Goal: Check status: Check status

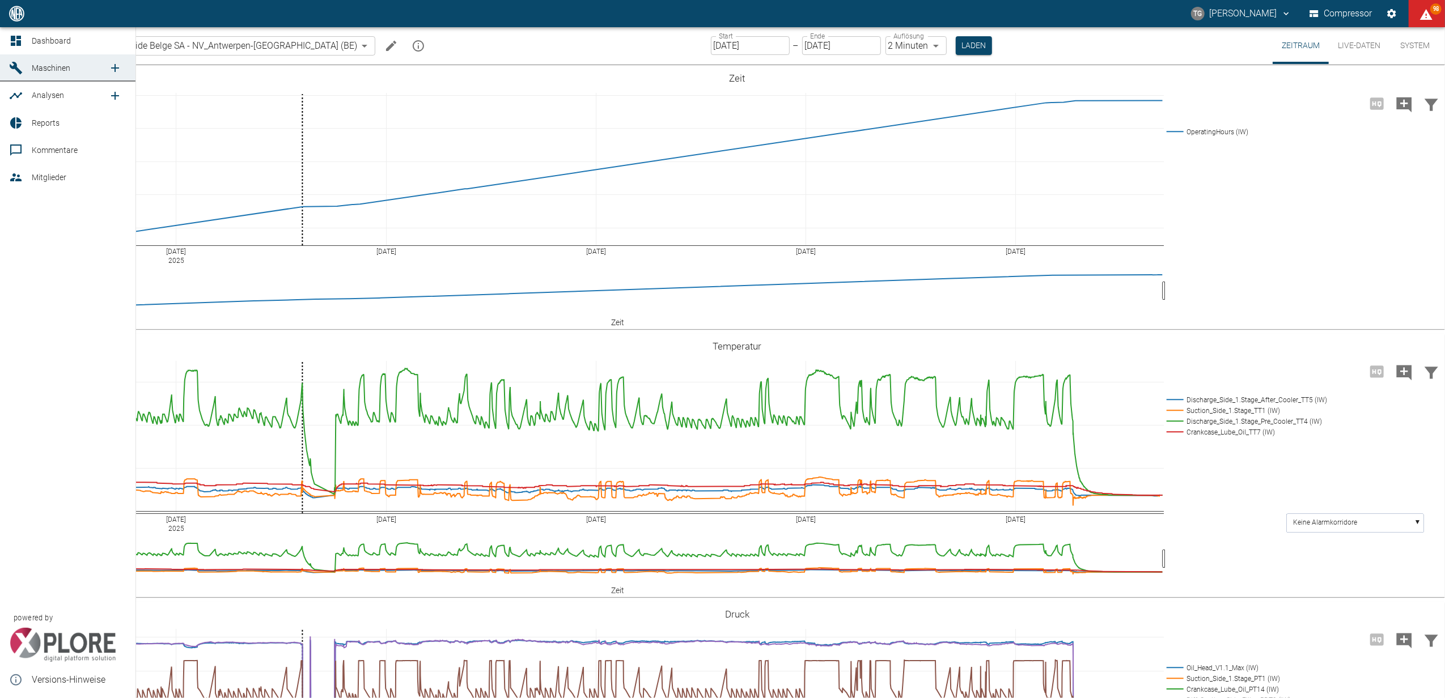
click at [33, 35] on span "Dashboard" at bounding box center [79, 41] width 95 height 14
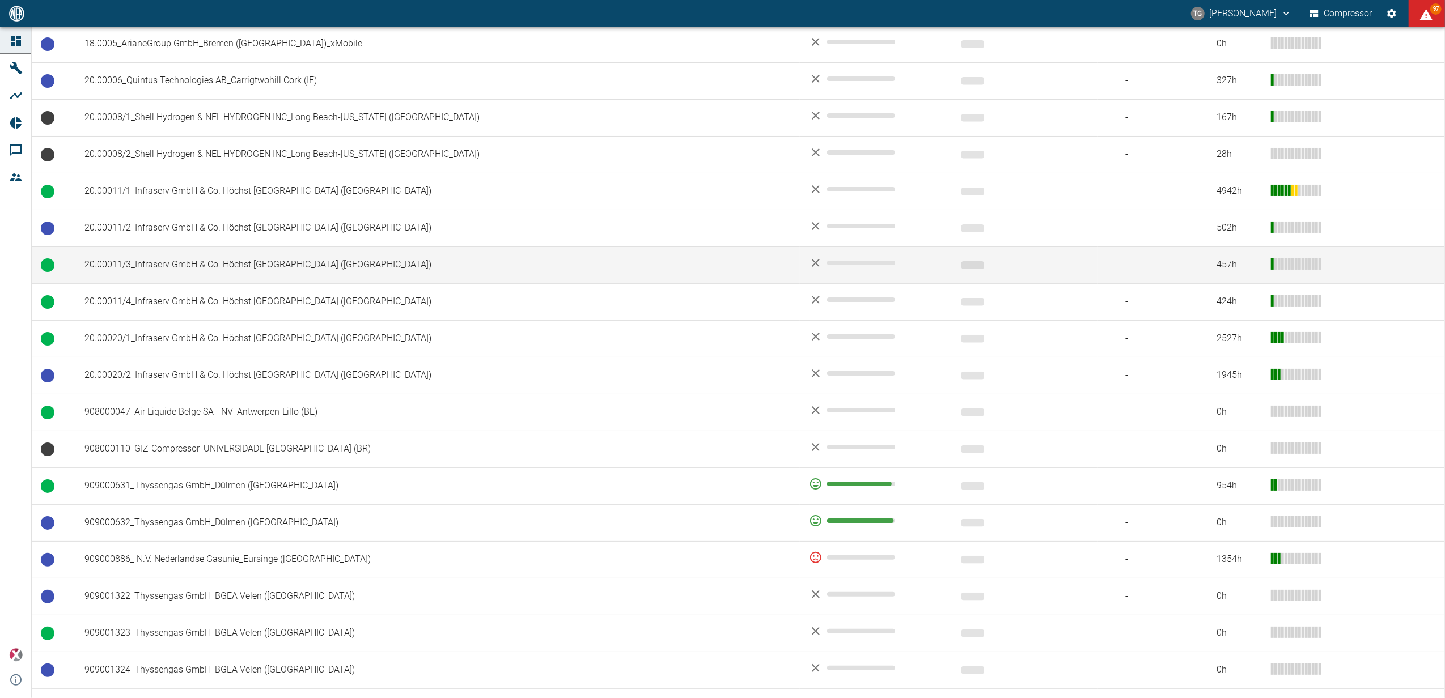
scroll to position [454, 0]
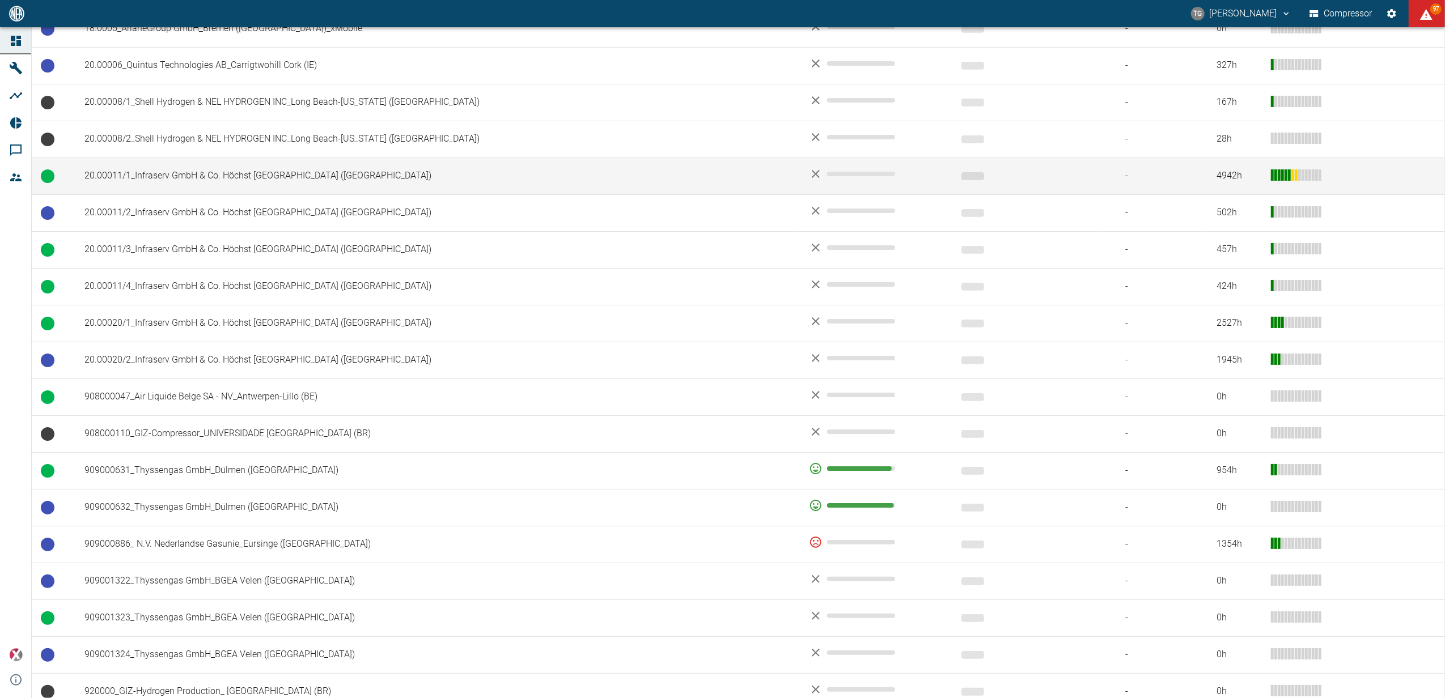
click at [216, 178] on td "20.00011/1_Infraserv GmbH & Co. Höchst [GEOGRAPHIC_DATA] (DE)" at bounding box center [437, 176] width 725 height 37
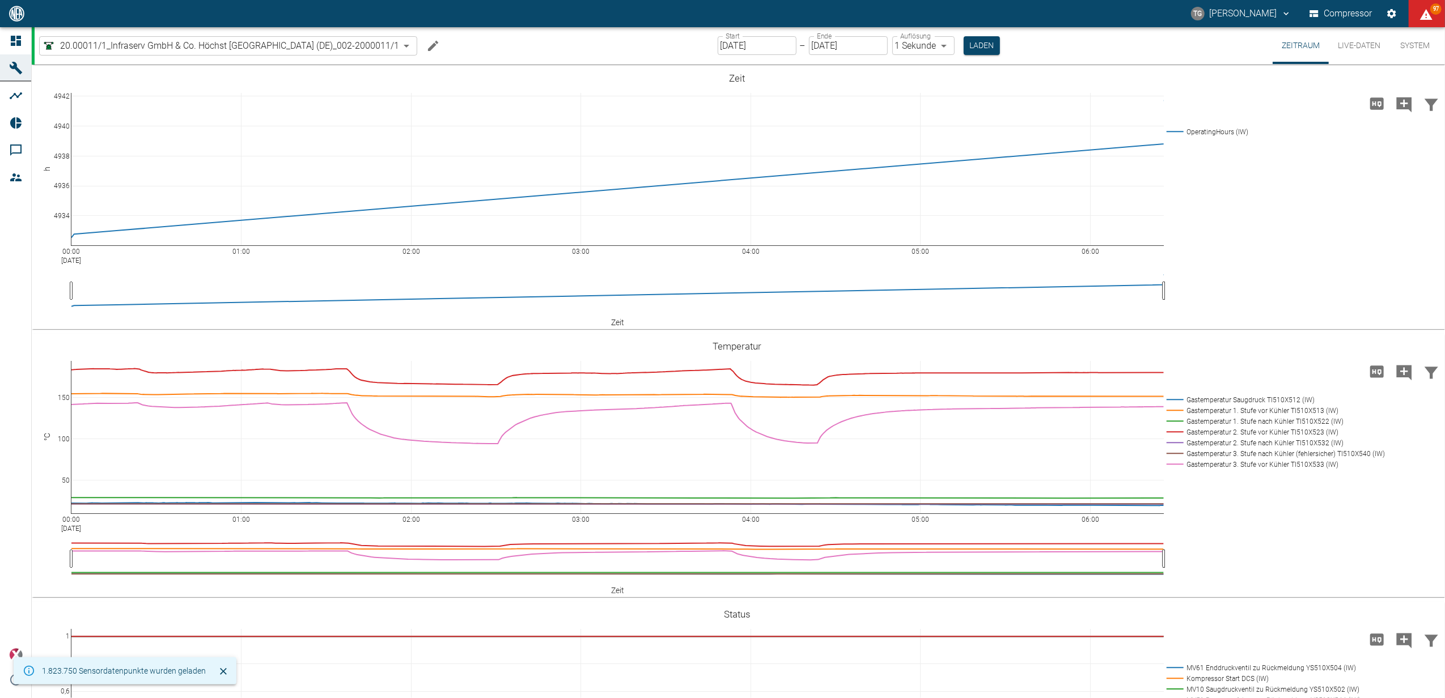
click at [1367, 41] on button "Live-Daten" at bounding box center [1359, 45] width 61 height 37
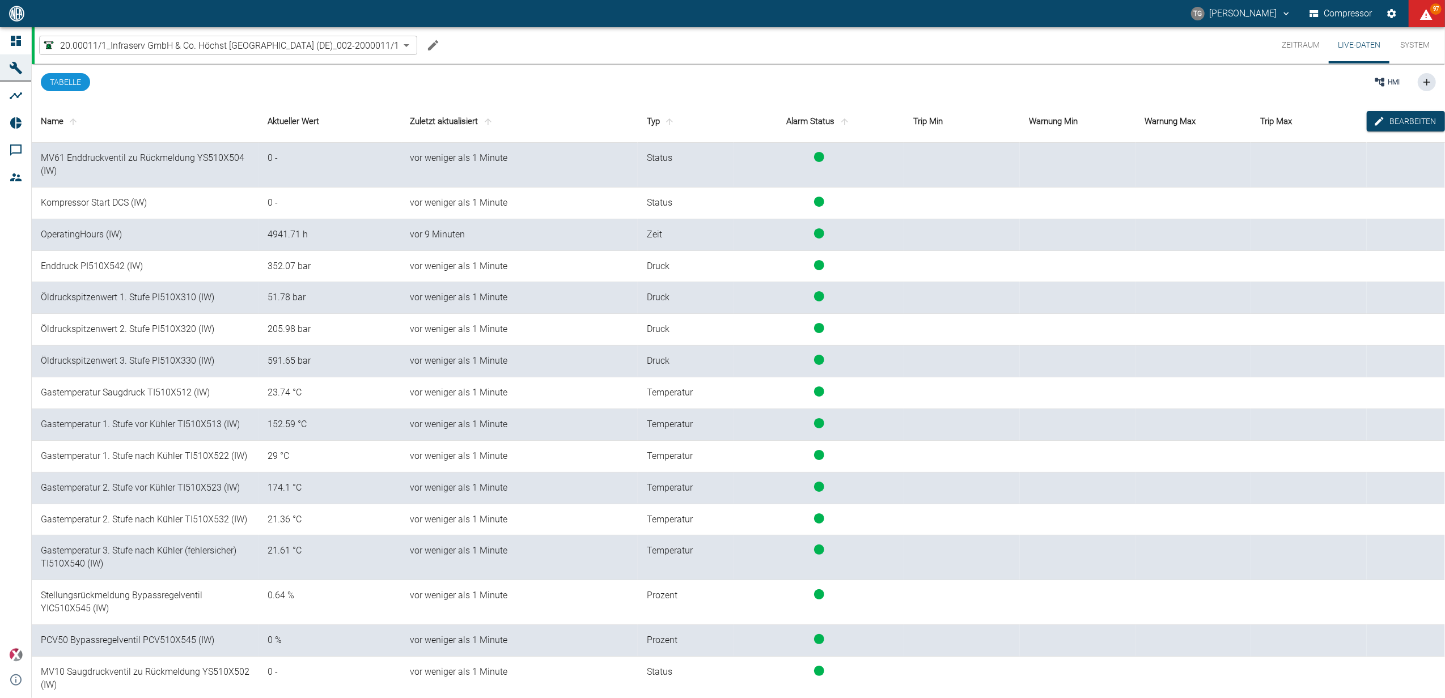
click at [1295, 41] on button "Zeitraum" at bounding box center [1301, 45] width 56 height 36
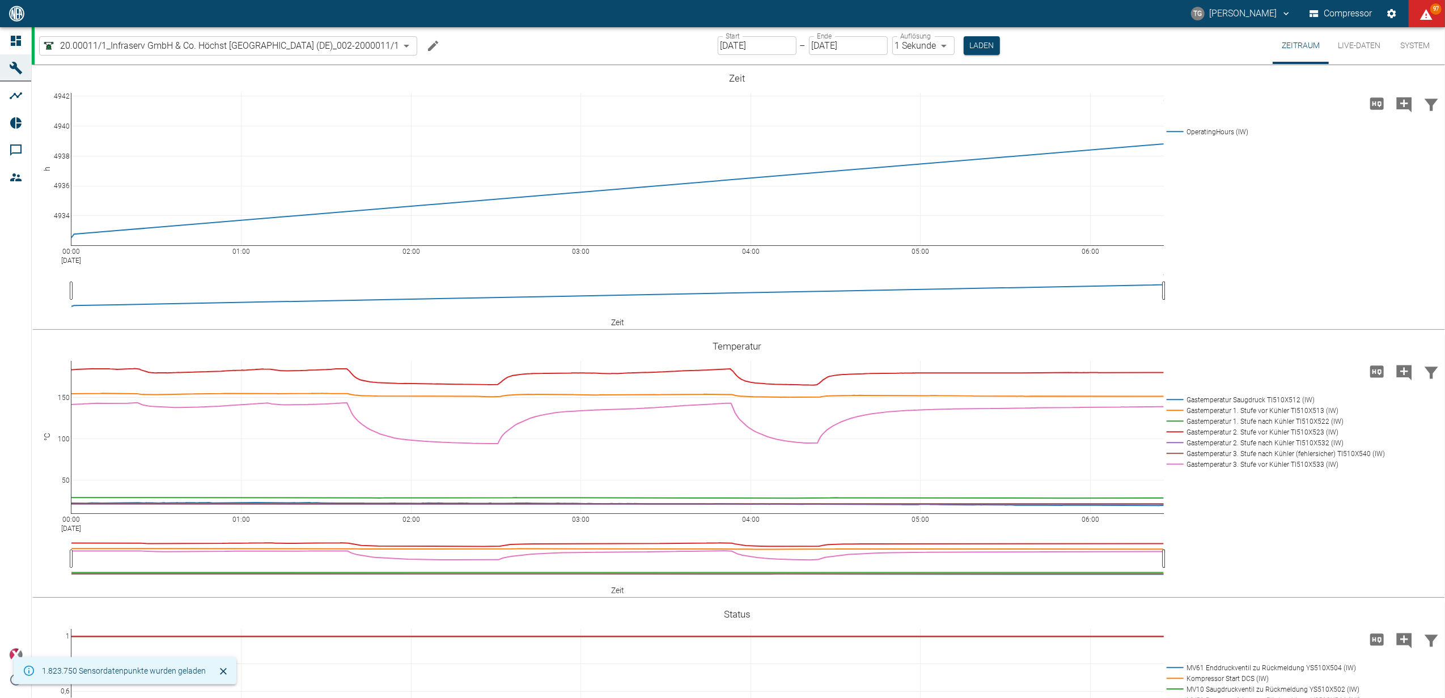
click at [768, 37] on input "[DATE]" at bounding box center [757, 45] width 79 height 19
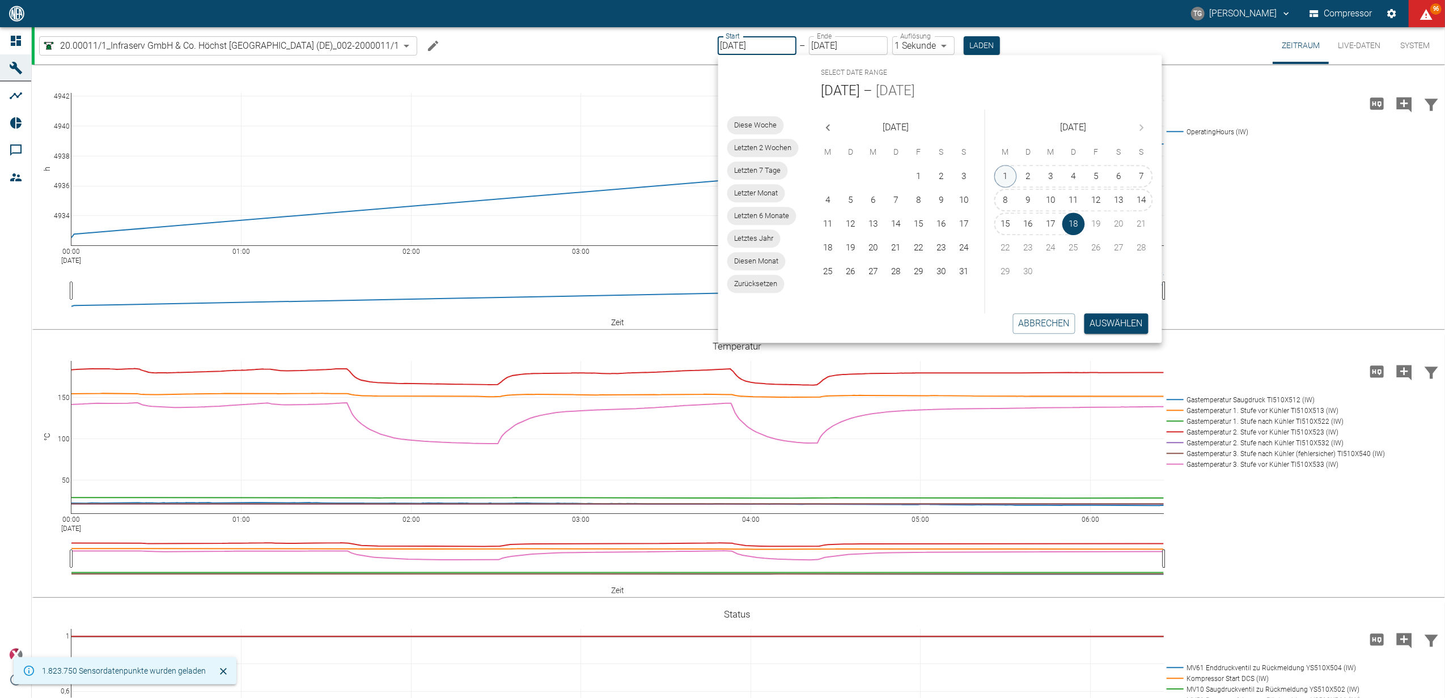
click at [1012, 168] on button "1" at bounding box center [1005, 176] width 23 height 23
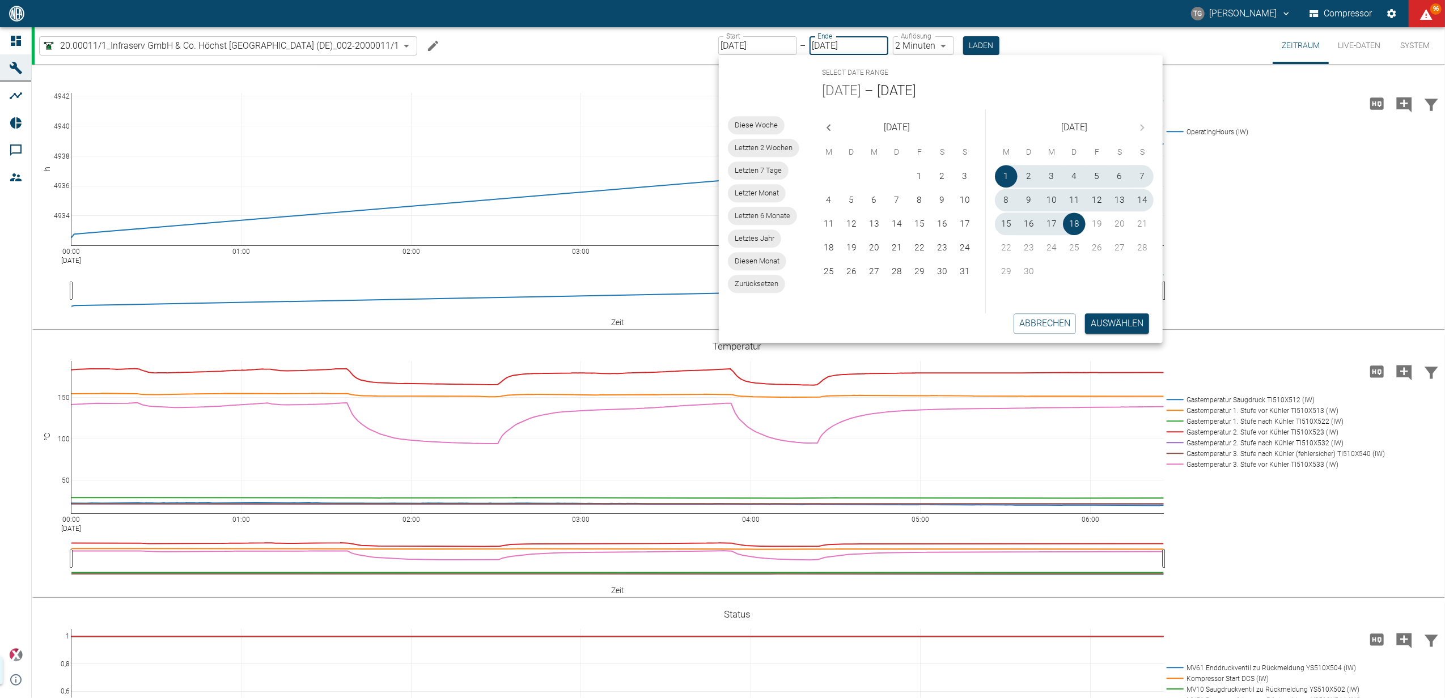
type input "01.09.2025"
type input "2min"
click at [1110, 327] on button "Auswählen" at bounding box center [1117, 324] width 64 height 20
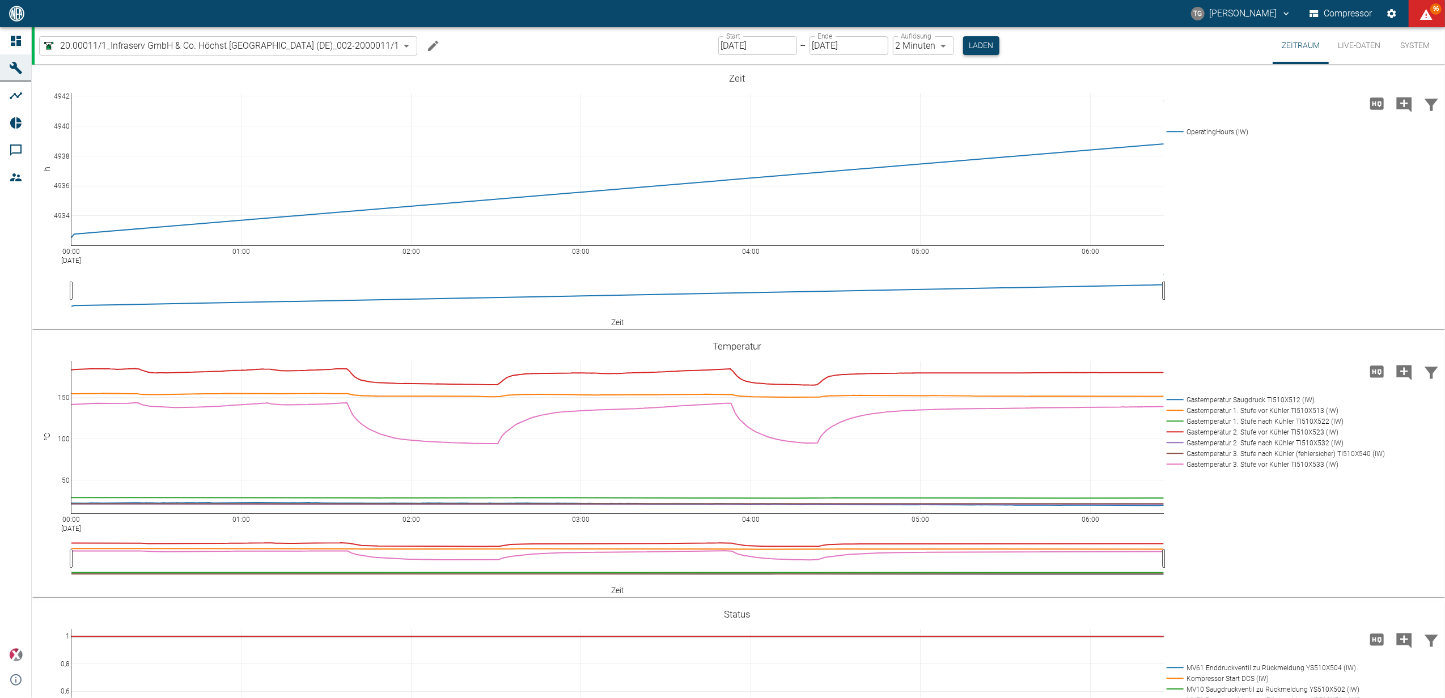
click at [972, 46] on button "Laden" at bounding box center [981, 45] width 36 height 19
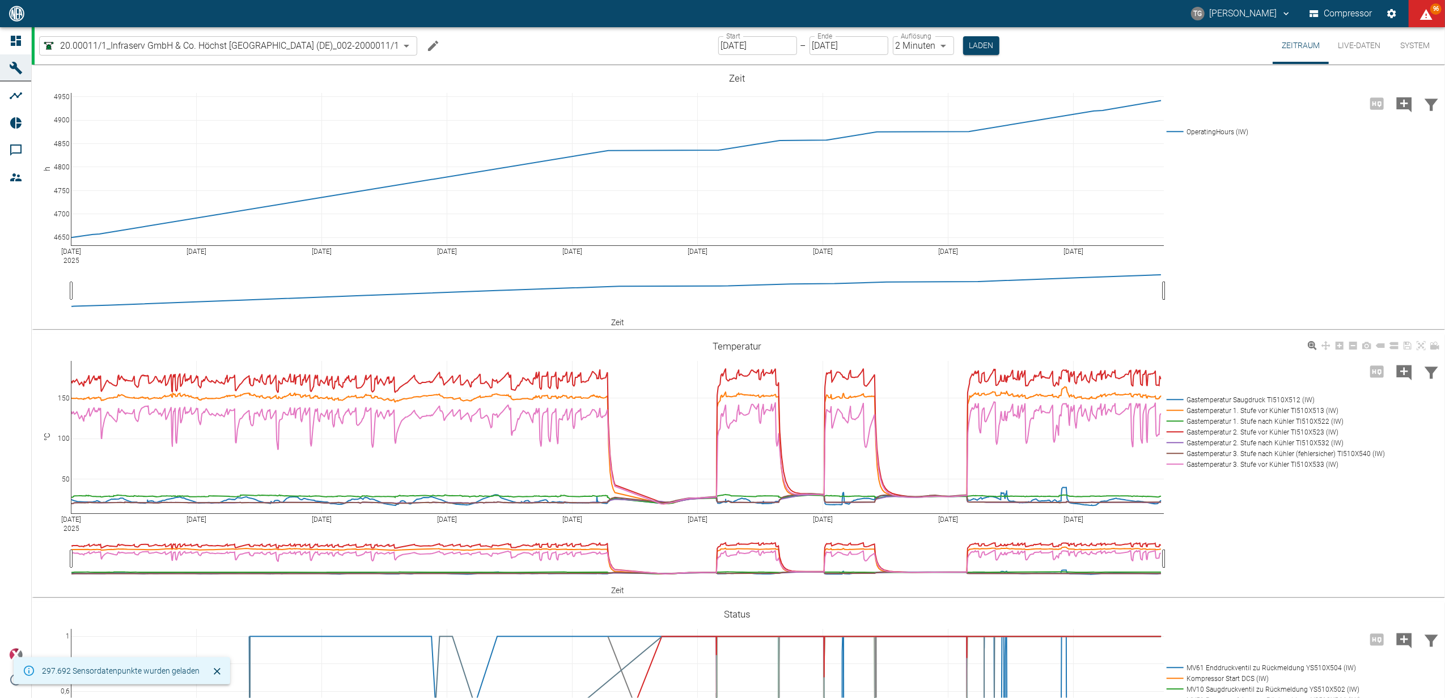
click at [1194, 461] on rect at bounding box center [1273, 464] width 218 height 11
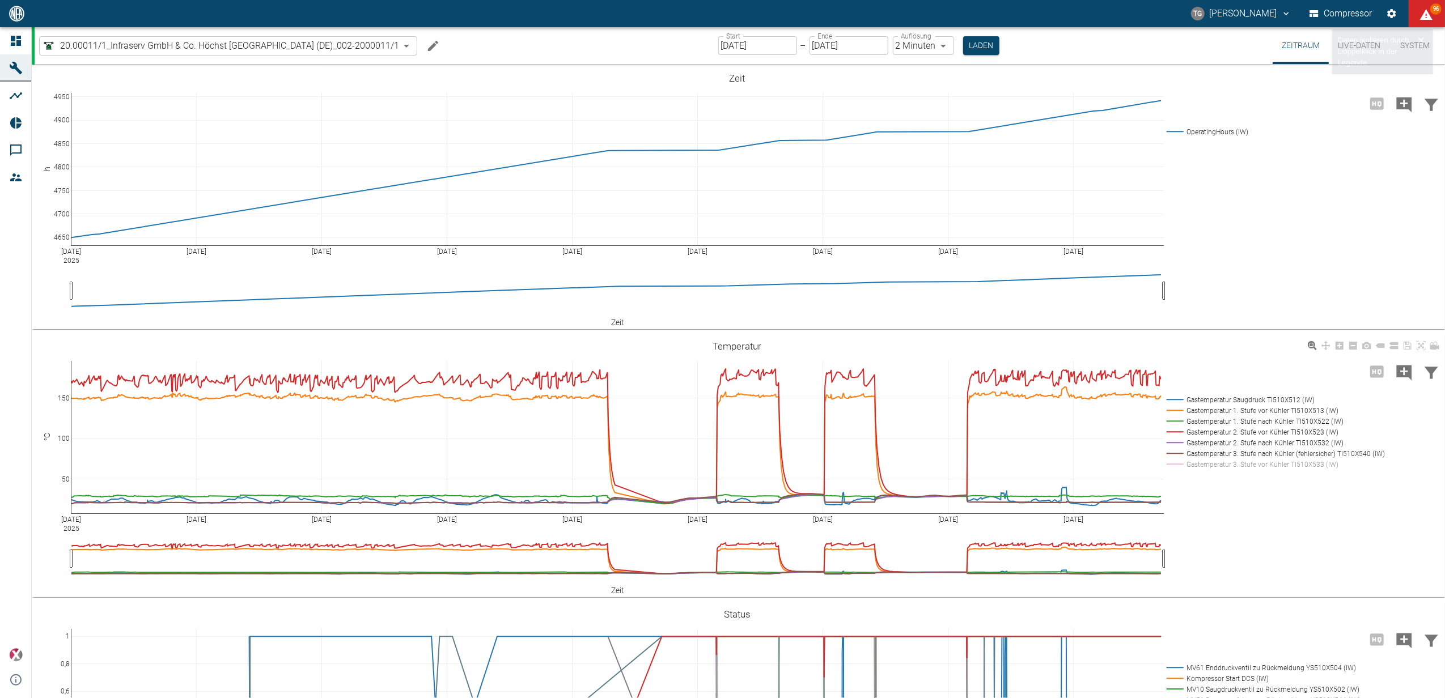
click at [1194, 461] on rect at bounding box center [1273, 464] width 218 height 11
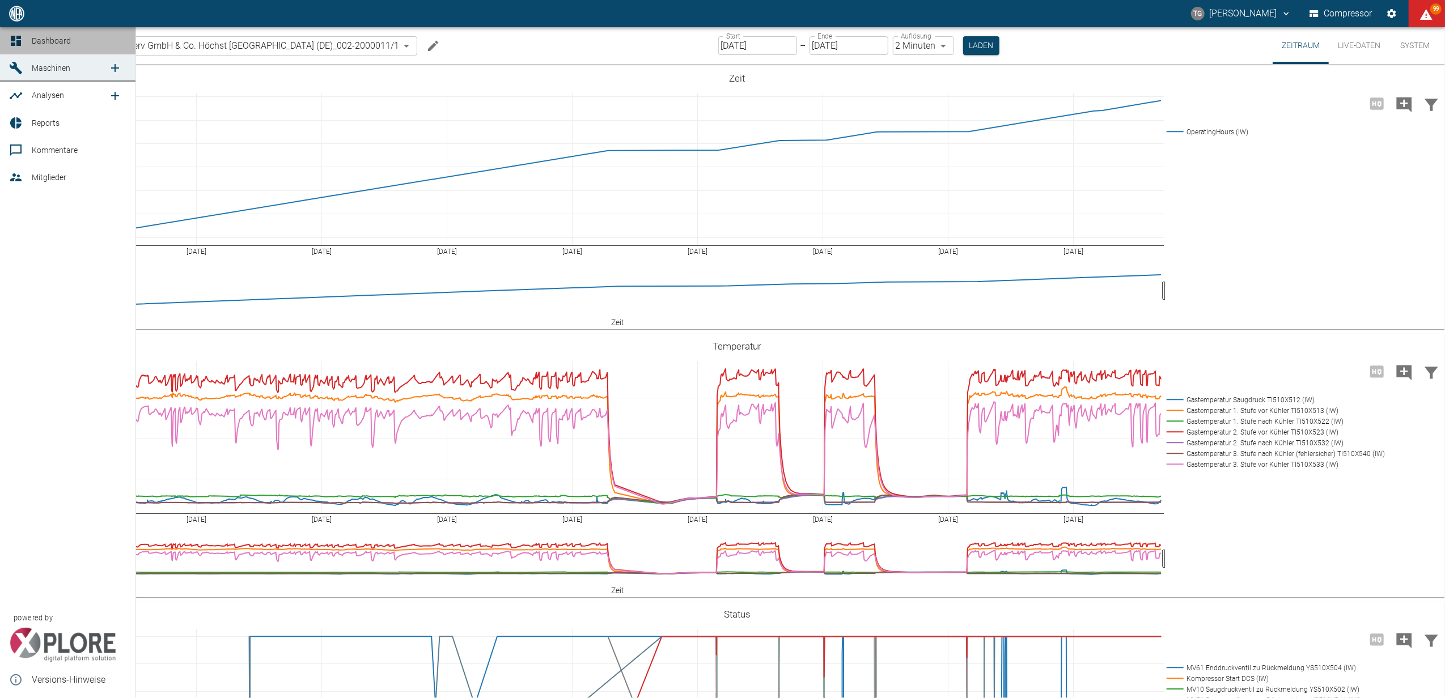
click at [11, 36] on icon at bounding box center [16, 41] width 10 height 10
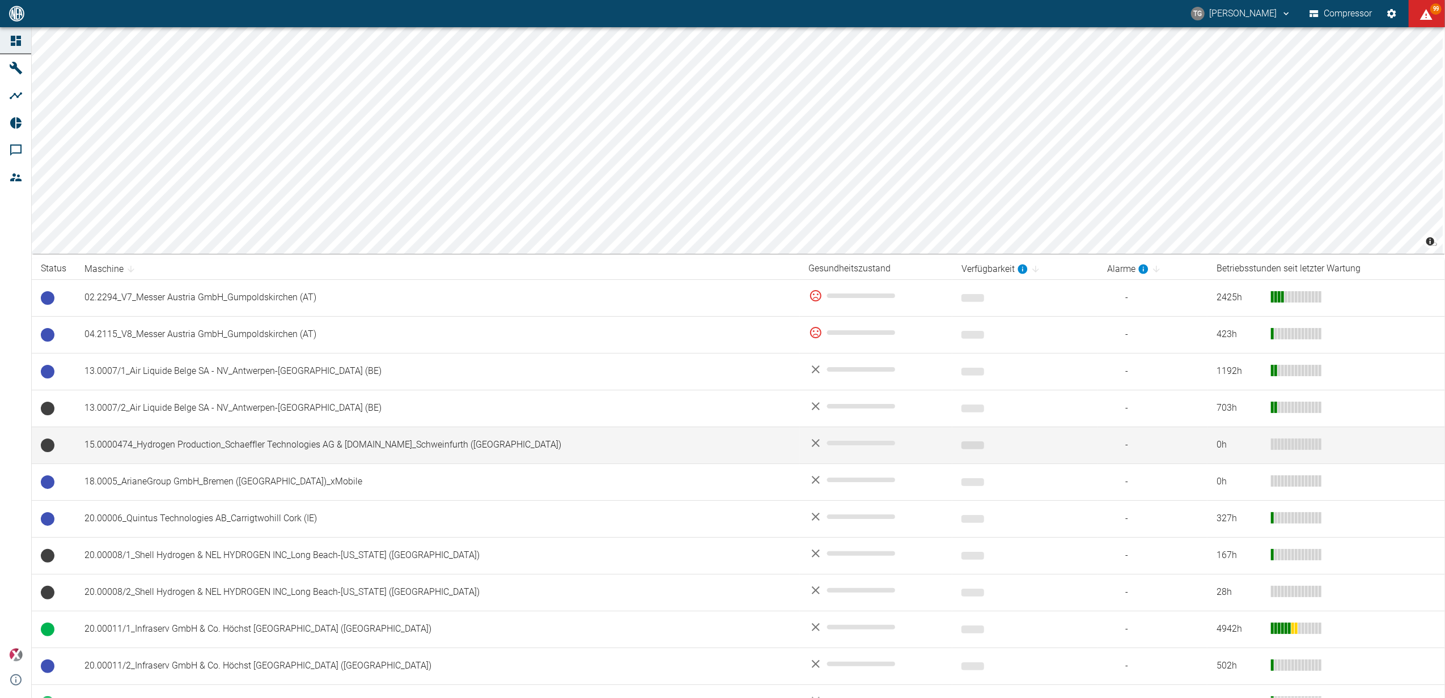
scroll to position [227, 0]
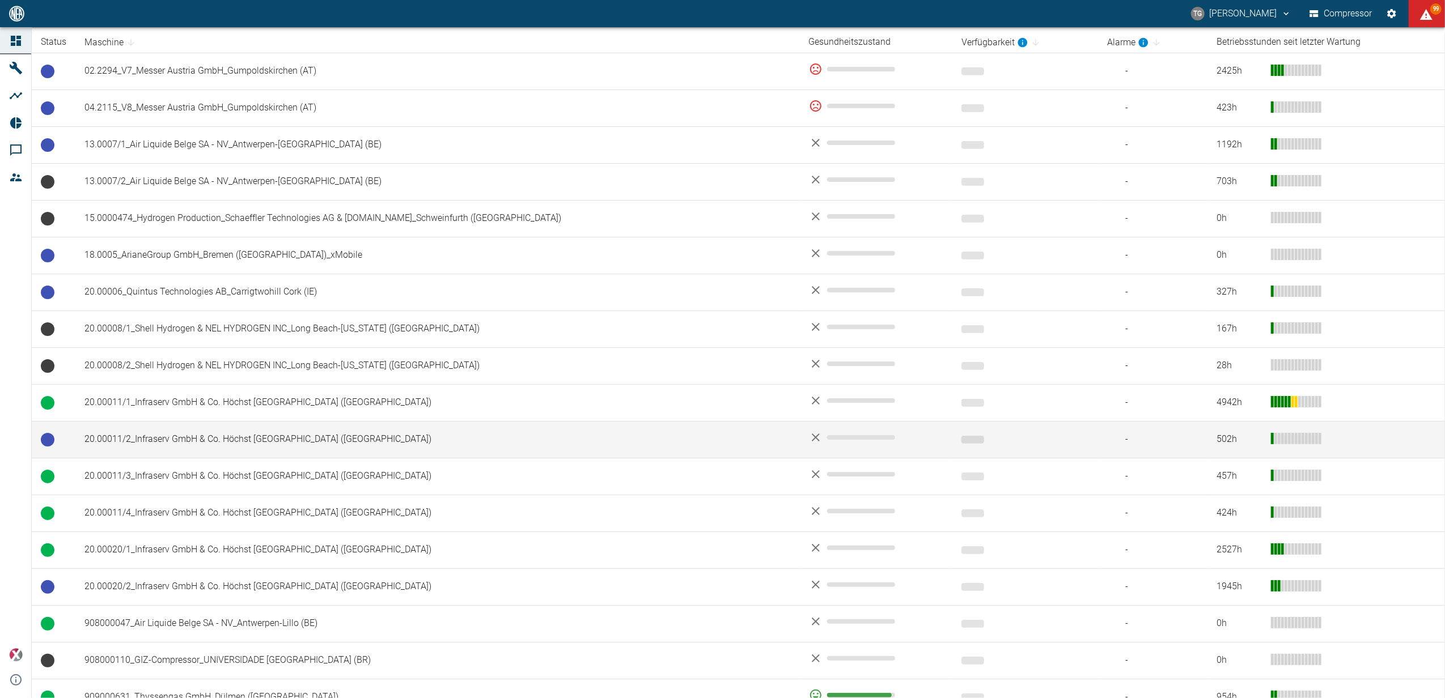
click at [127, 435] on td "20.00011/2_Infraserv GmbH & Co. Höchst KG_Frankfurt am Main (DE)" at bounding box center [437, 439] width 725 height 37
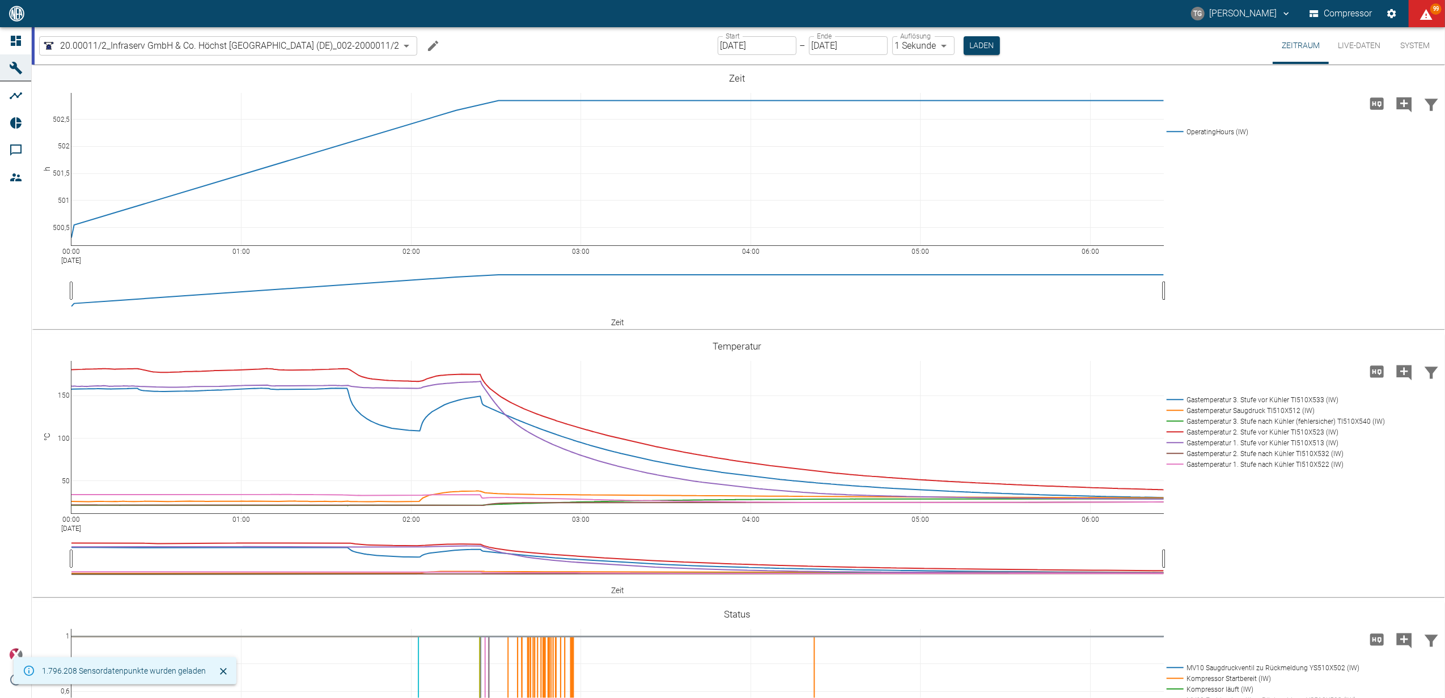
scroll to position [227, 0]
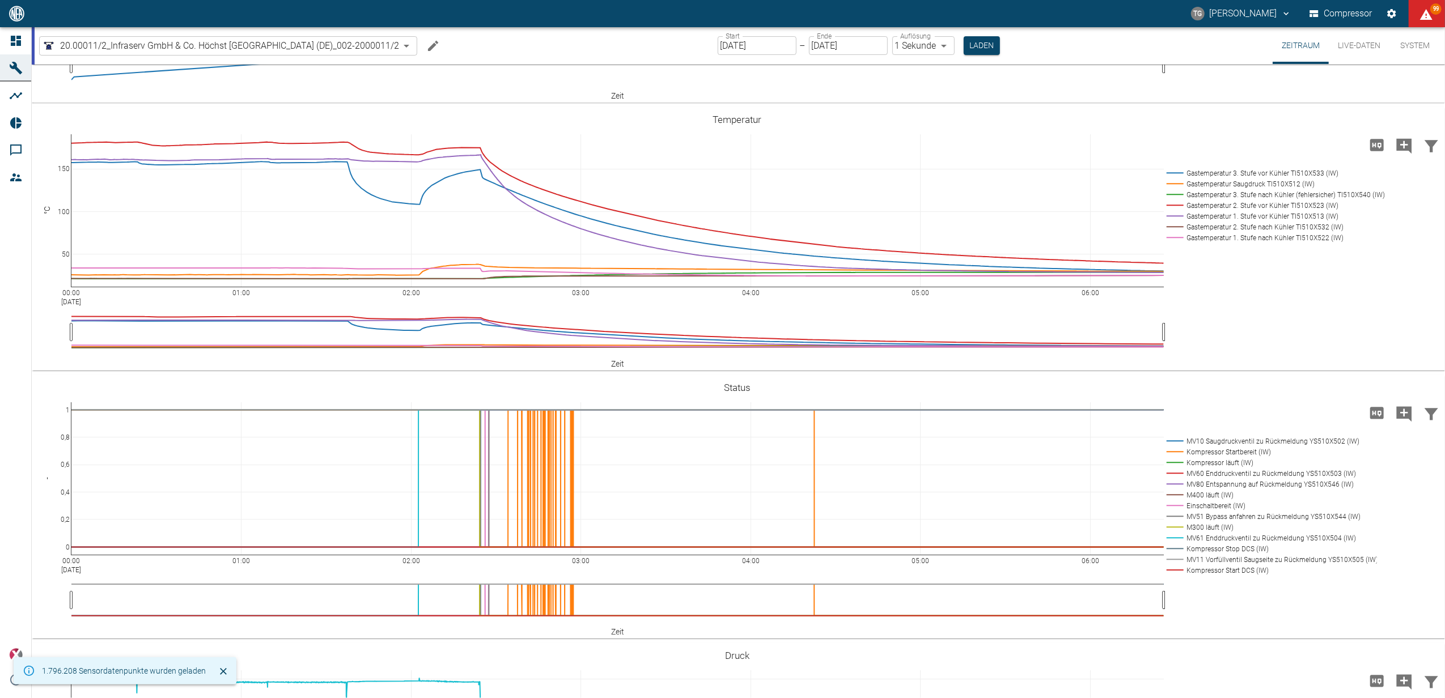
click at [737, 46] on input "[DATE]" at bounding box center [757, 45] width 79 height 19
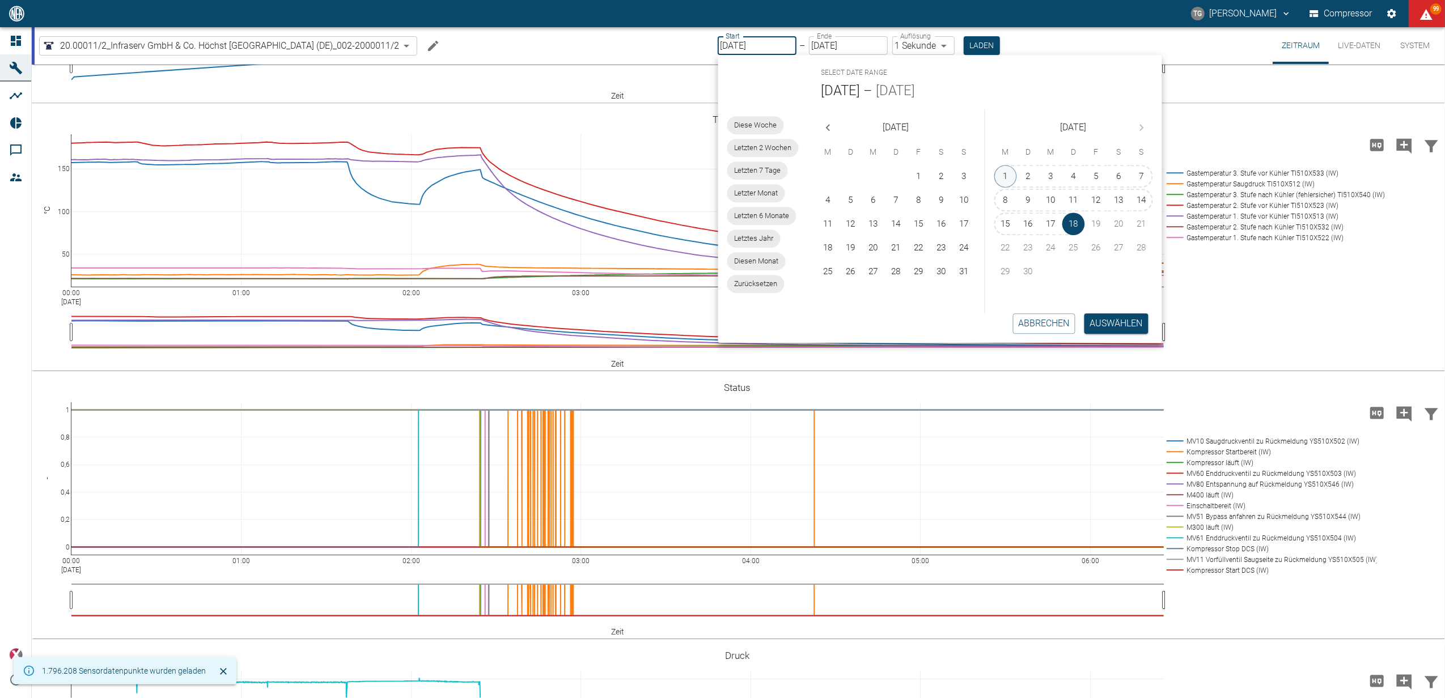
click at [1006, 175] on button "1" at bounding box center [1005, 176] width 23 height 23
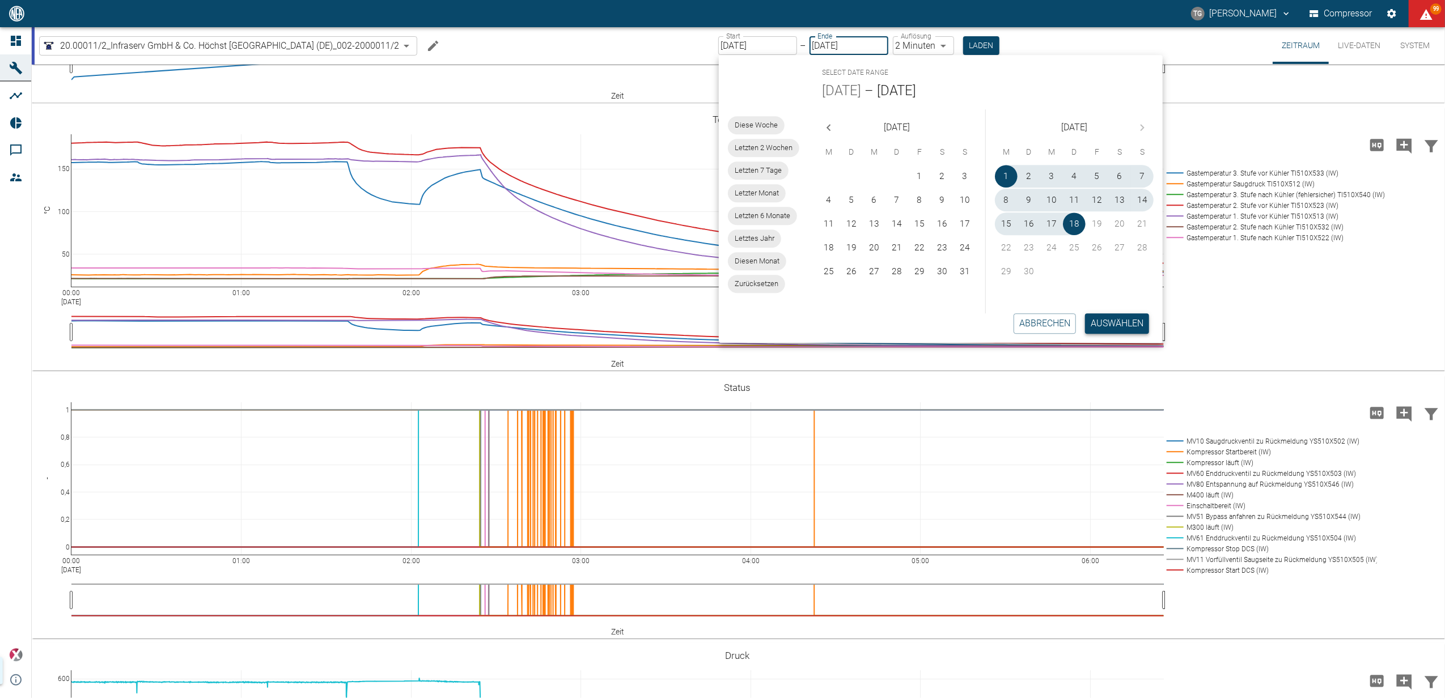
type input "01.09.2025"
type input "2min"
click at [1126, 324] on button "Auswählen" at bounding box center [1117, 324] width 64 height 20
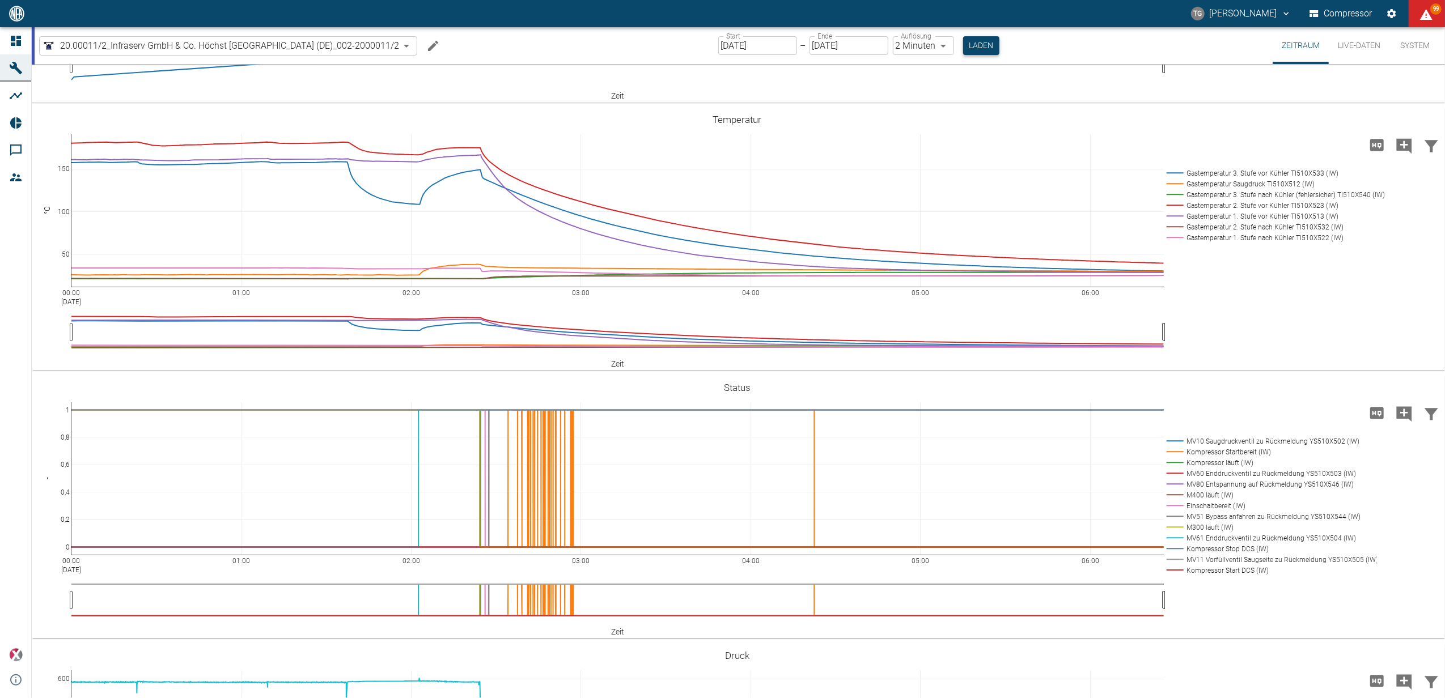
click at [985, 52] on button "Laden" at bounding box center [981, 45] width 36 height 19
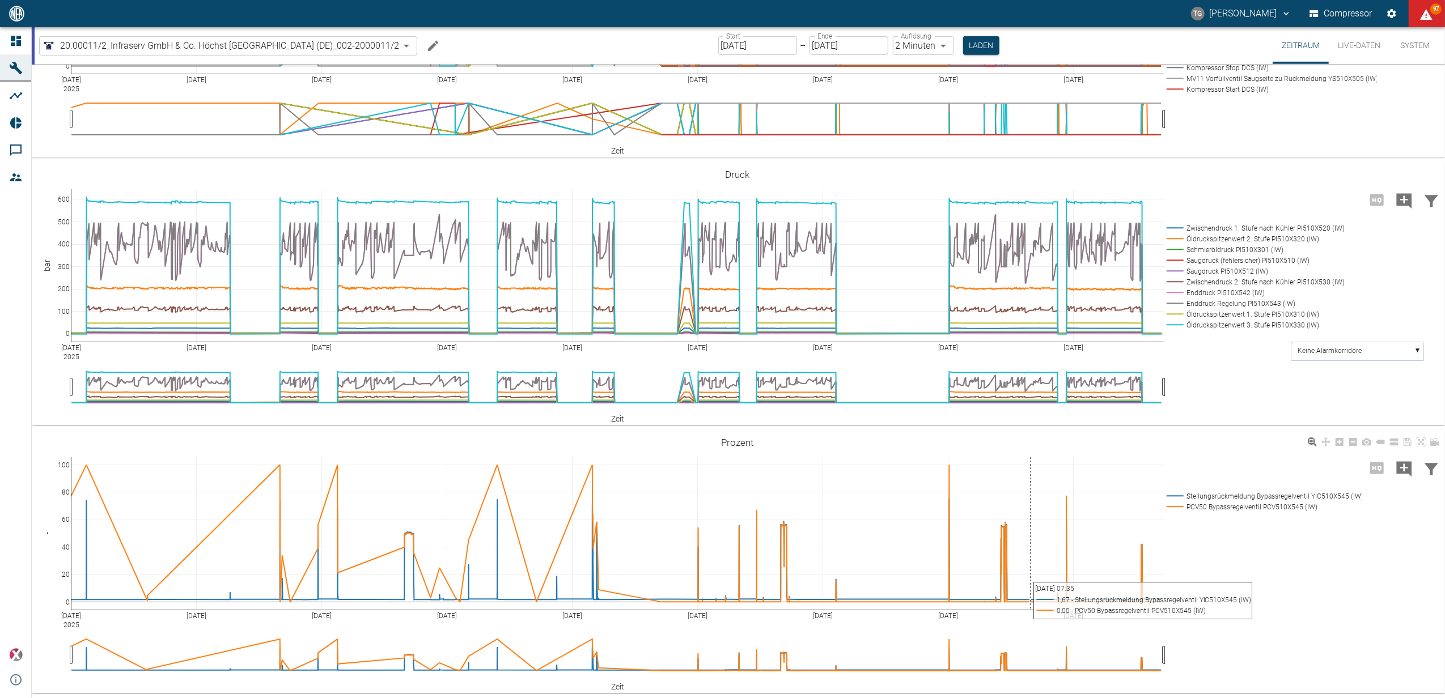
scroll to position [708, 0]
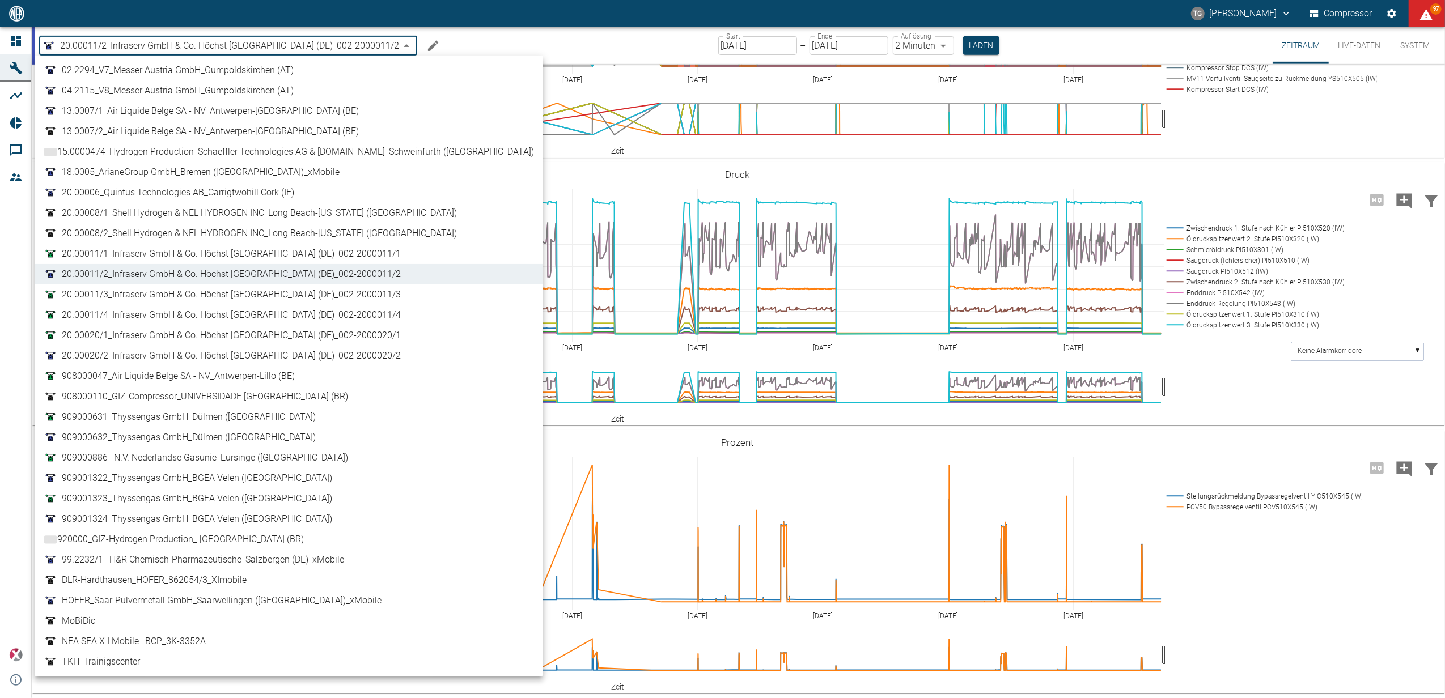
click at [362, 44] on body "TG Thomas Gregoir Compressor 97 Dashboard Maschinen Analysen Reports Kommentare…" at bounding box center [722, 349] width 1445 height 698
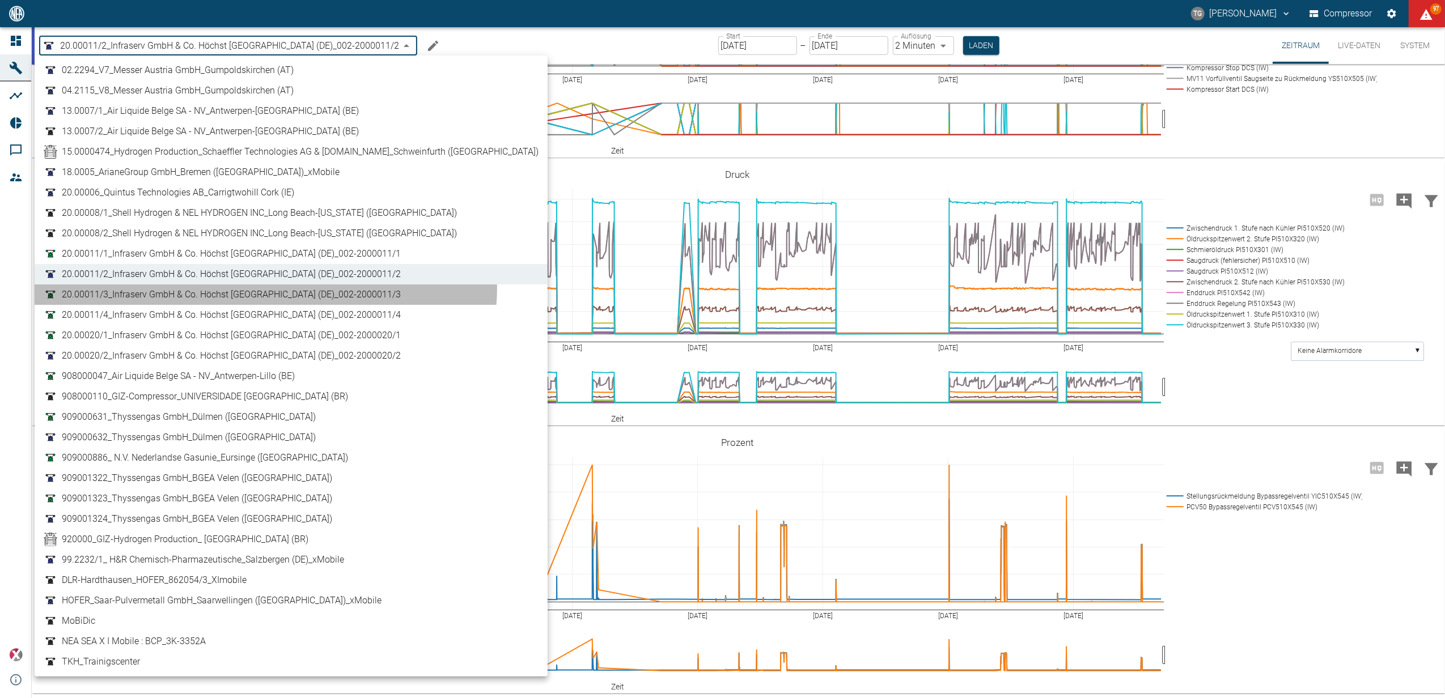
click at [265, 287] on li "20.00011/3_Infraserv GmbH & Co. Höchst KG_Frankfurt am Main (DE)_002-2000011/3" at bounding box center [291, 295] width 513 height 20
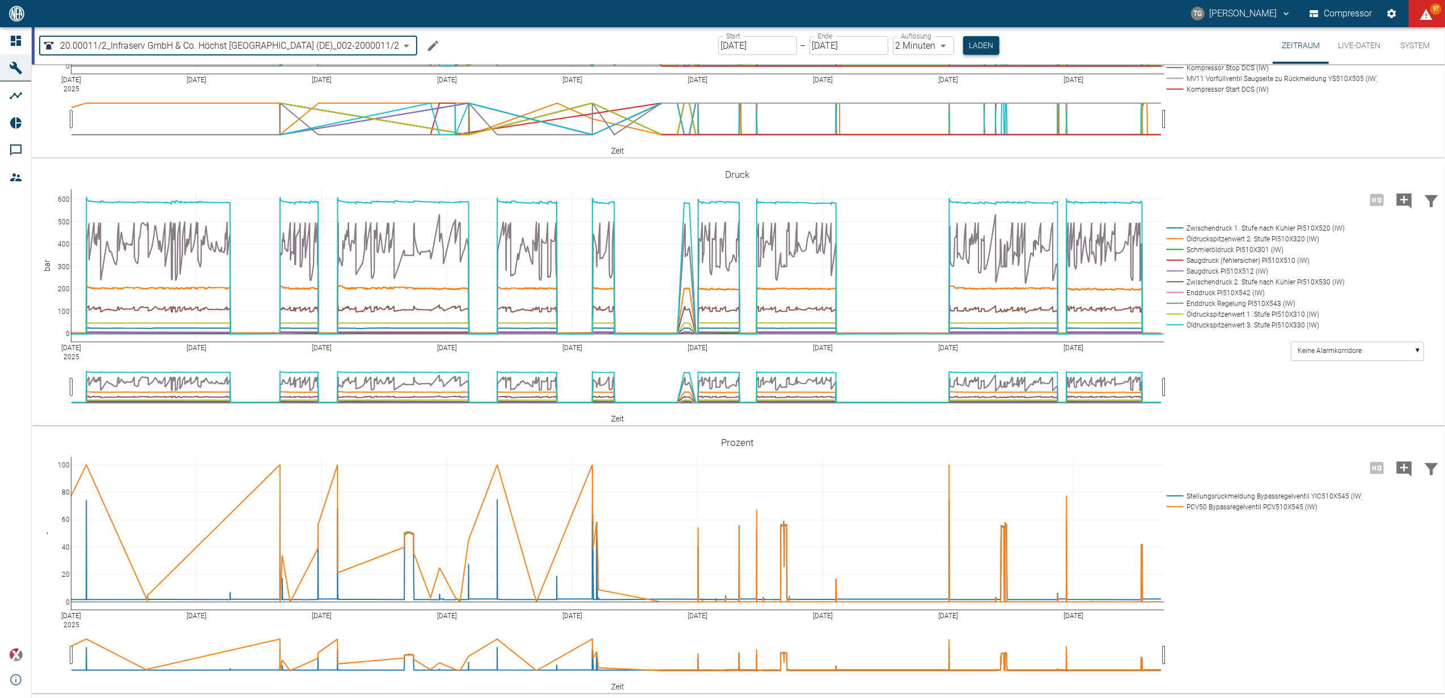
click at [984, 52] on button "Laden" at bounding box center [981, 45] width 36 height 19
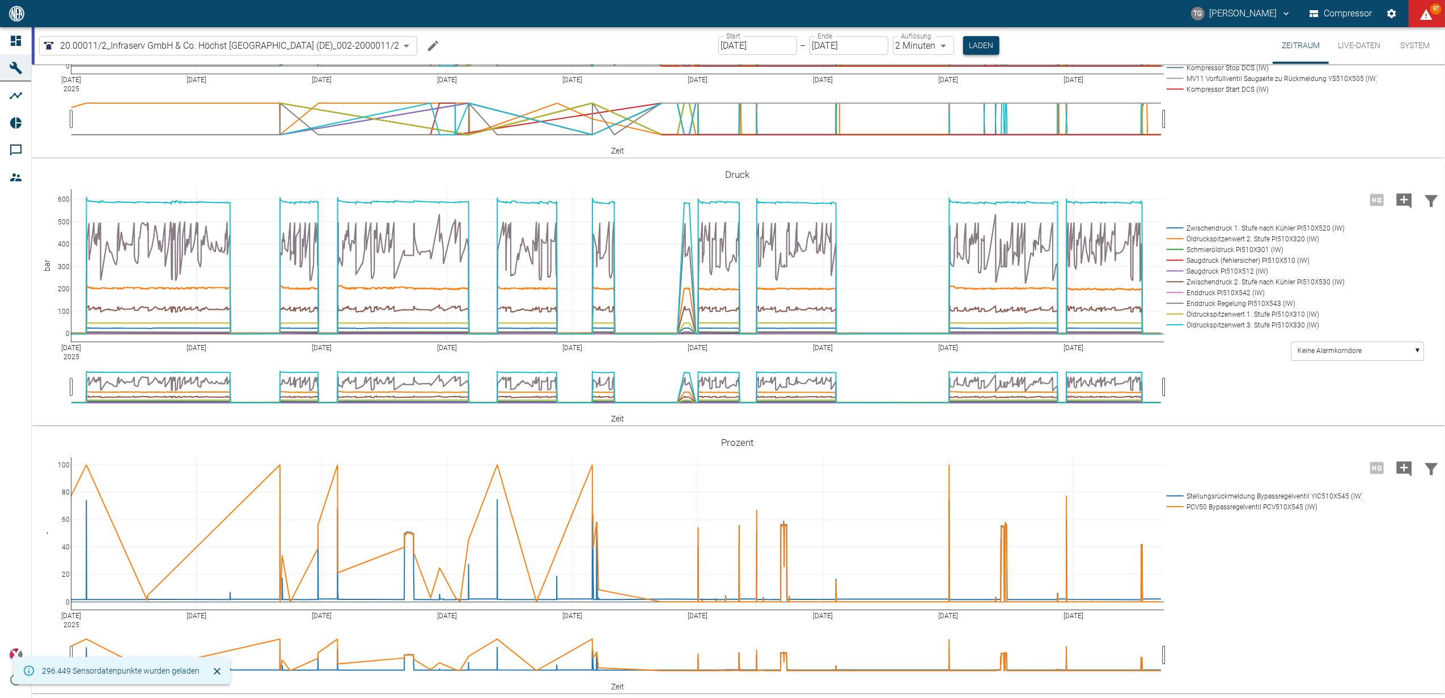
click at [975, 45] on button "Laden" at bounding box center [981, 45] width 36 height 19
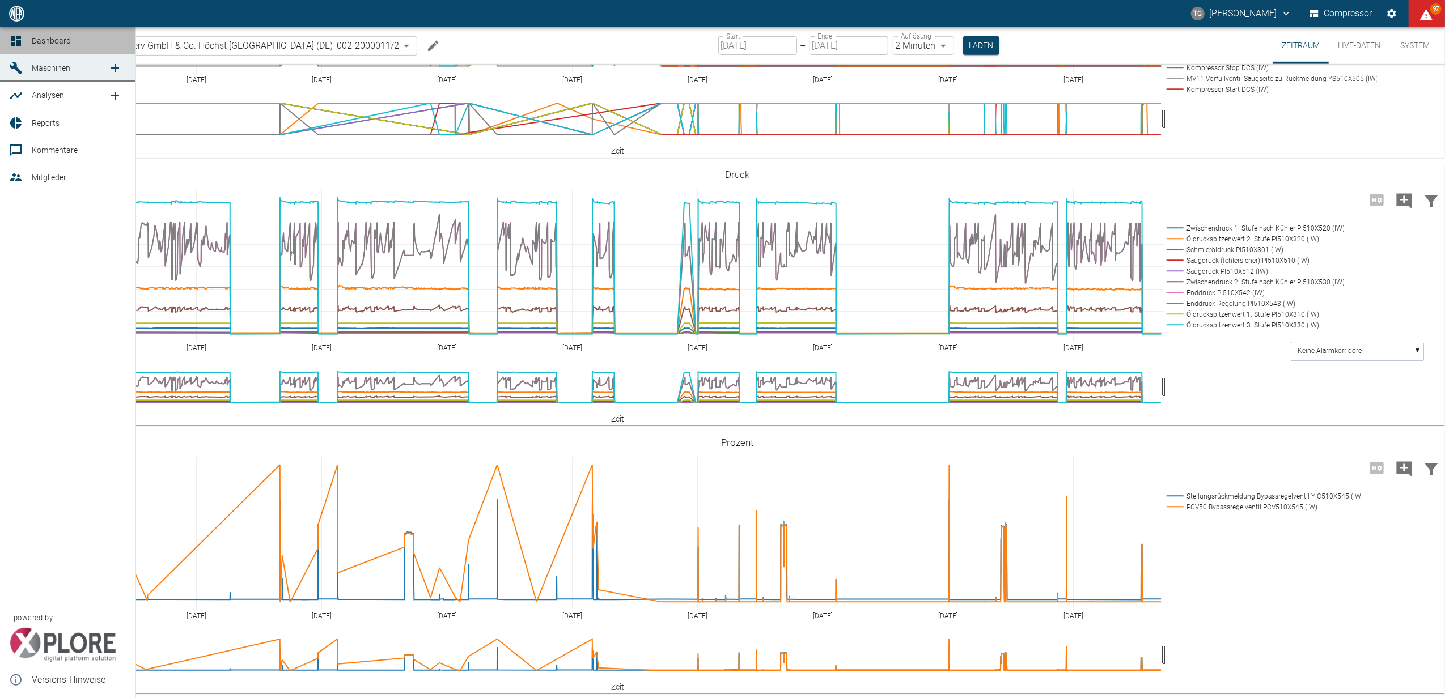
click at [11, 37] on icon at bounding box center [16, 41] width 10 height 10
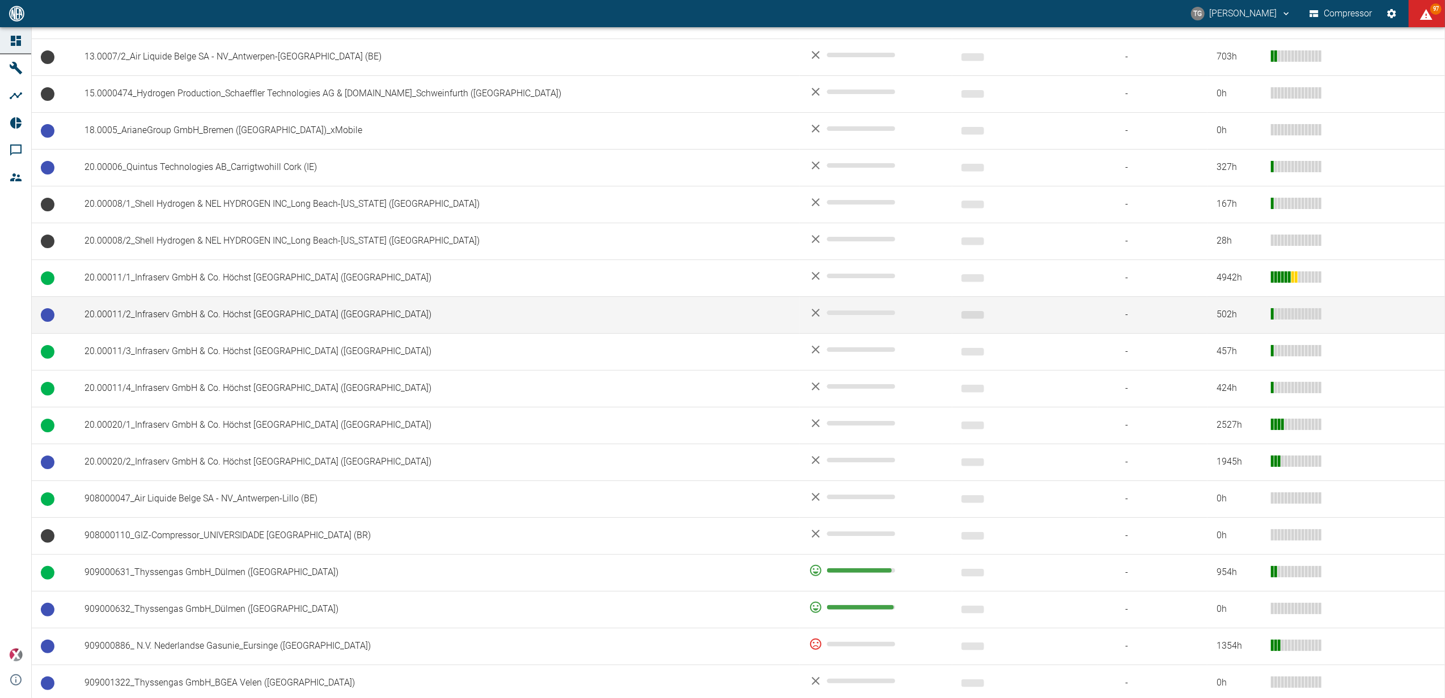
scroll to position [378, 0]
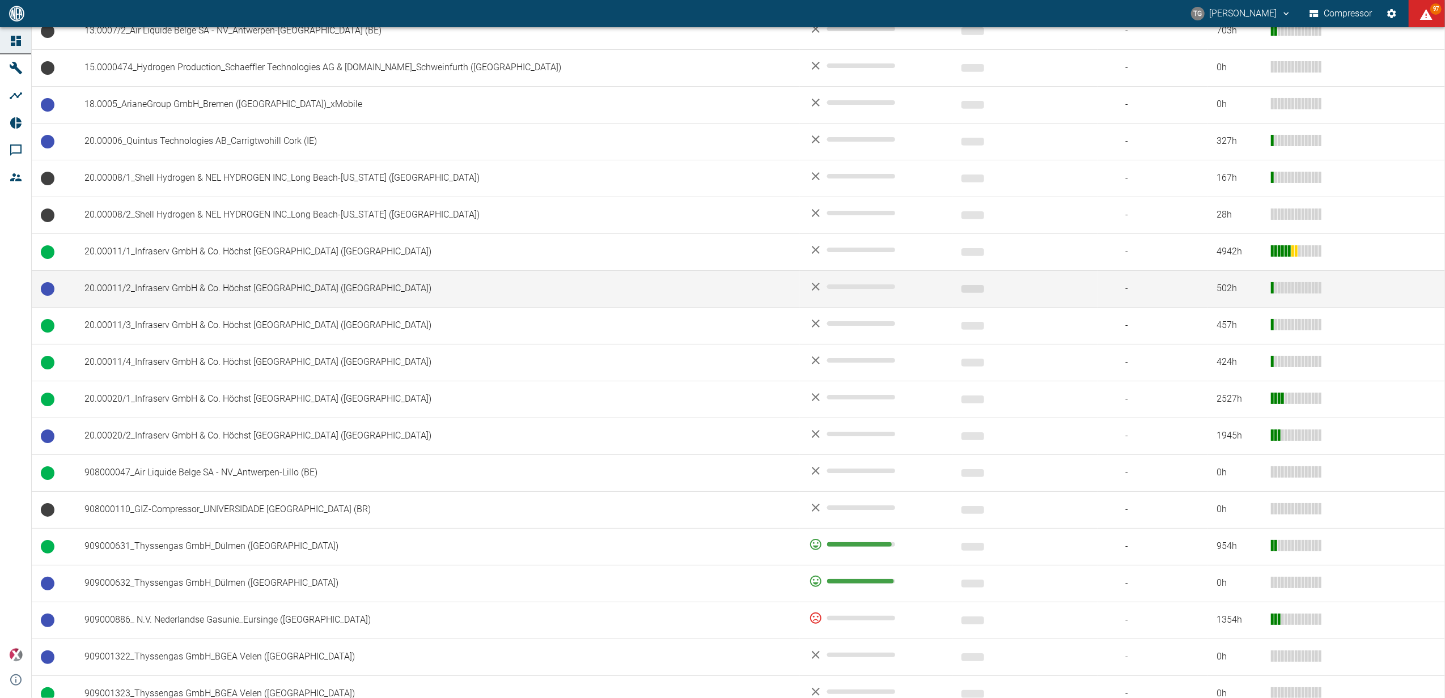
click at [160, 293] on td "20.00011/2_Infraserv GmbH & Co. Höchst KG_Frankfurt am Main (DE)" at bounding box center [437, 288] width 725 height 37
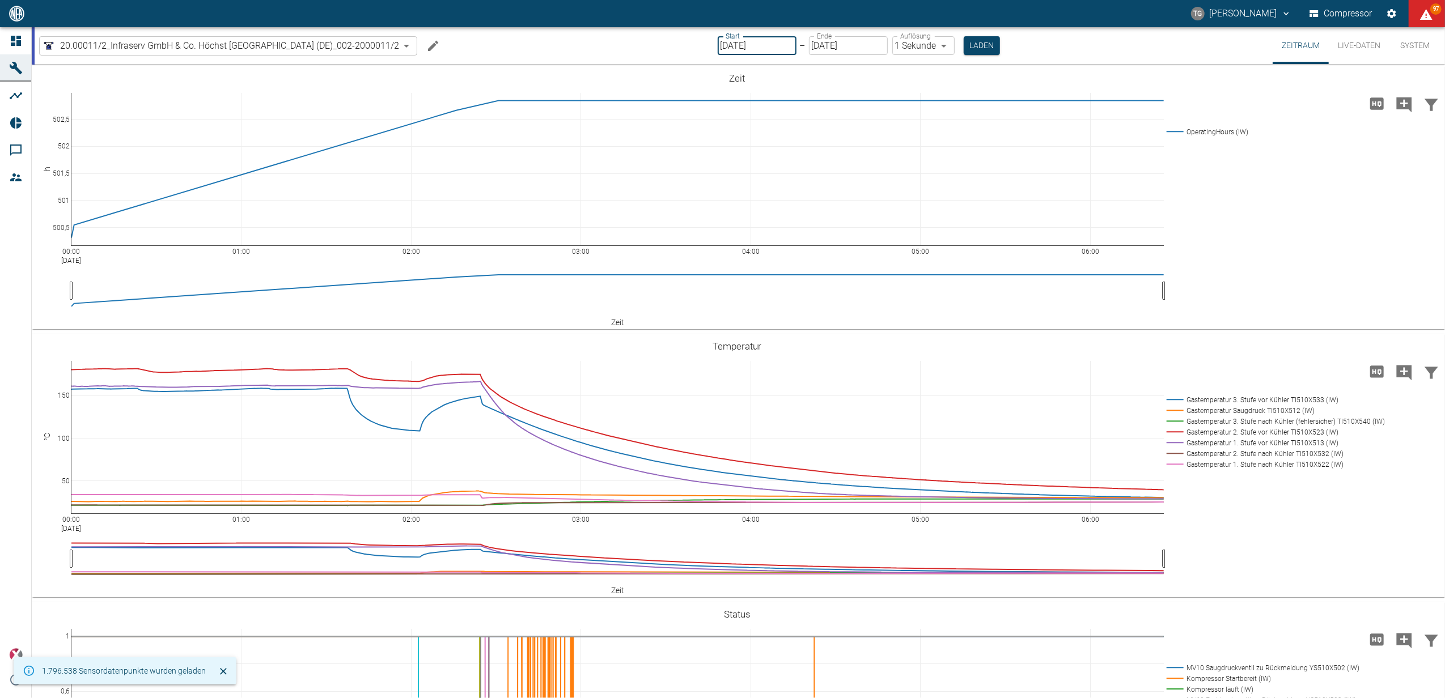
click at [747, 41] on input "[DATE]" at bounding box center [757, 45] width 79 height 19
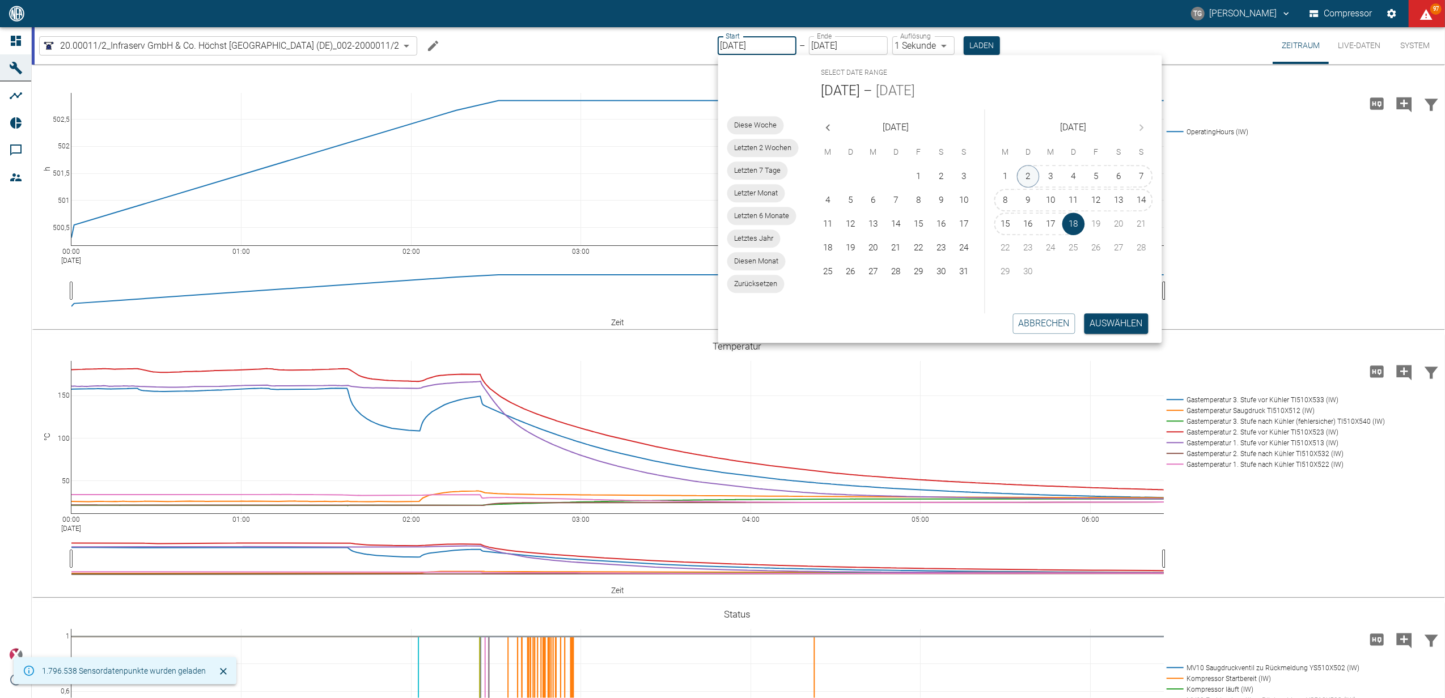
click at [1019, 176] on button "2" at bounding box center [1028, 176] width 23 height 23
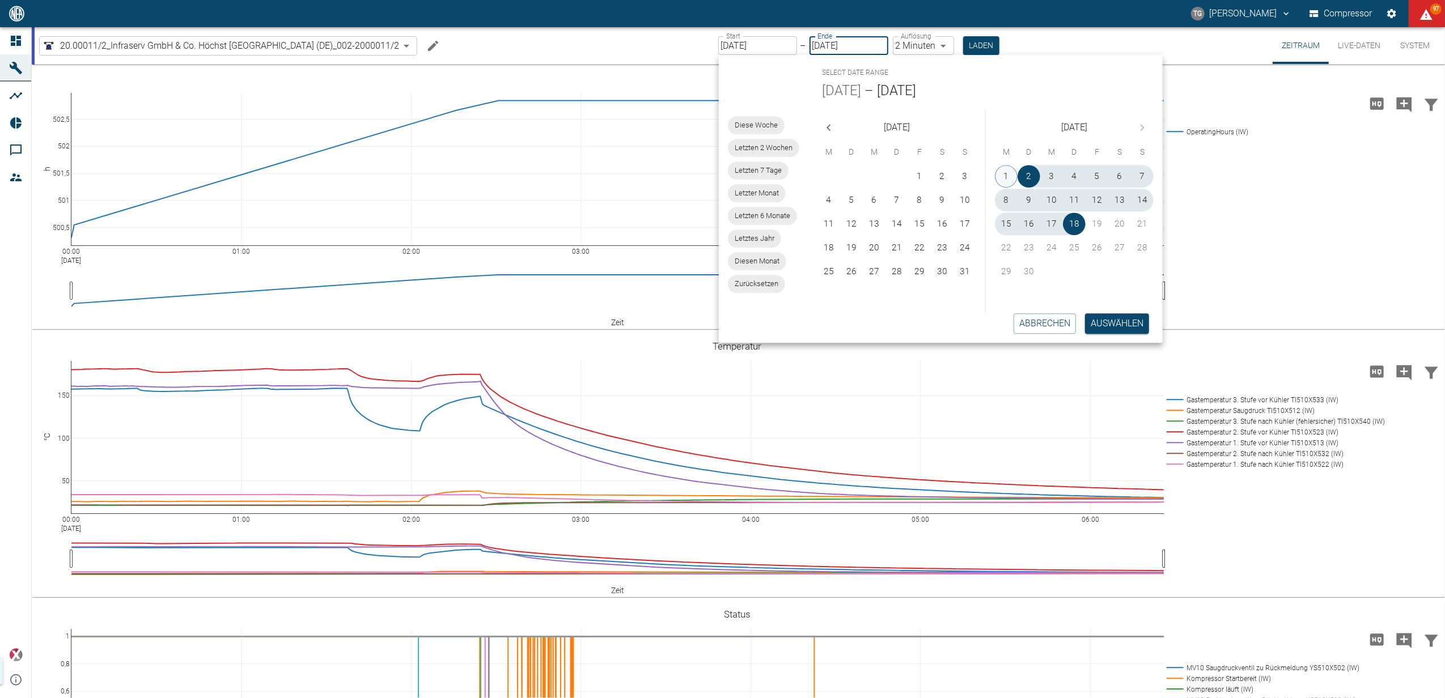
type input "02.09.2025"
type input "2min"
click at [1006, 175] on button "1" at bounding box center [1006, 176] width 23 height 23
type input "01.09.2025"
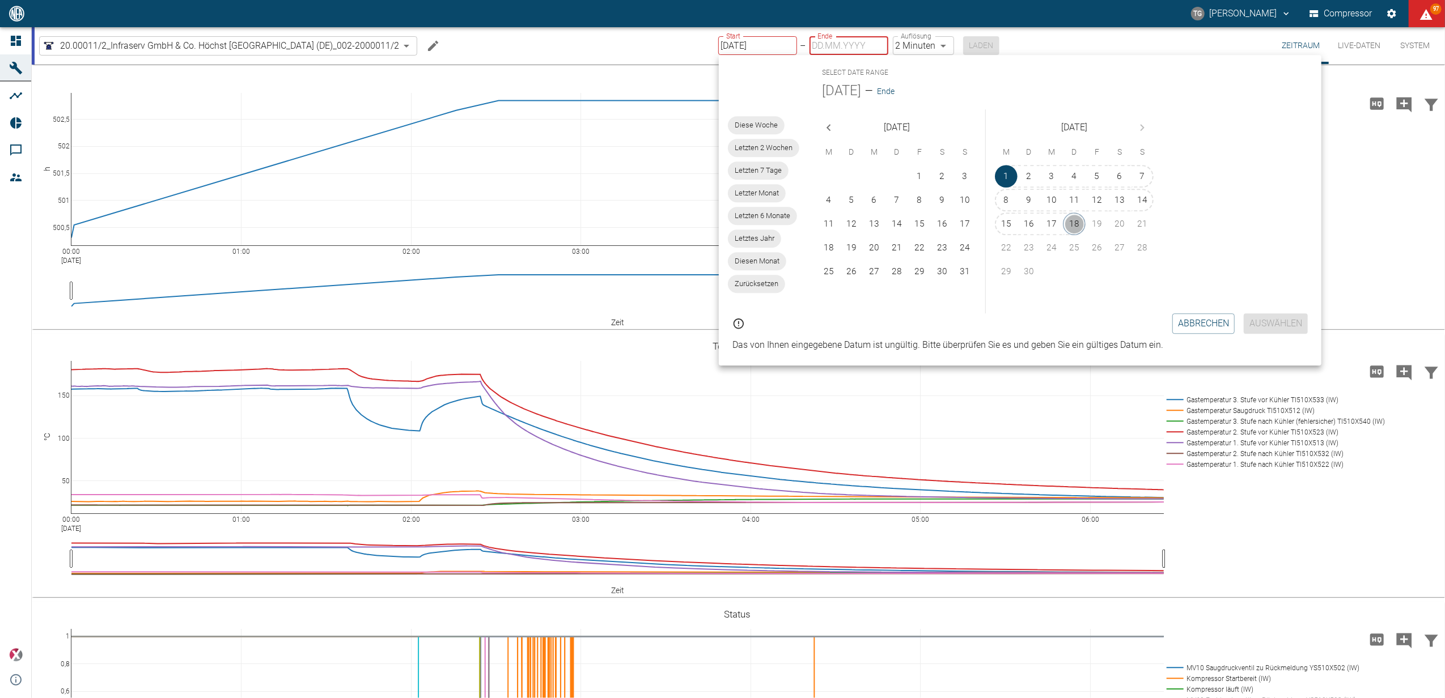
click at [1065, 218] on button "18" at bounding box center [1074, 224] width 23 height 23
type input "[DATE]"
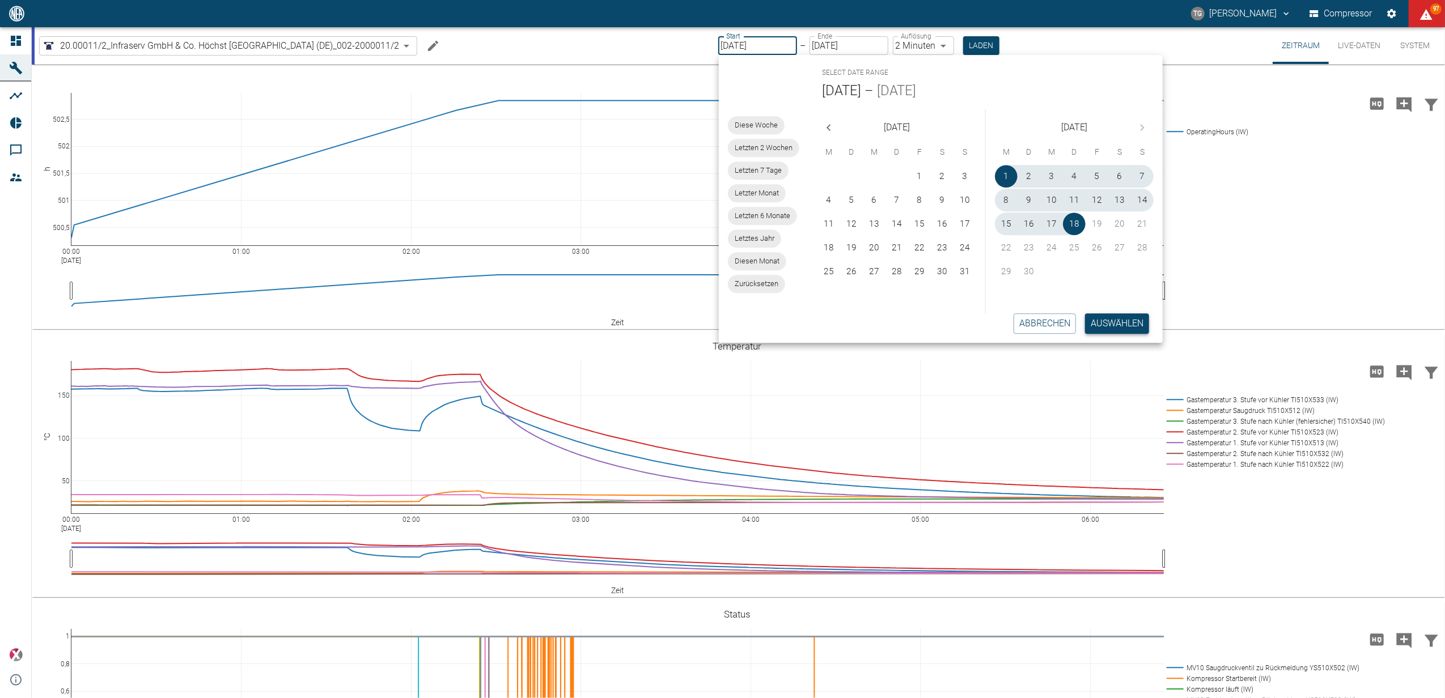
click at [1118, 325] on button "Auswählen" at bounding box center [1117, 324] width 64 height 20
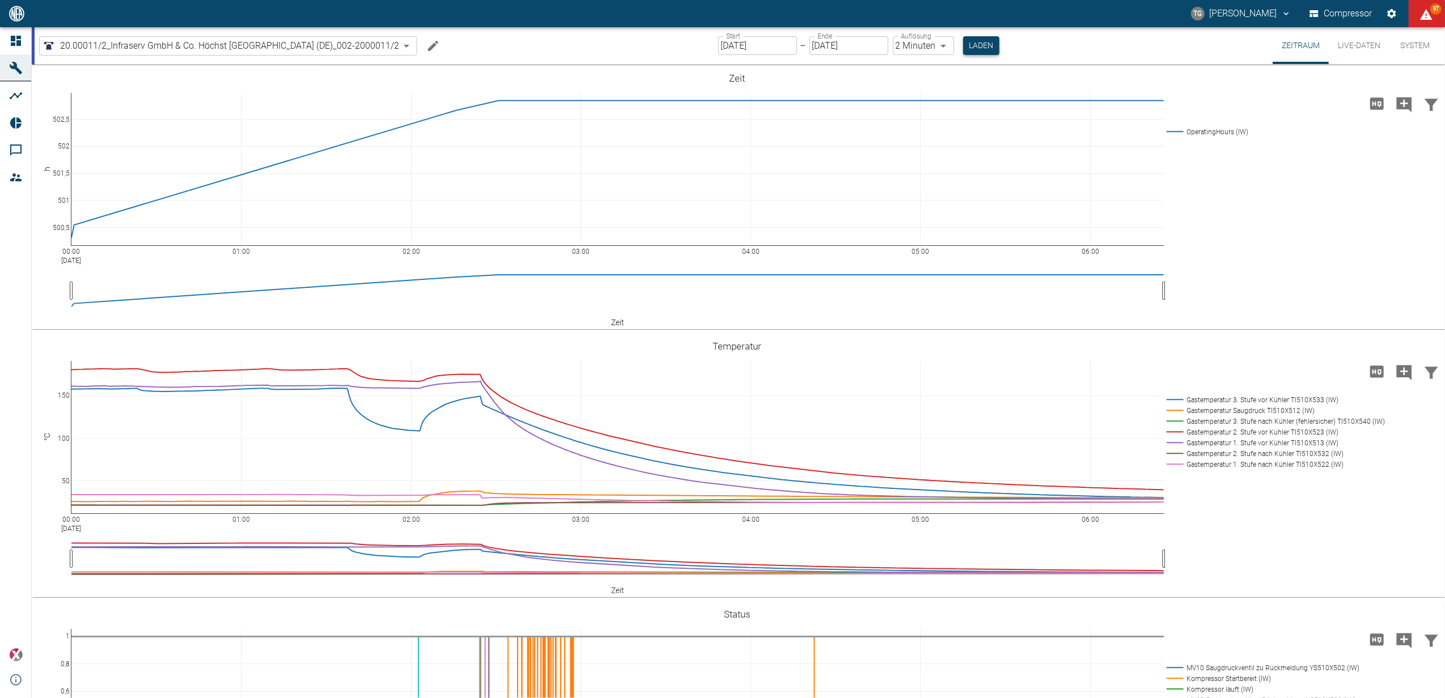
click at [974, 46] on button "Laden" at bounding box center [981, 45] width 36 height 19
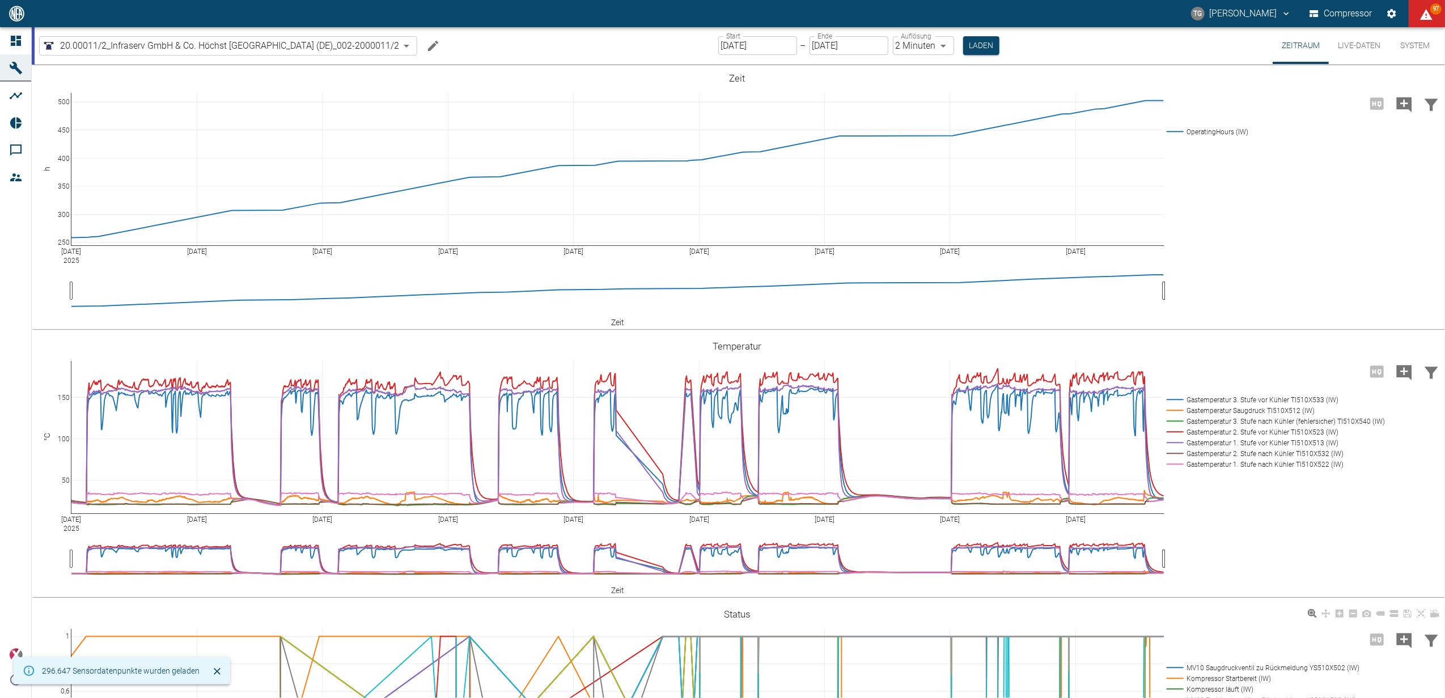
scroll to position [227, 0]
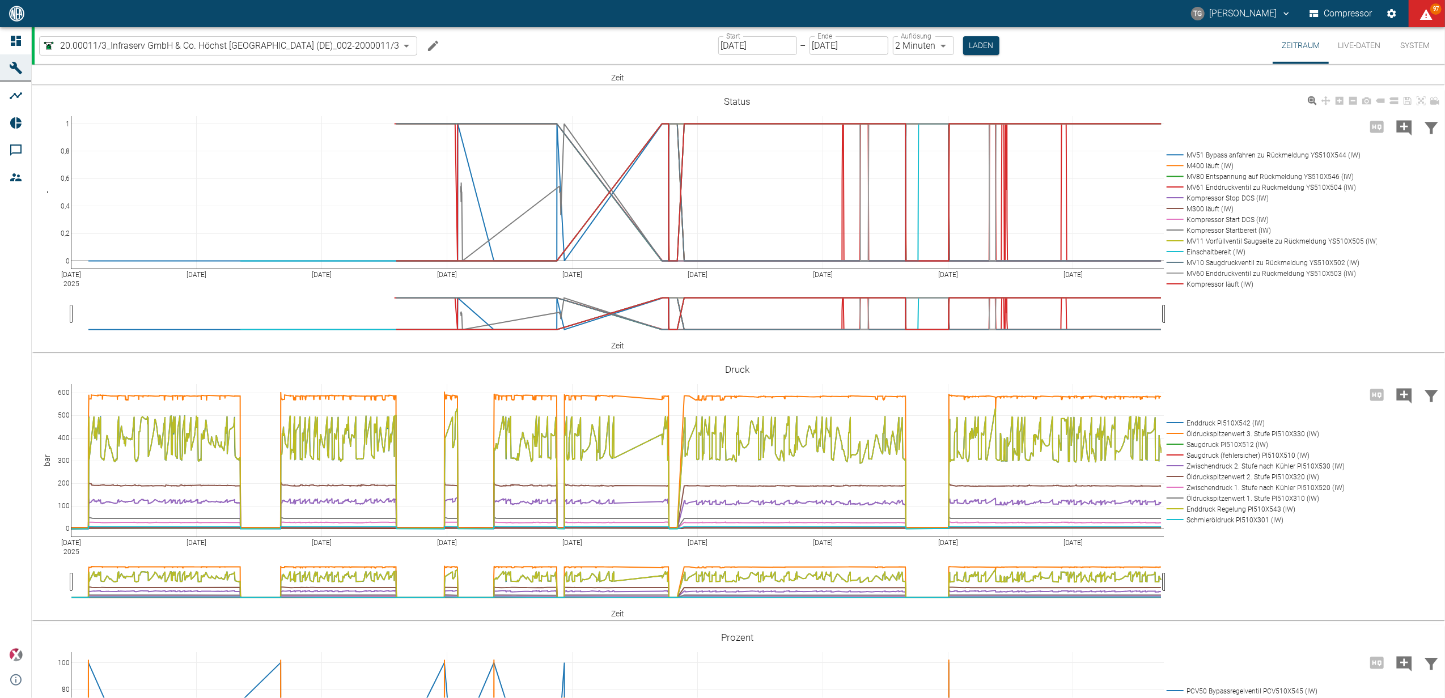
scroll to position [604, 0]
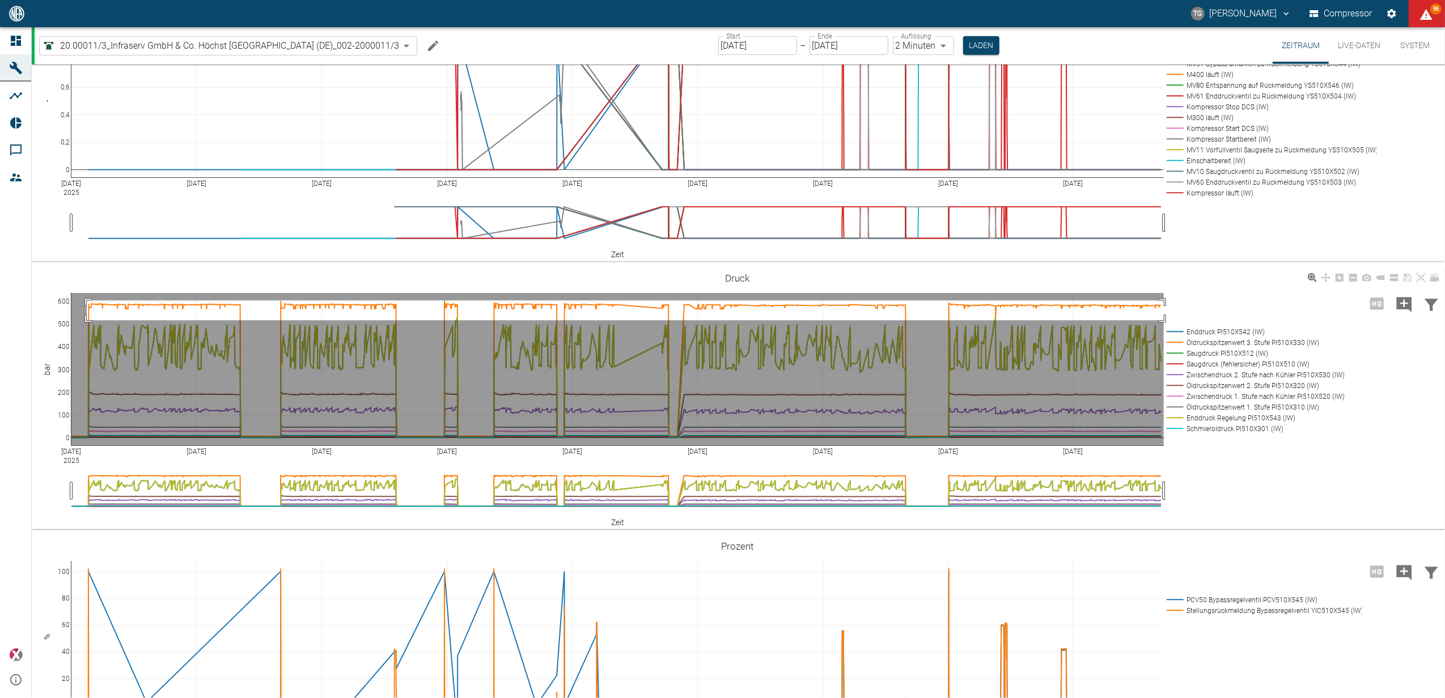
drag, startPoint x: 87, startPoint y: 300, endPoint x: 1164, endPoint y: 321, distance: 1077.4
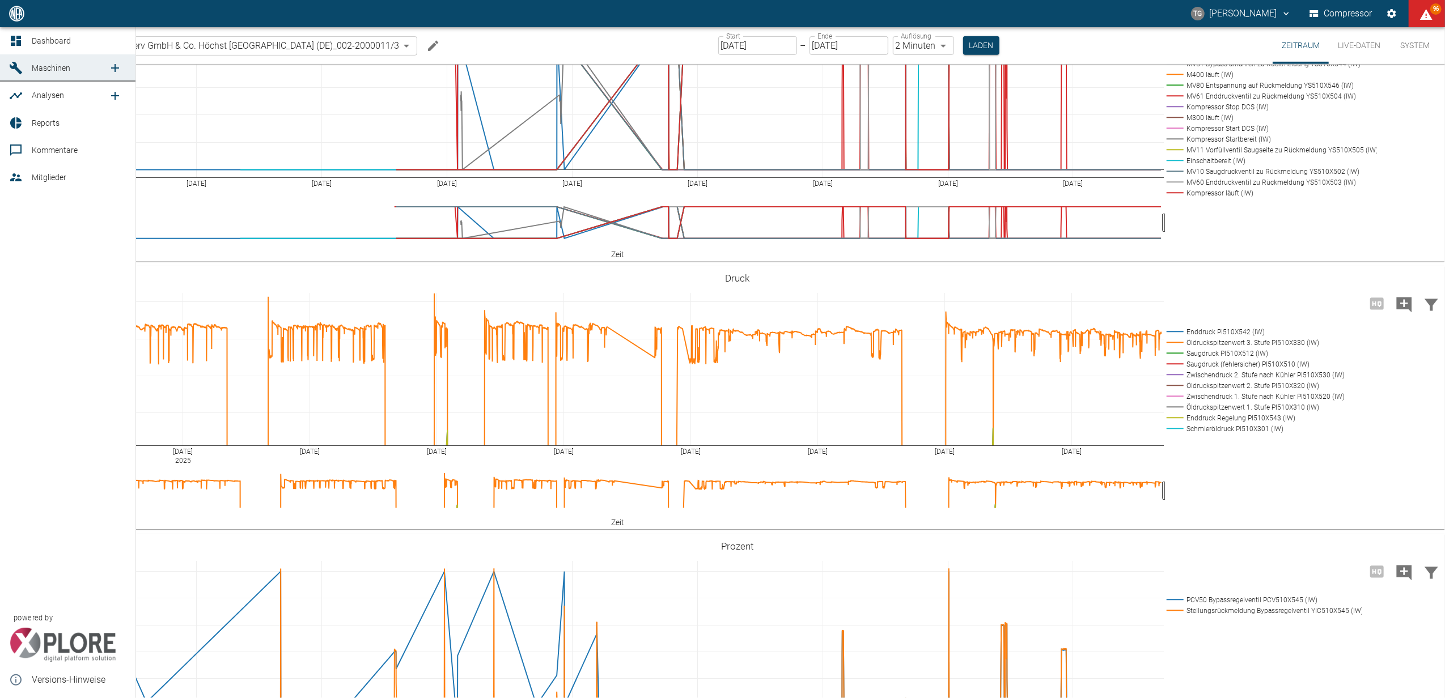
click at [10, 32] on link "Dashboard" at bounding box center [67, 40] width 135 height 27
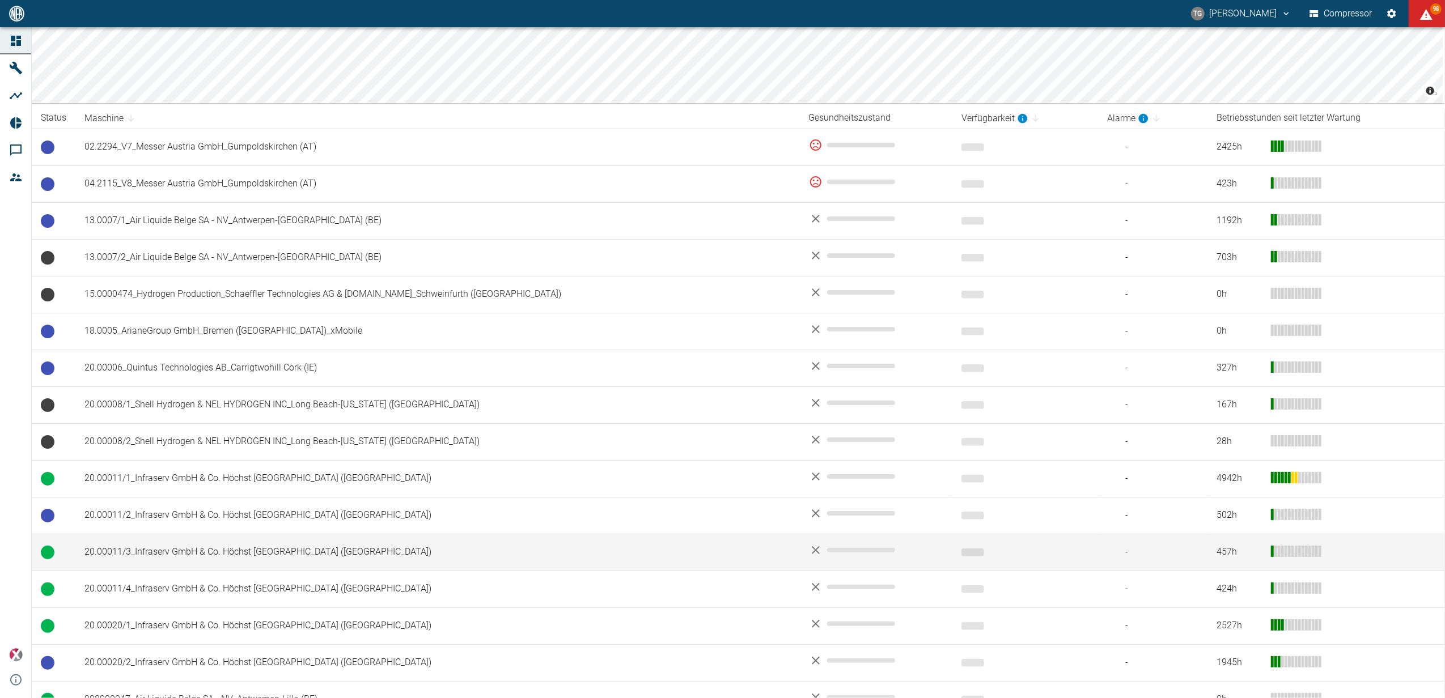
scroll to position [227, 0]
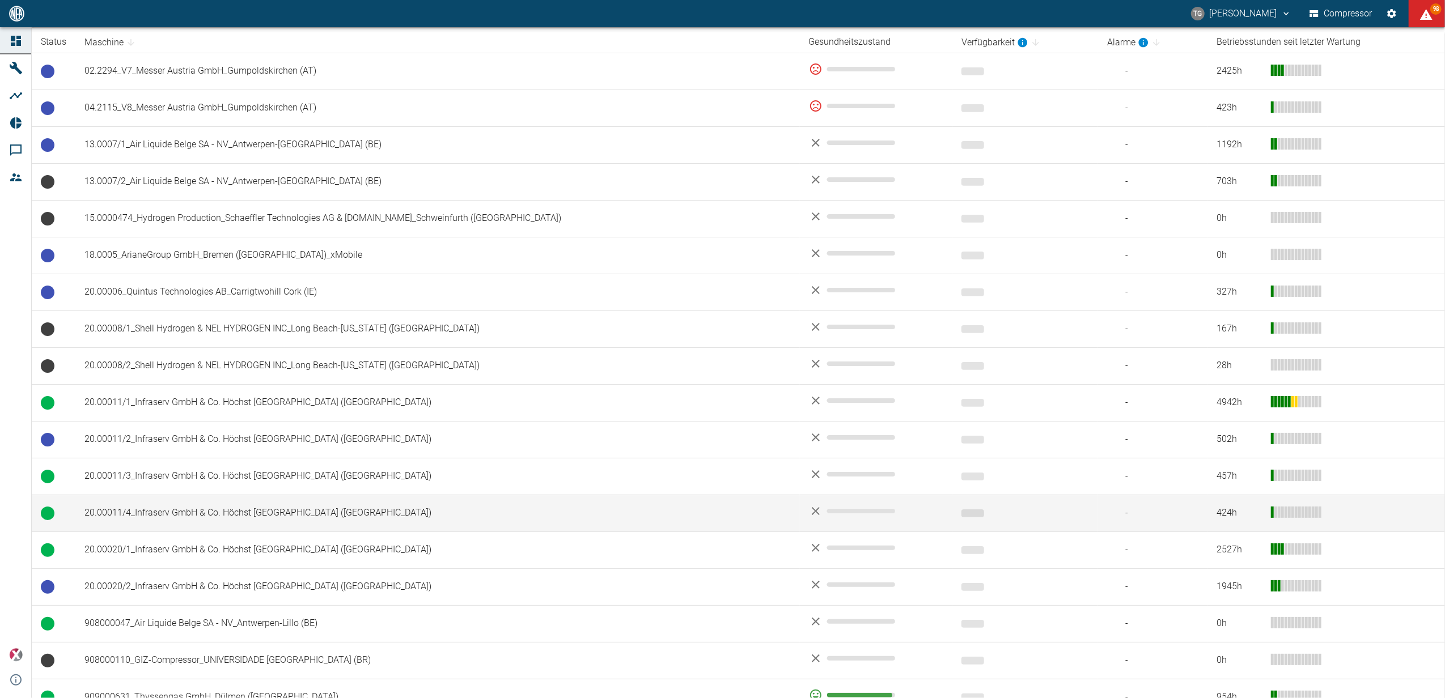
click at [143, 513] on td "20.00011/4_Infraserv GmbH & Co. Höchst KG_Frankfurt am Main (DE)" at bounding box center [437, 513] width 725 height 37
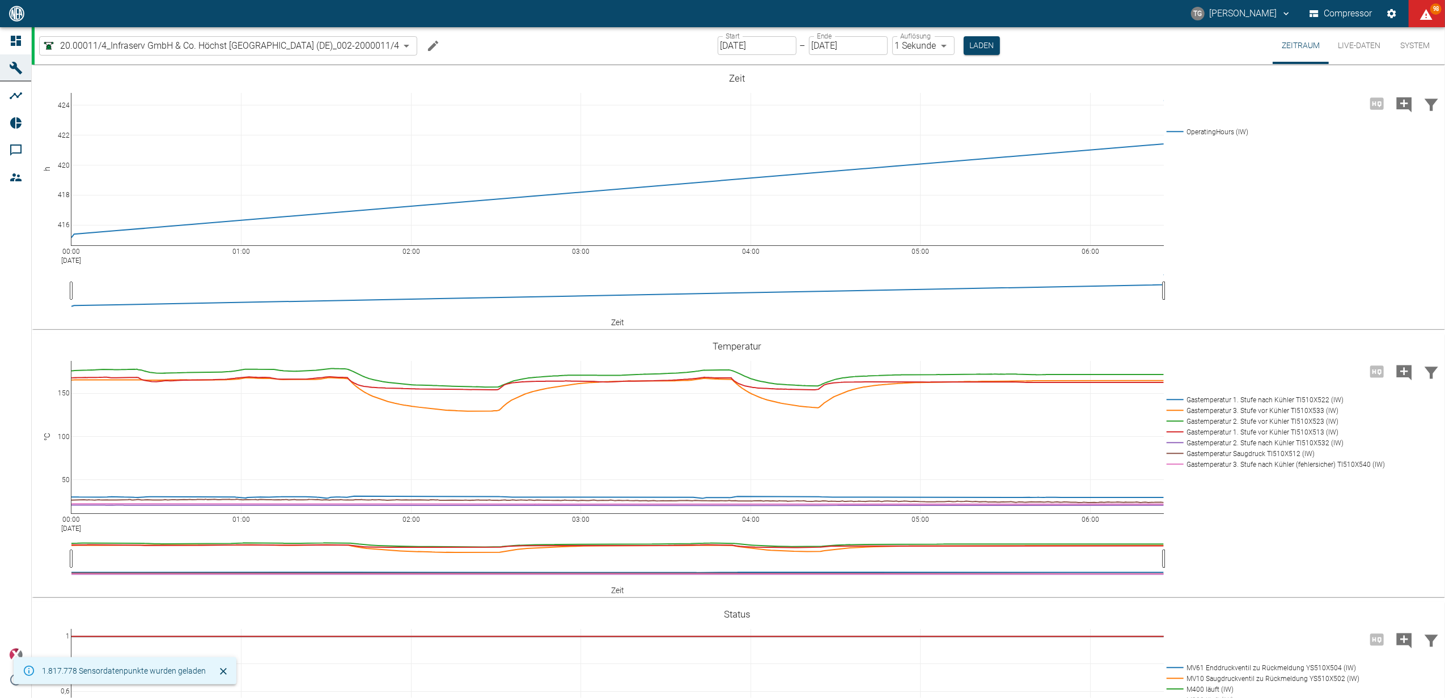
click at [740, 46] on input "[DATE]" at bounding box center [757, 45] width 79 height 19
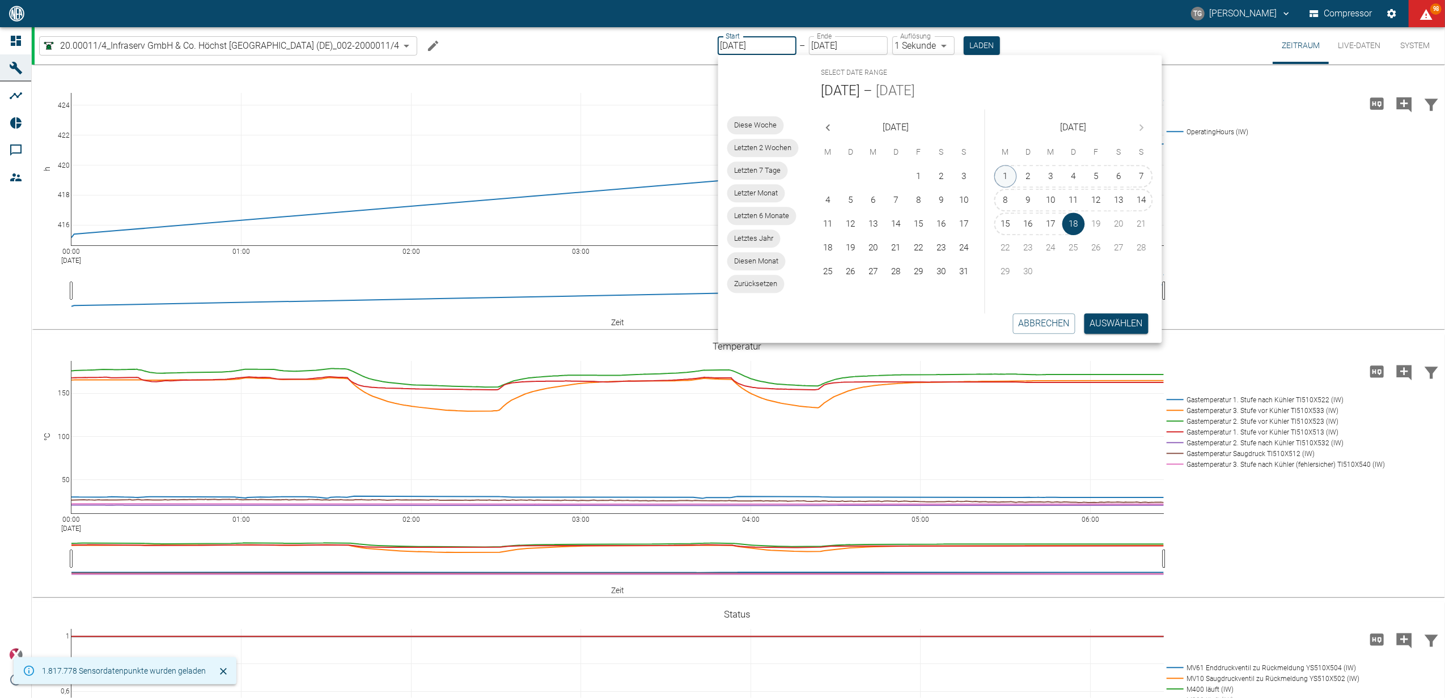
click at [1010, 176] on button "1" at bounding box center [1005, 176] width 23 height 23
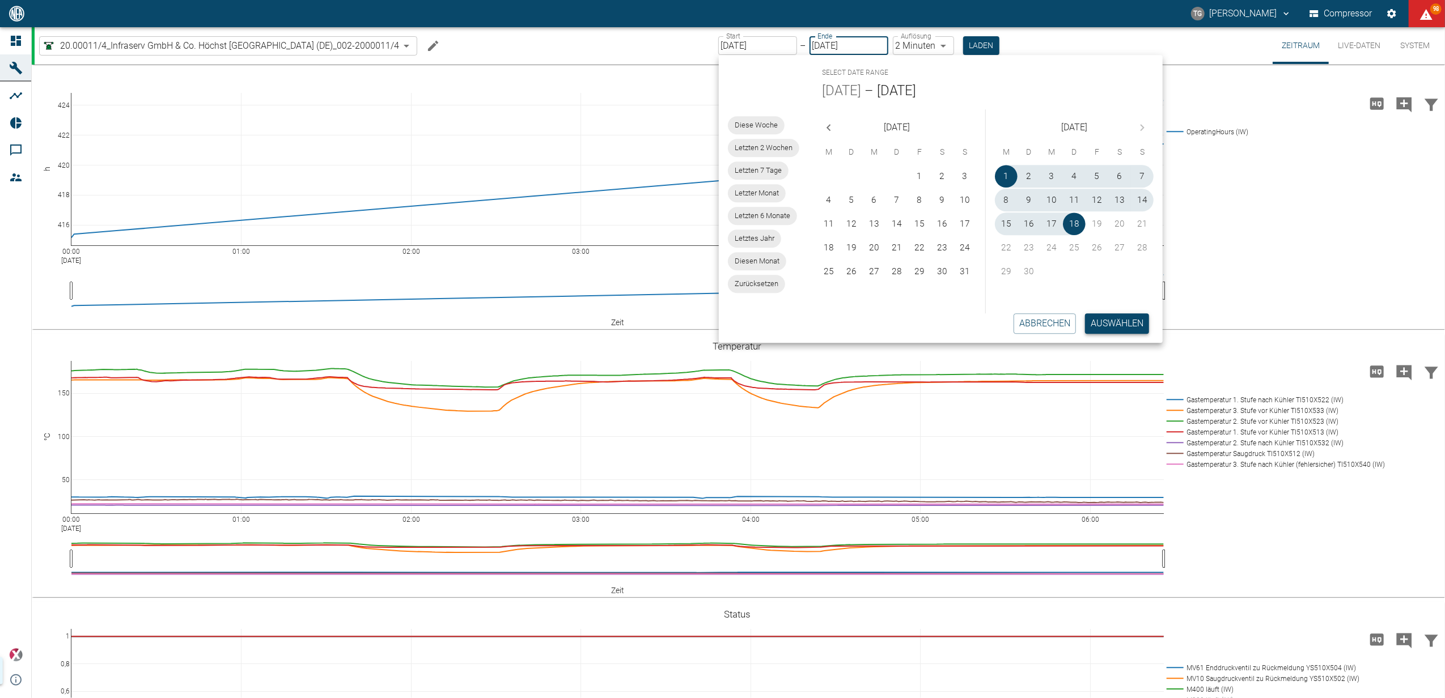
type input "[DATE]"
type input "2min"
click at [1114, 317] on button "Auswählen" at bounding box center [1117, 324] width 64 height 20
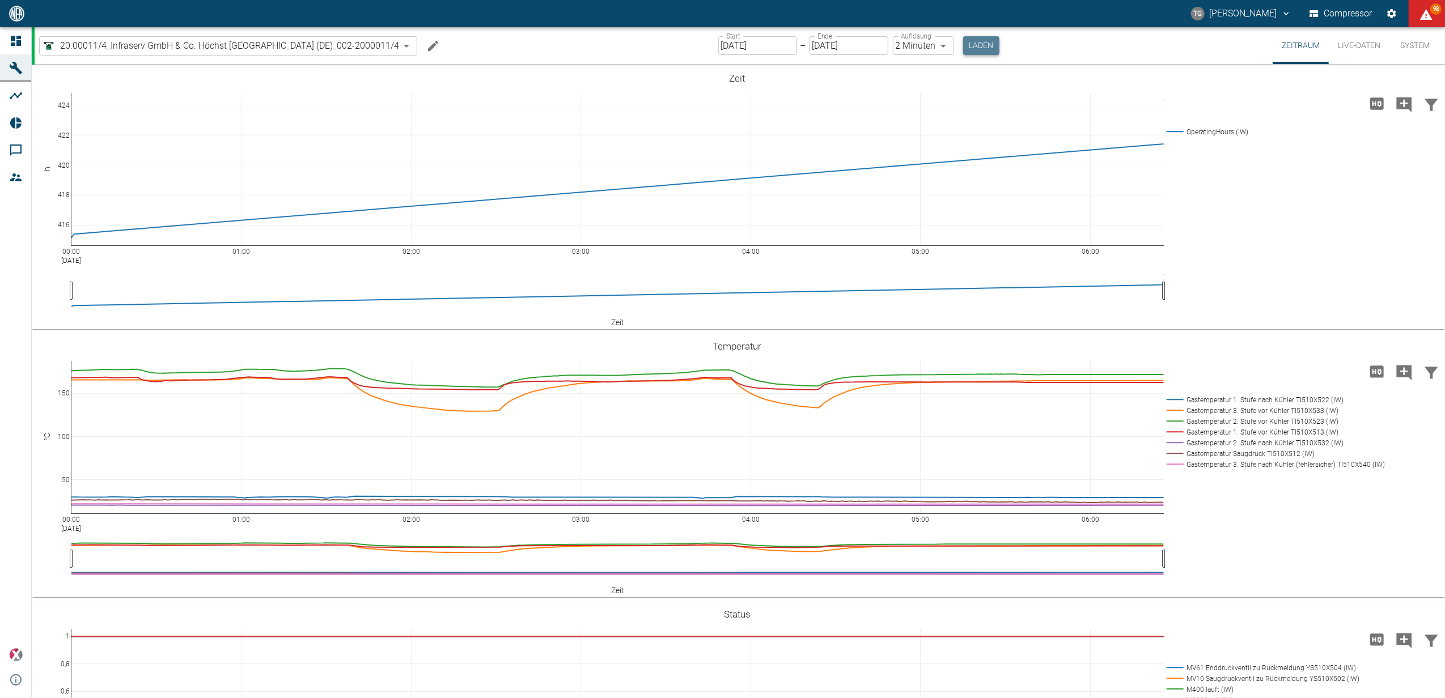
click at [981, 49] on button "Laden" at bounding box center [981, 45] width 36 height 19
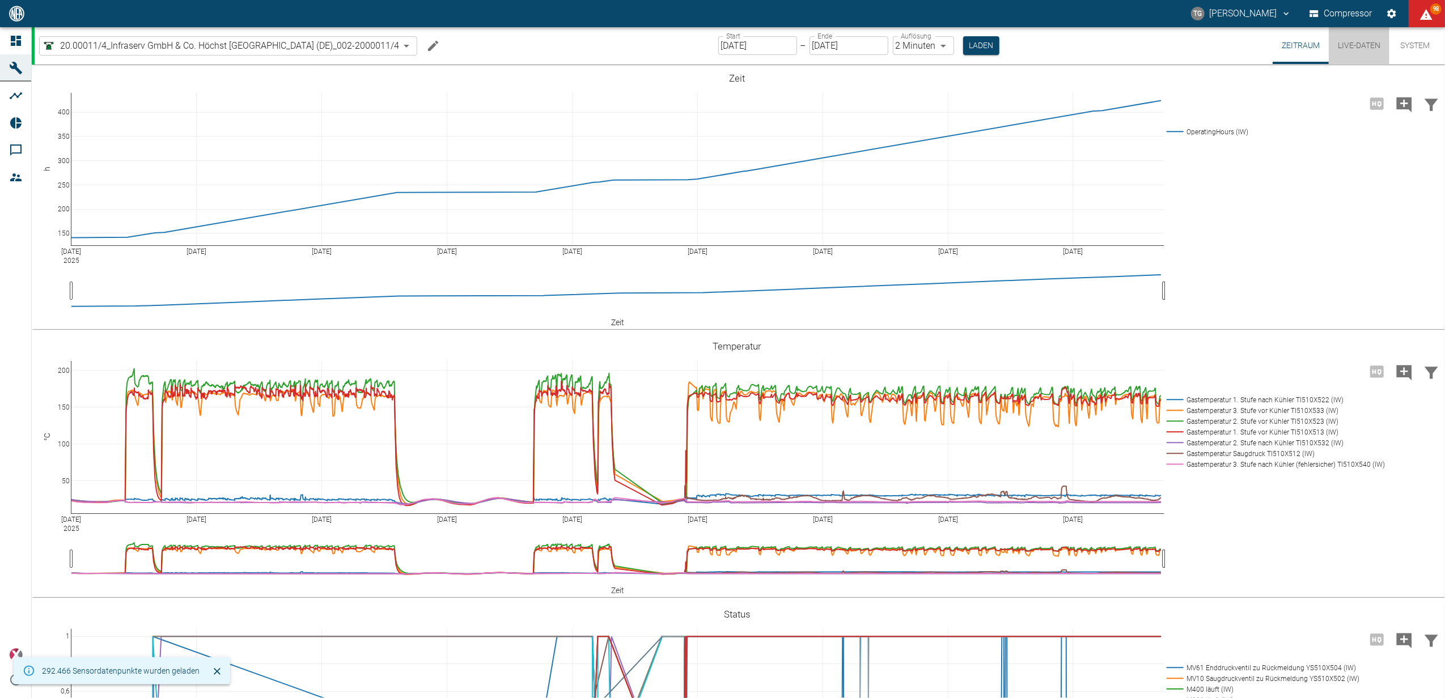
click at [1366, 49] on button "Live-Daten" at bounding box center [1359, 45] width 61 height 37
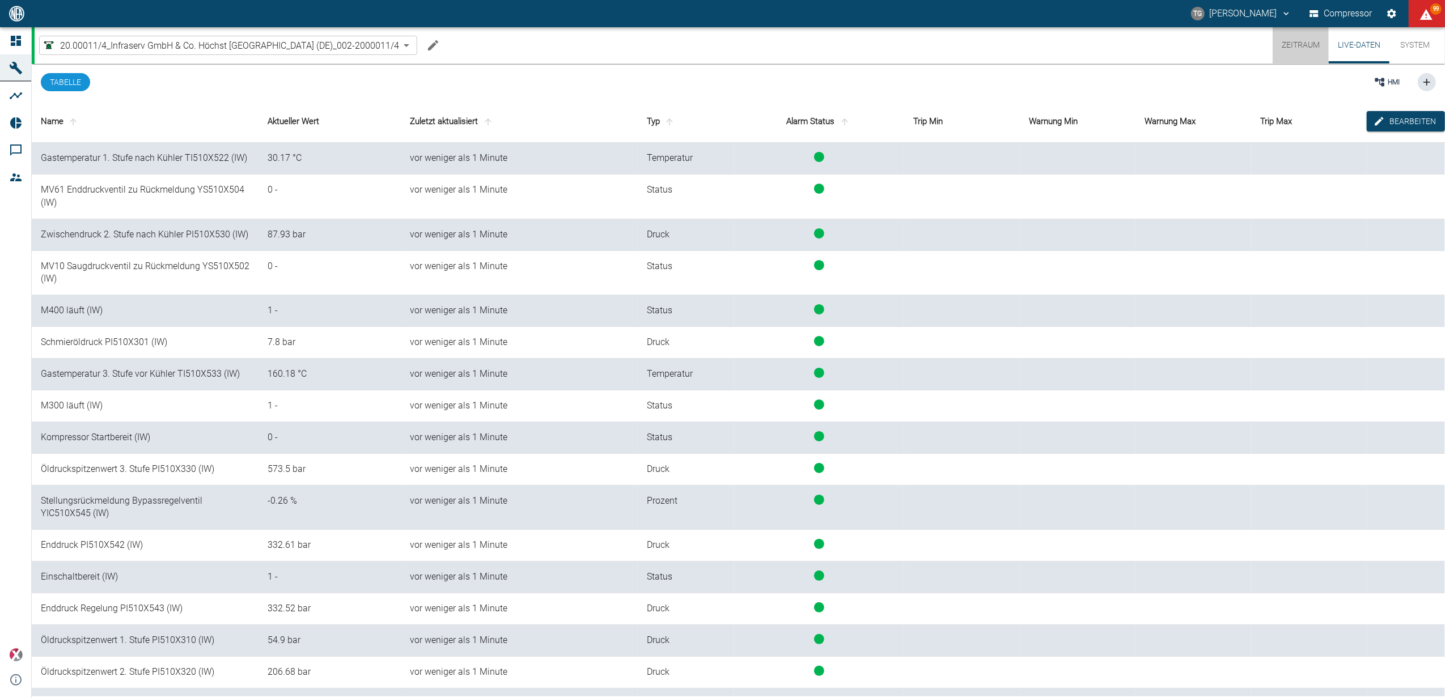
click at [1304, 40] on button "Zeitraum" at bounding box center [1301, 45] width 56 height 36
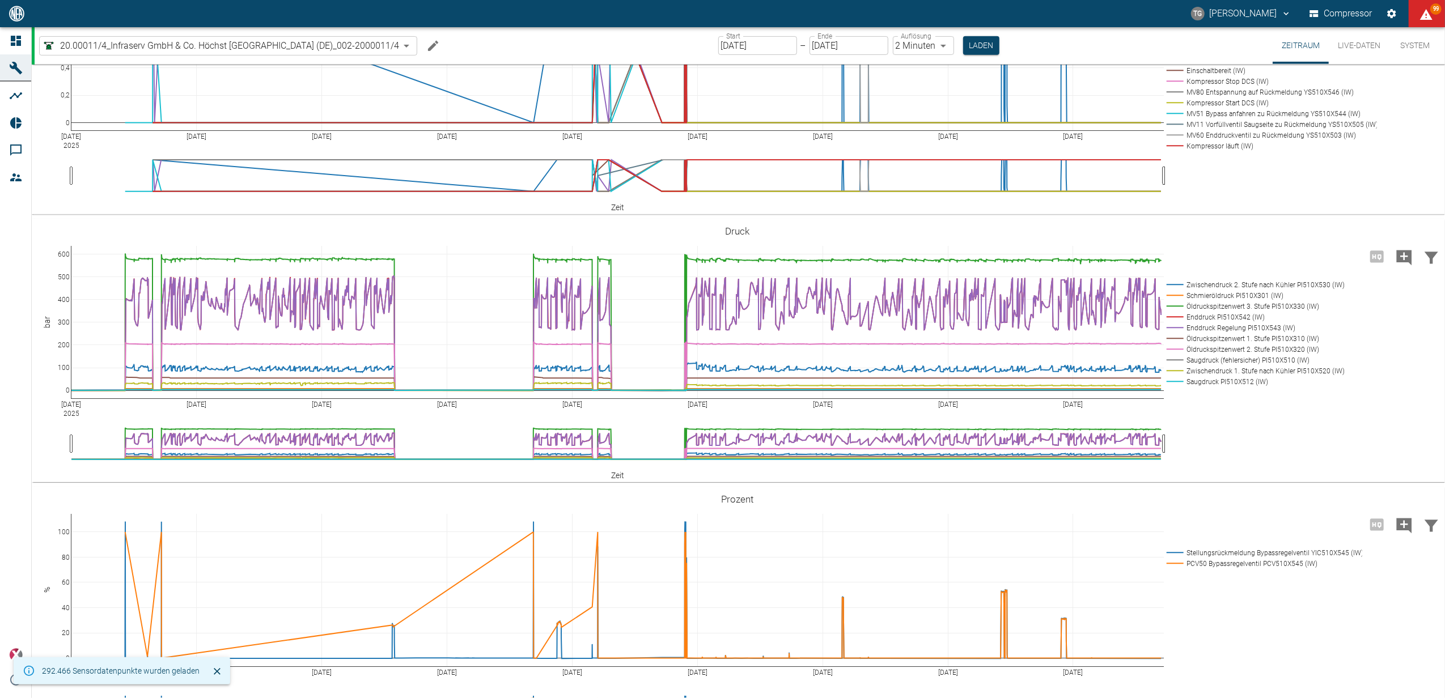
scroll to position [604, 0]
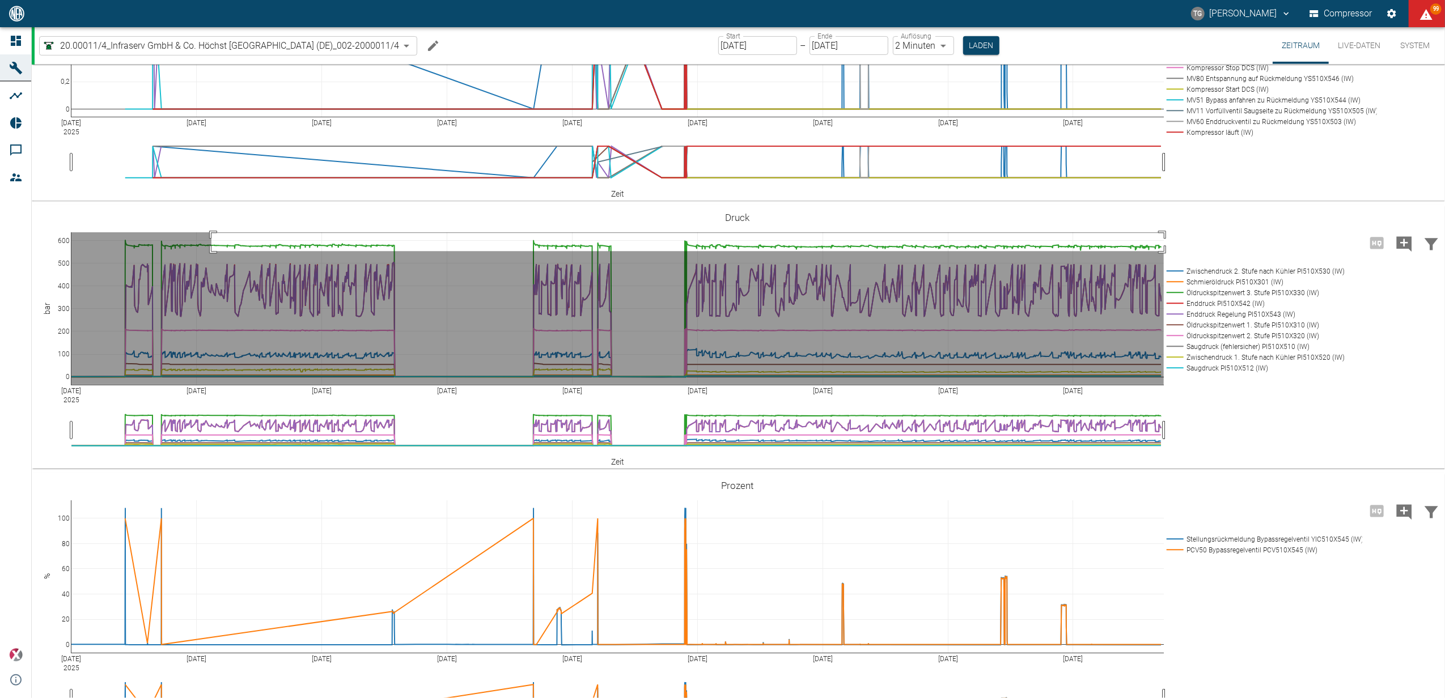
drag, startPoint x: 211, startPoint y: 293, endPoint x: 1168, endPoint y: 311, distance: 956.6
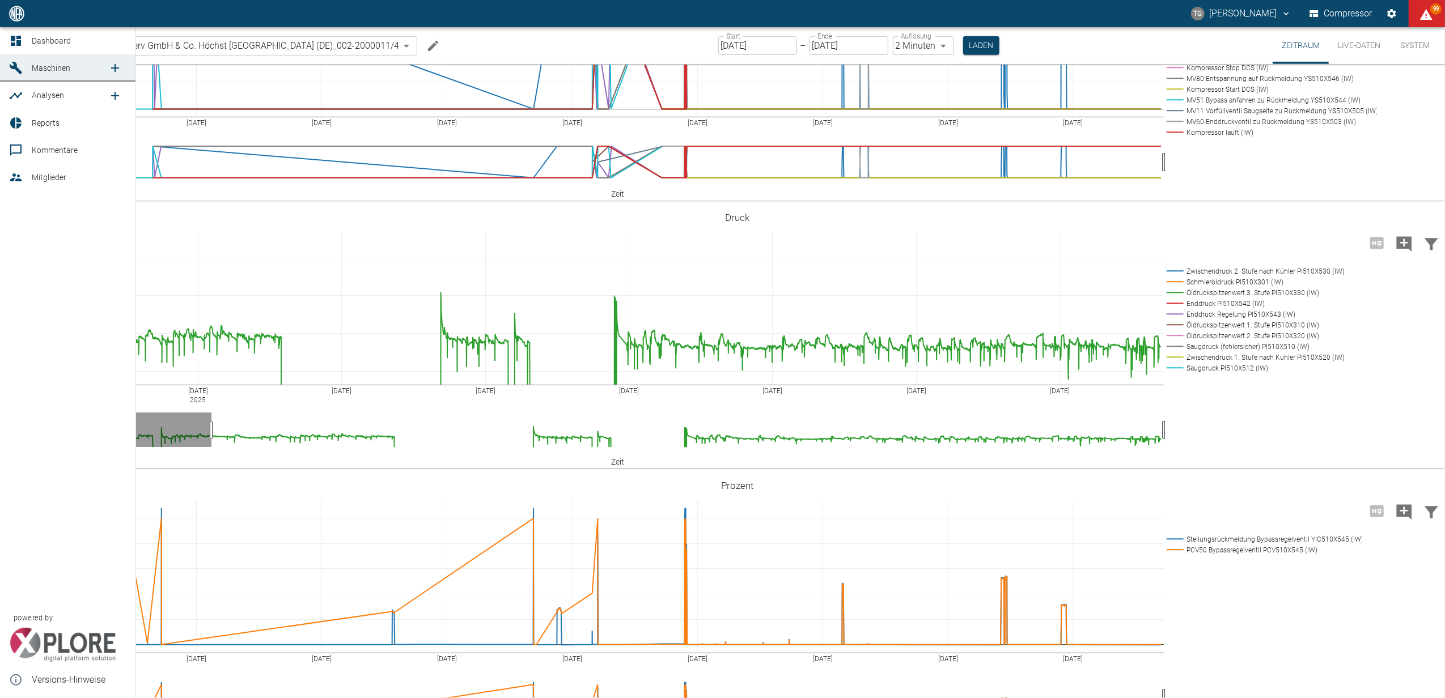
drag, startPoint x: 16, startPoint y: 32, endPoint x: 35, endPoint y: 61, distance: 34.1
click at [16, 32] on link "Dashboard" at bounding box center [67, 40] width 135 height 27
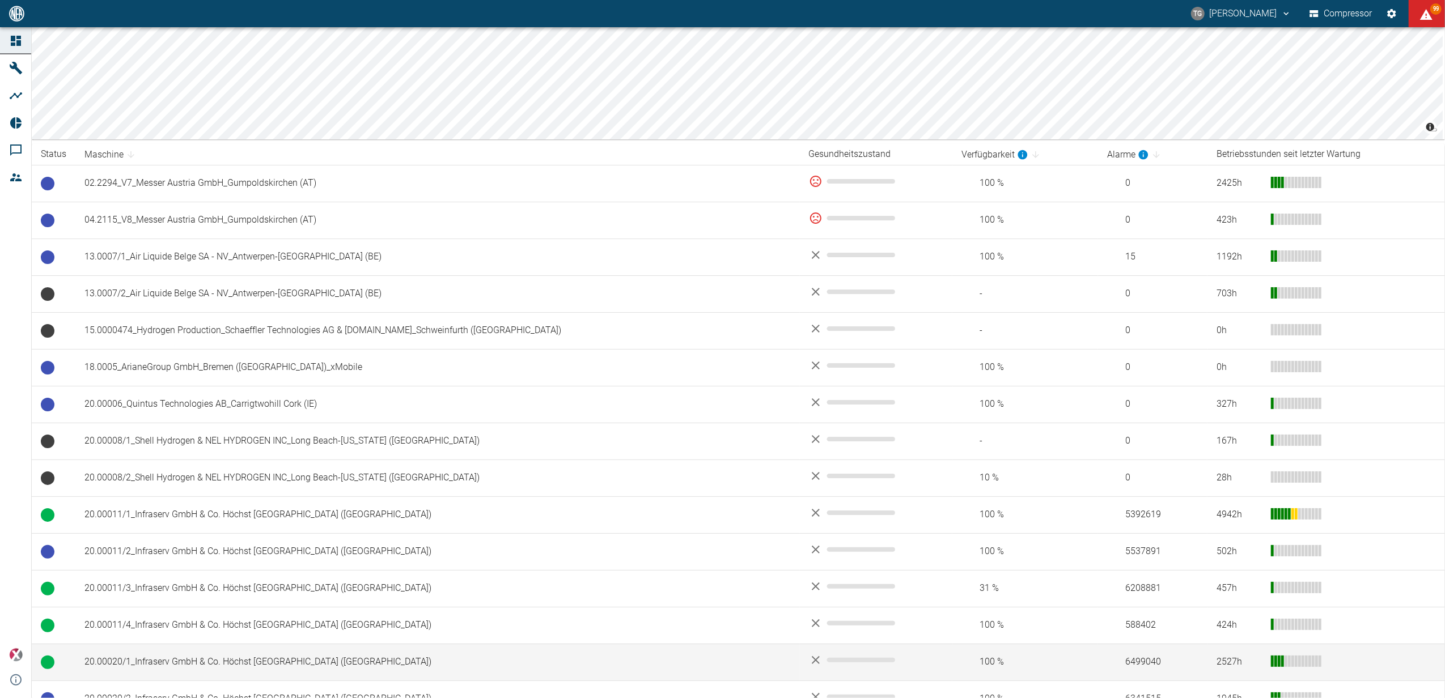
scroll to position [302, 0]
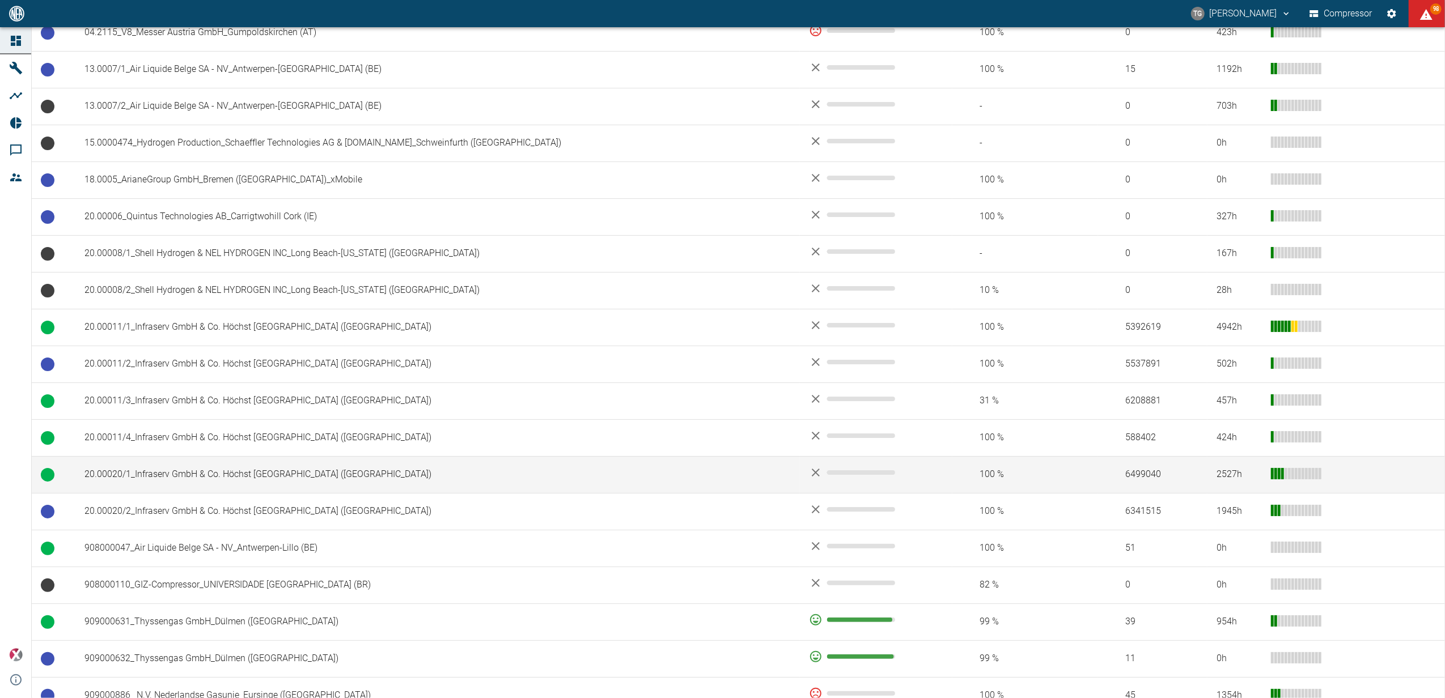
click at [146, 474] on td "20.00020/1_Infraserv GmbH & Co. Höchst KG_Frankfurt am Main (DE)" at bounding box center [437, 474] width 725 height 37
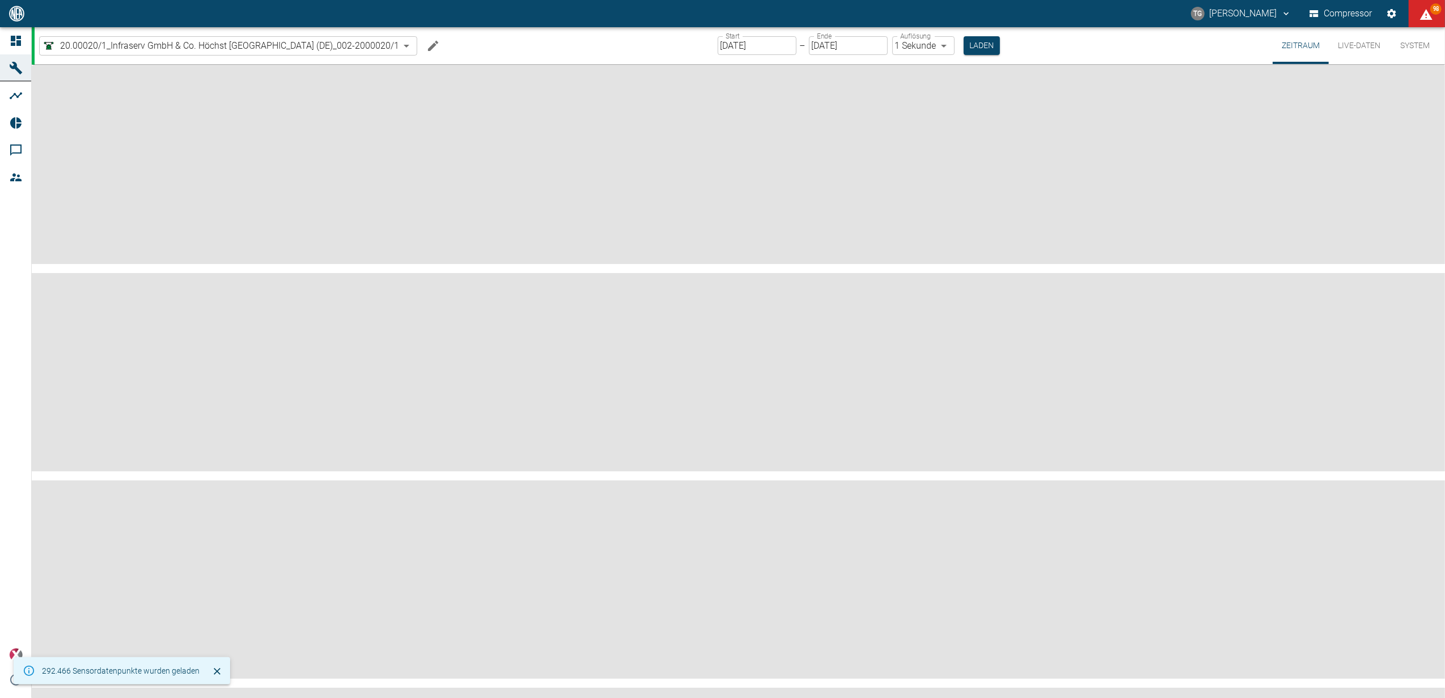
click at [1363, 44] on button "Live-Daten" at bounding box center [1359, 45] width 61 height 37
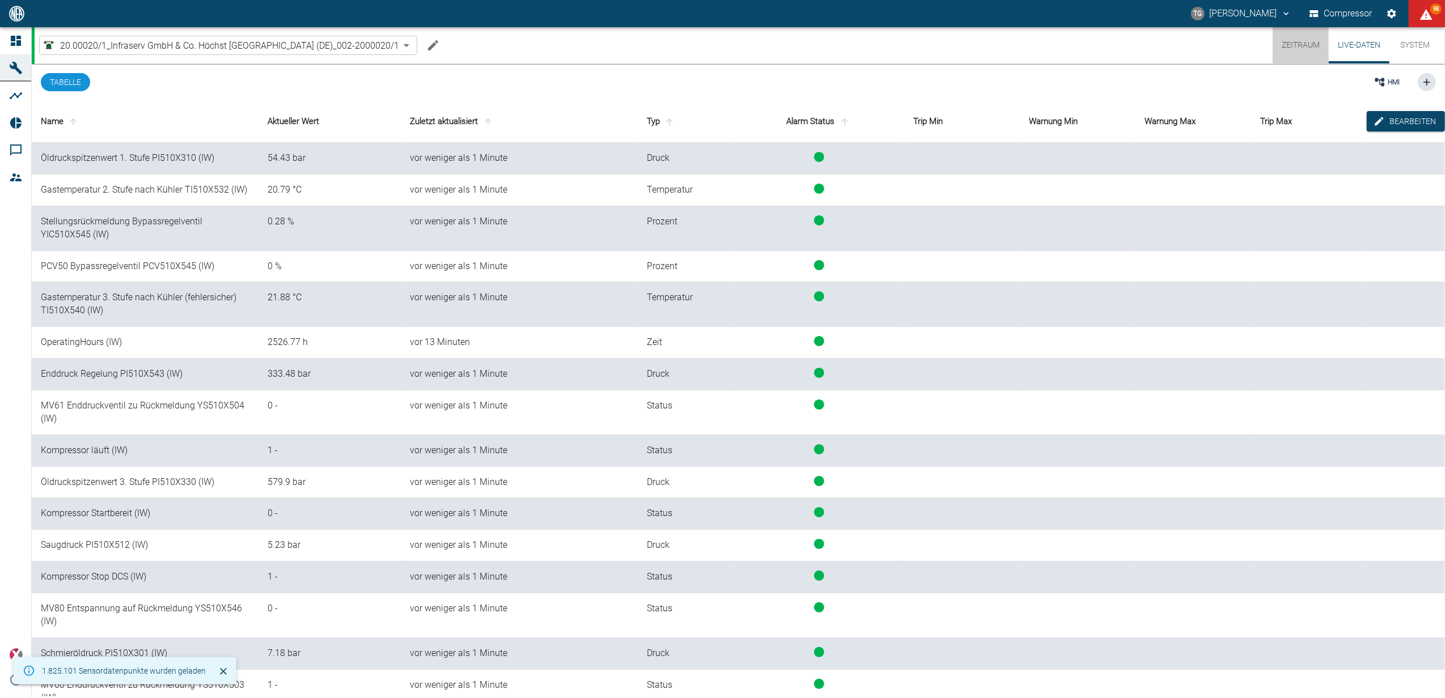
click at [1295, 41] on button "Zeitraum" at bounding box center [1301, 45] width 56 height 36
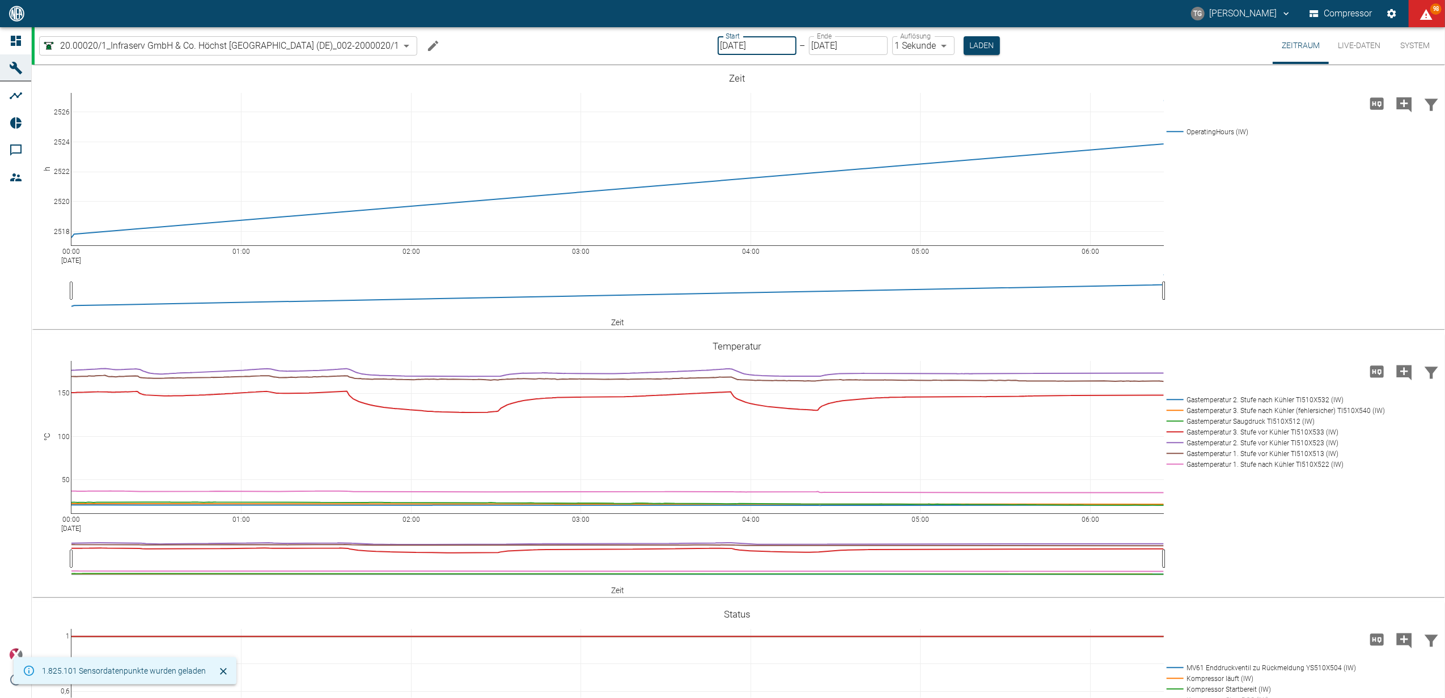
click at [747, 53] on input "[DATE]" at bounding box center [757, 45] width 79 height 19
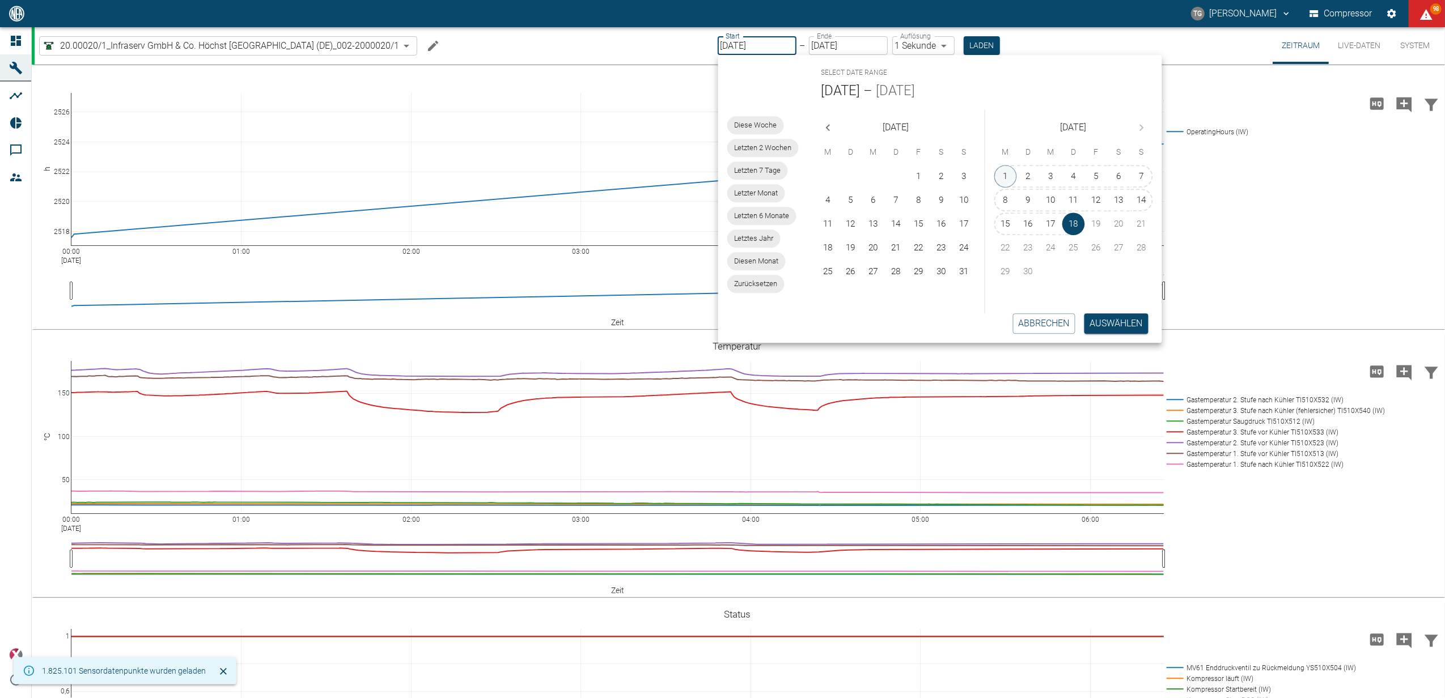
click at [1002, 176] on button "1" at bounding box center [1005, 176] width 23 height 23
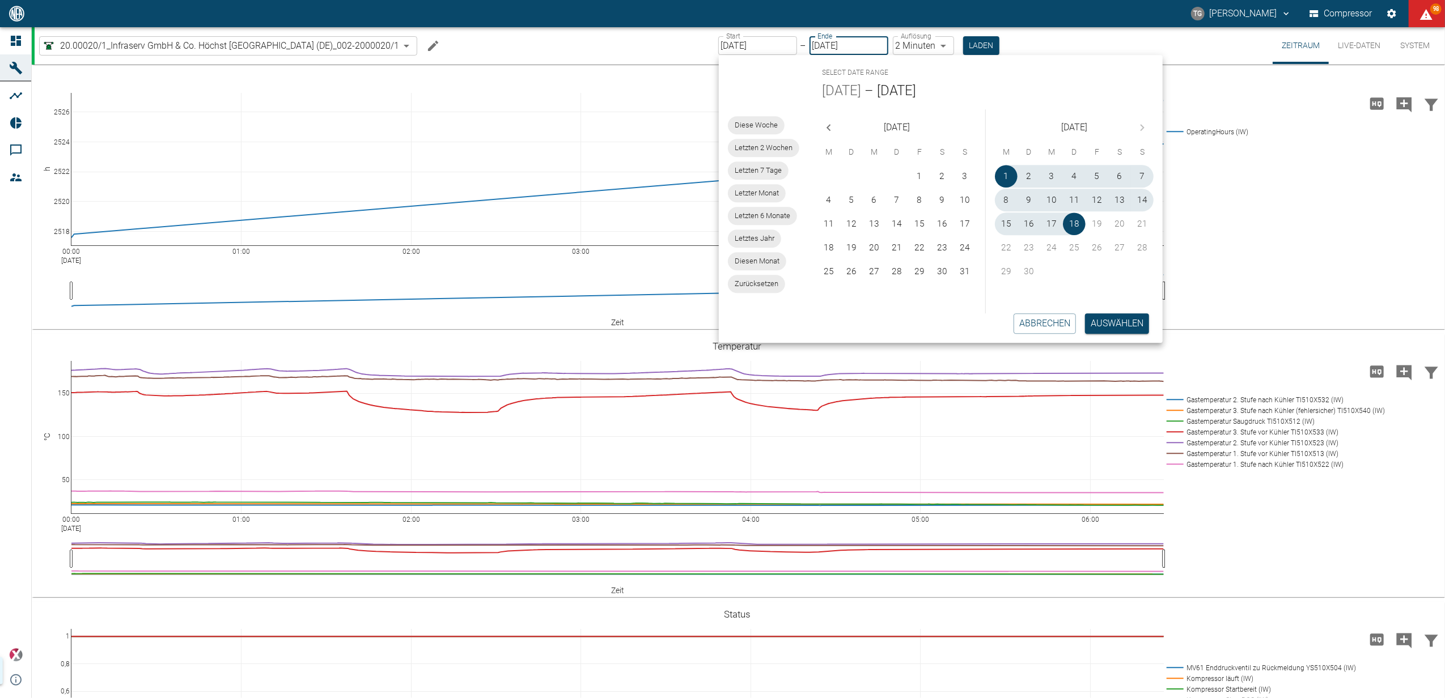
type input "01.09.2025"
type input "2min"
click at [1116, 320] on button "Auswählen" at bounding box center [1117, 324] width 64 height 20
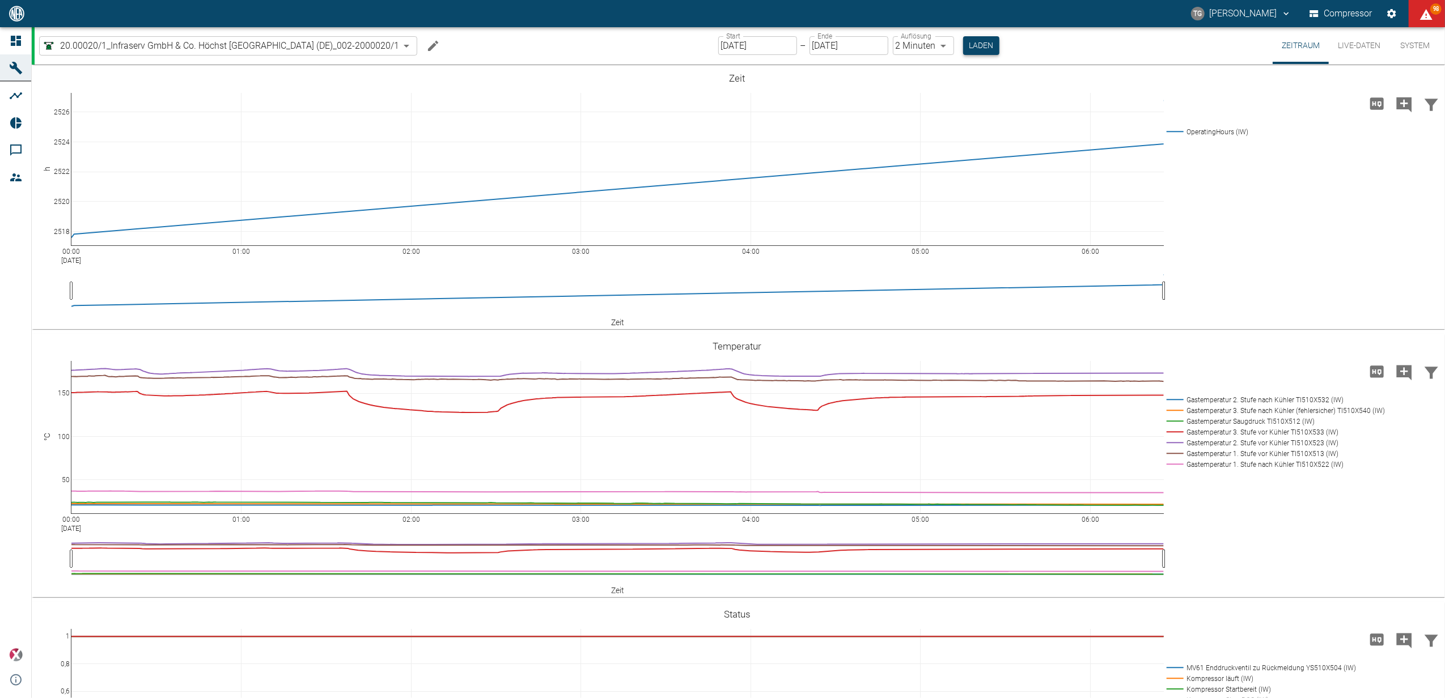
click at [974, 50] on button "Laden" at bounding box center [981, 45] width 36 height 19
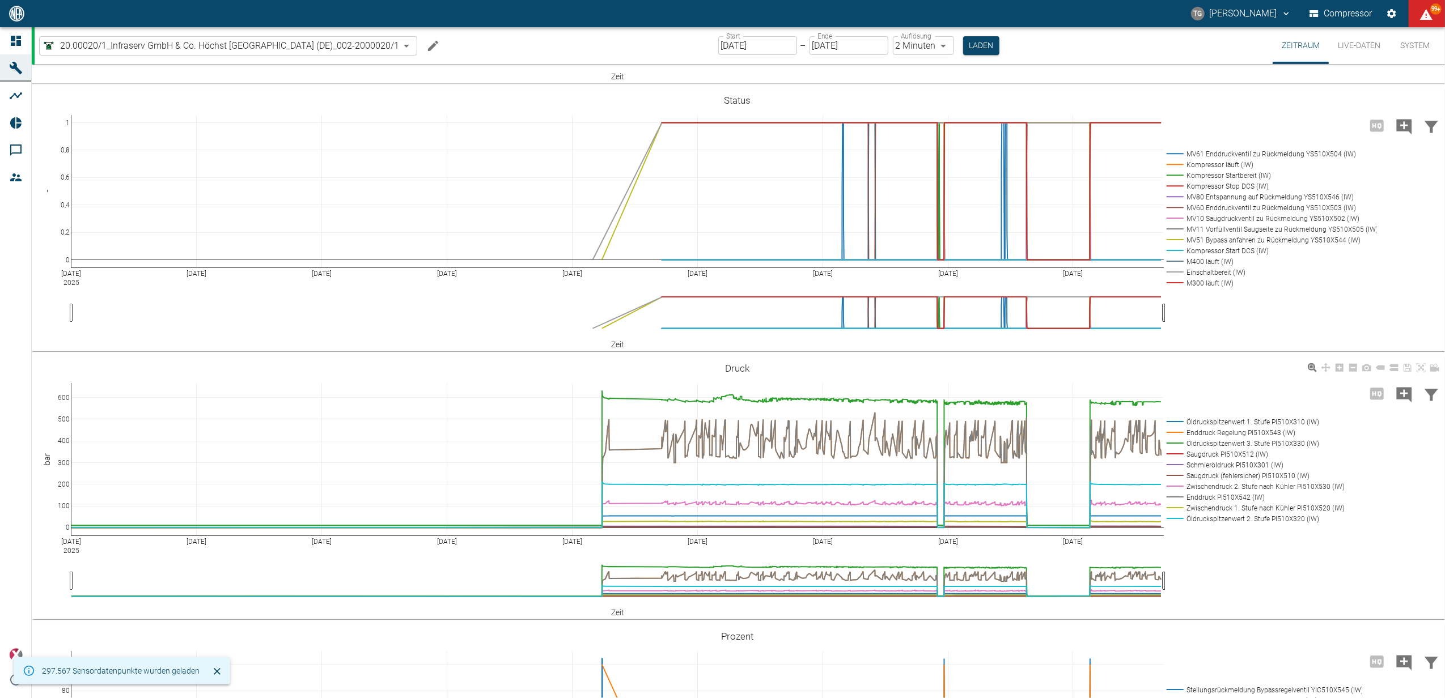
scroll to position [529, 0]
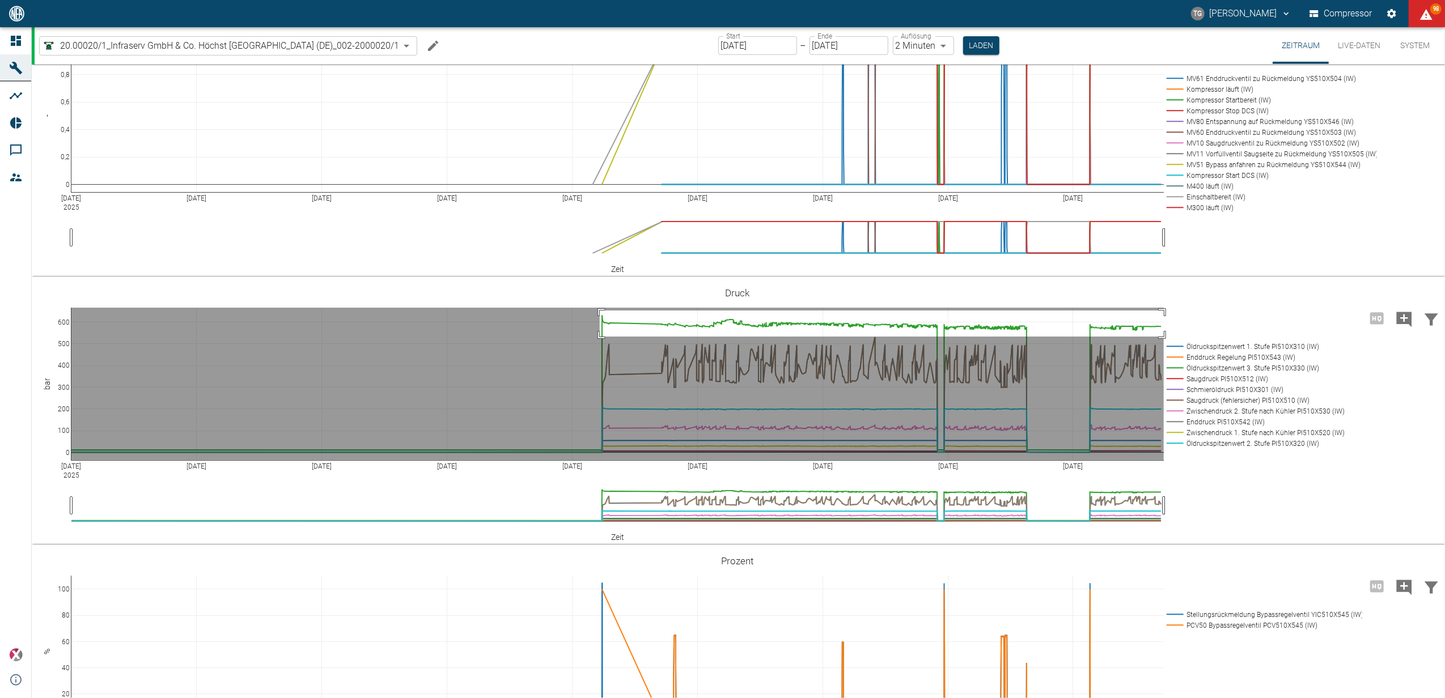
drag, startPoint x: 600, startPoint y: 371, endPoint x: 1214, endPoint y: 397, distance: 614.6
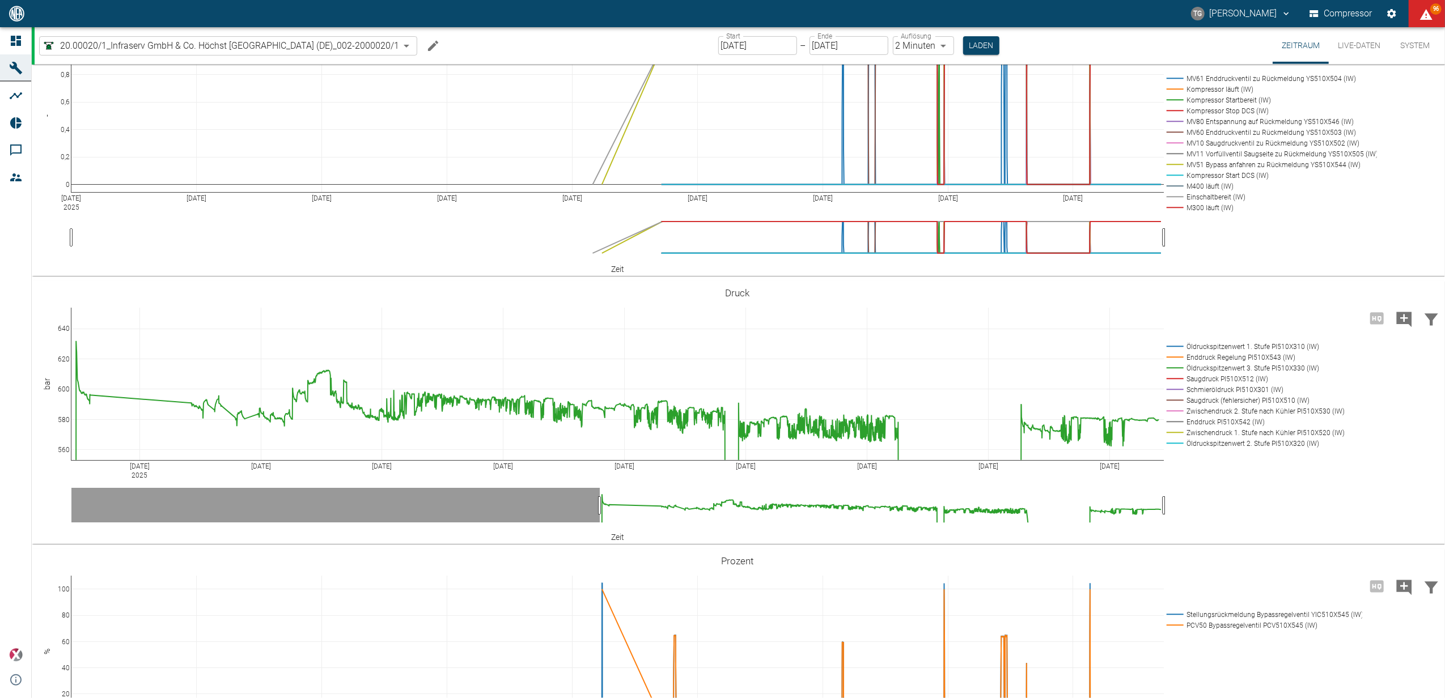
drag, startPoint x: 68, startPoint y: 511, endPoint x: 68, endPoint y: 529, distance: 18.1
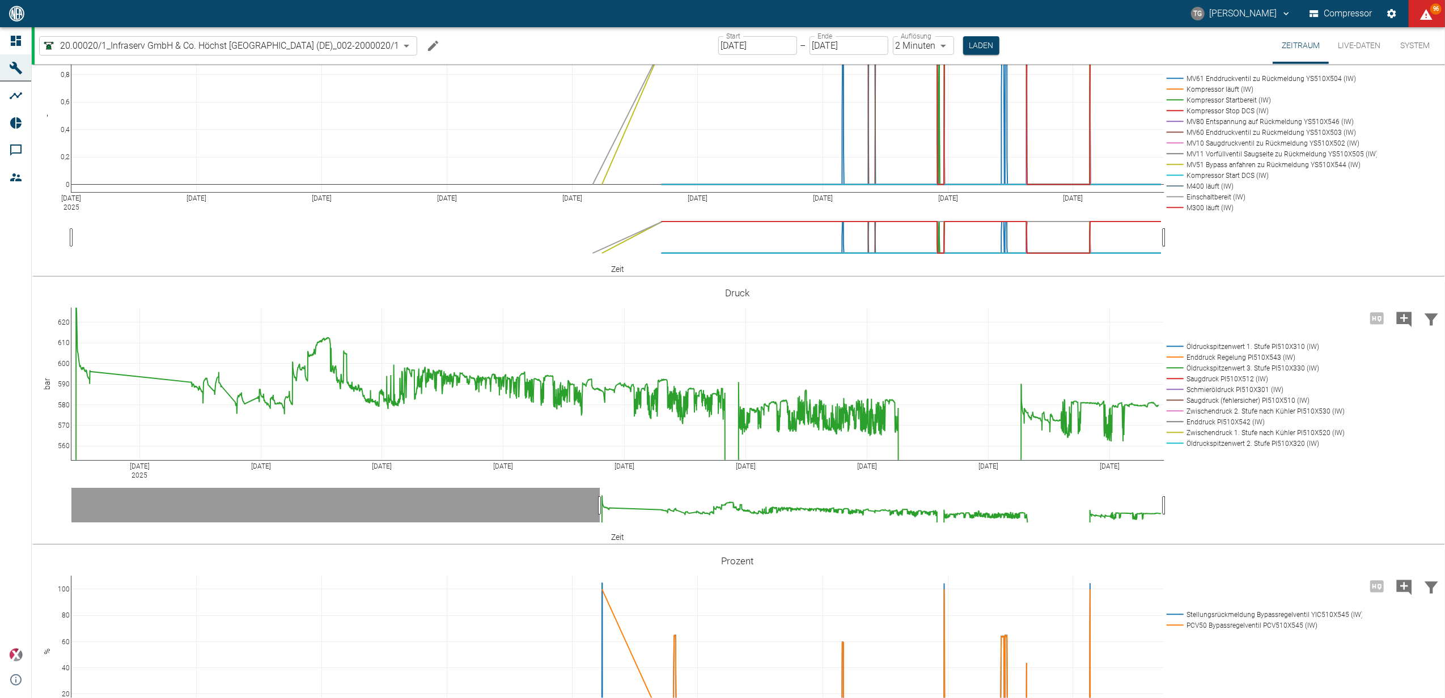
drag, startPoint x: 67, startPoint y: 373, endPoint x: 76, endPoint y: 341, distance: 33.6
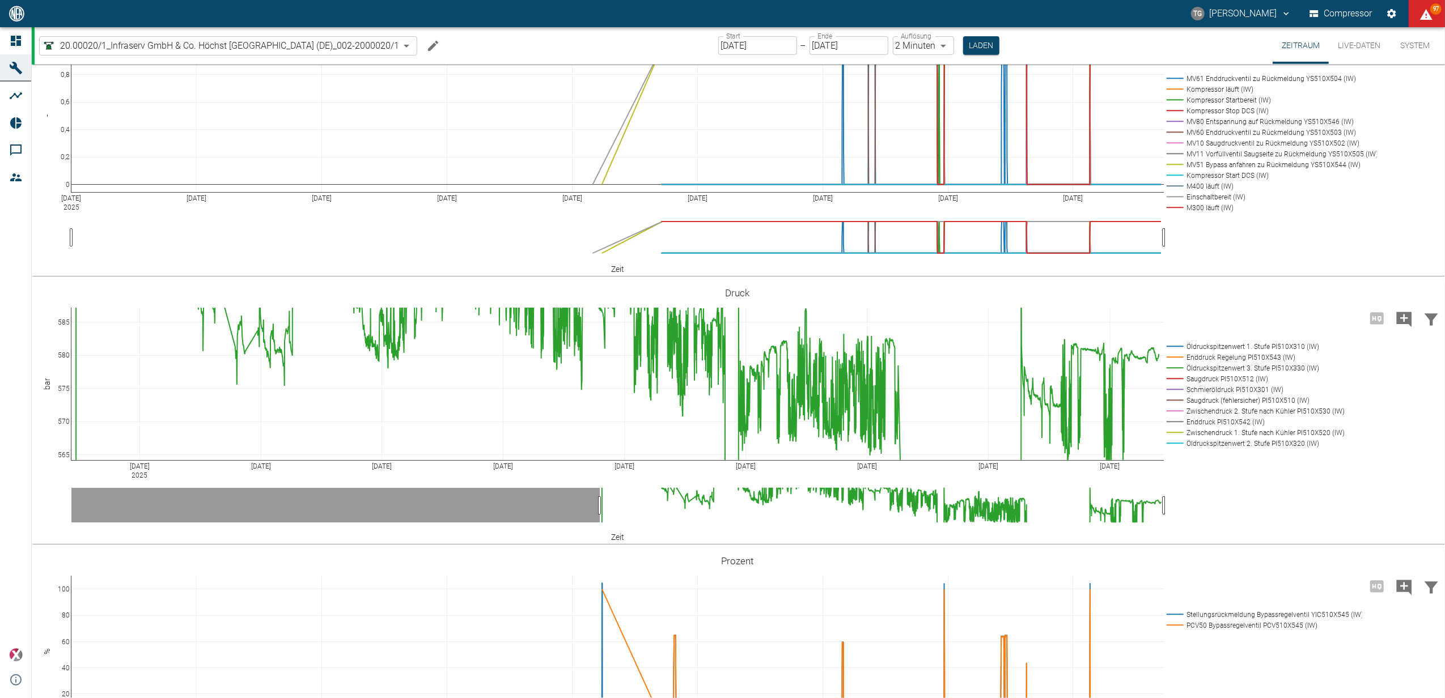
drag, startPoint x: 63, startPoint y: 460, endPoint x: 86, endPoint y: 446, distance: 27.0
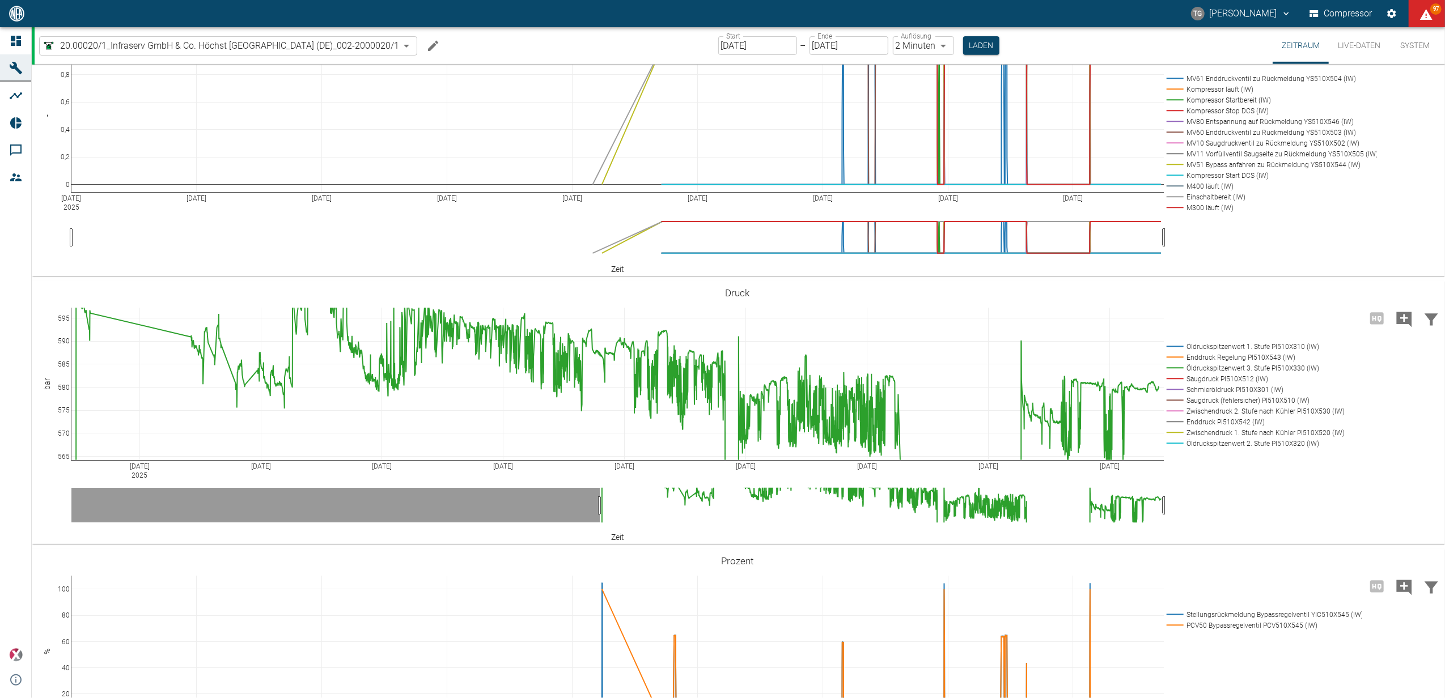
drag, startPoint x: 71, startPoint y: 370, endPoint x: 79, endPoint y: 416, distance: 47.3
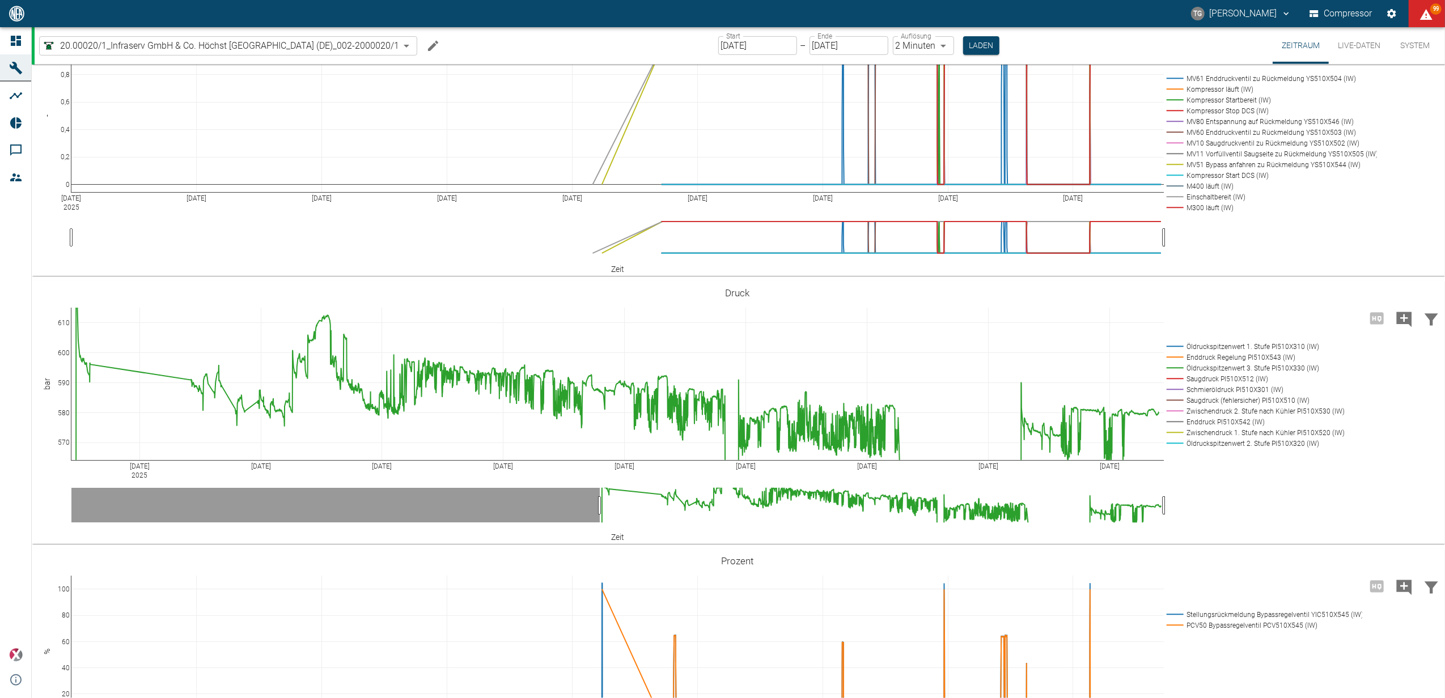
drag, startPoint x: 66, startPoint y: 373, endPoint x: 69, endPoint y: 426, distance: 53.4
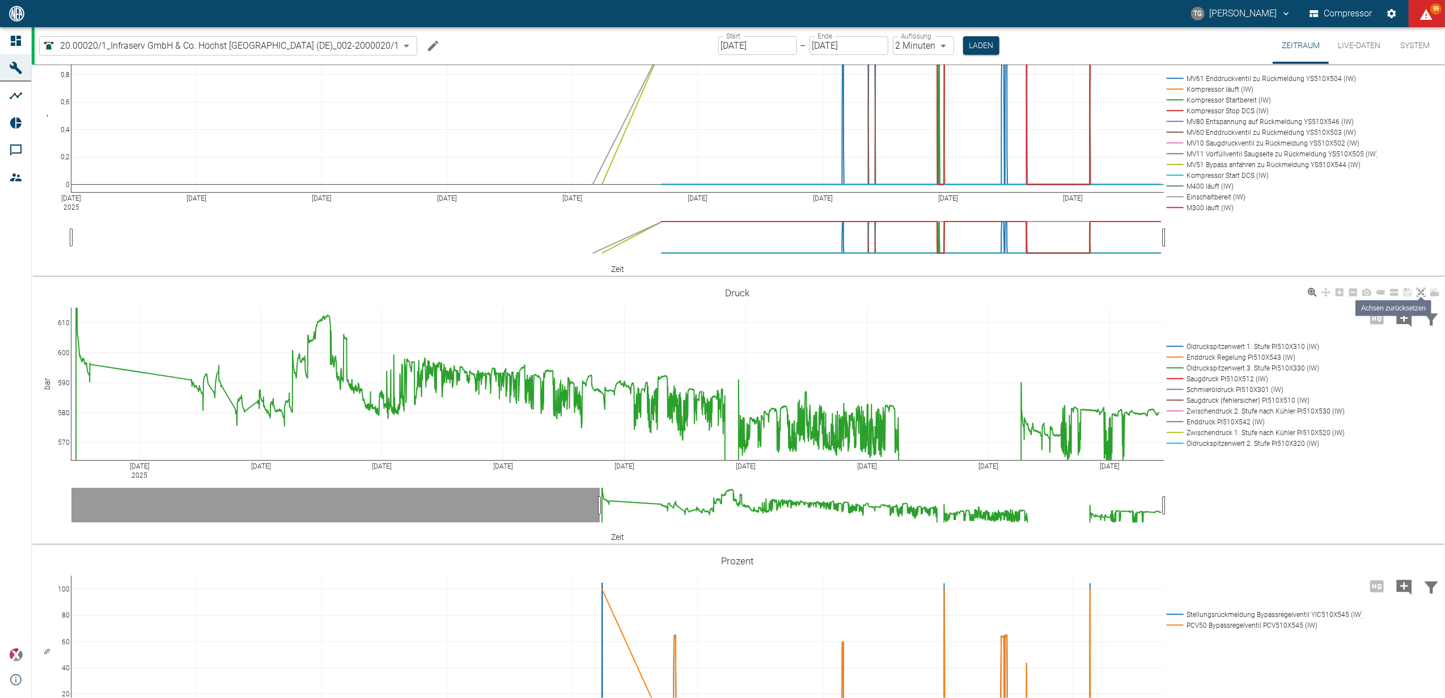
click at [1424, 297] on icon at bounding box center [1421, 292] width 9 height 9
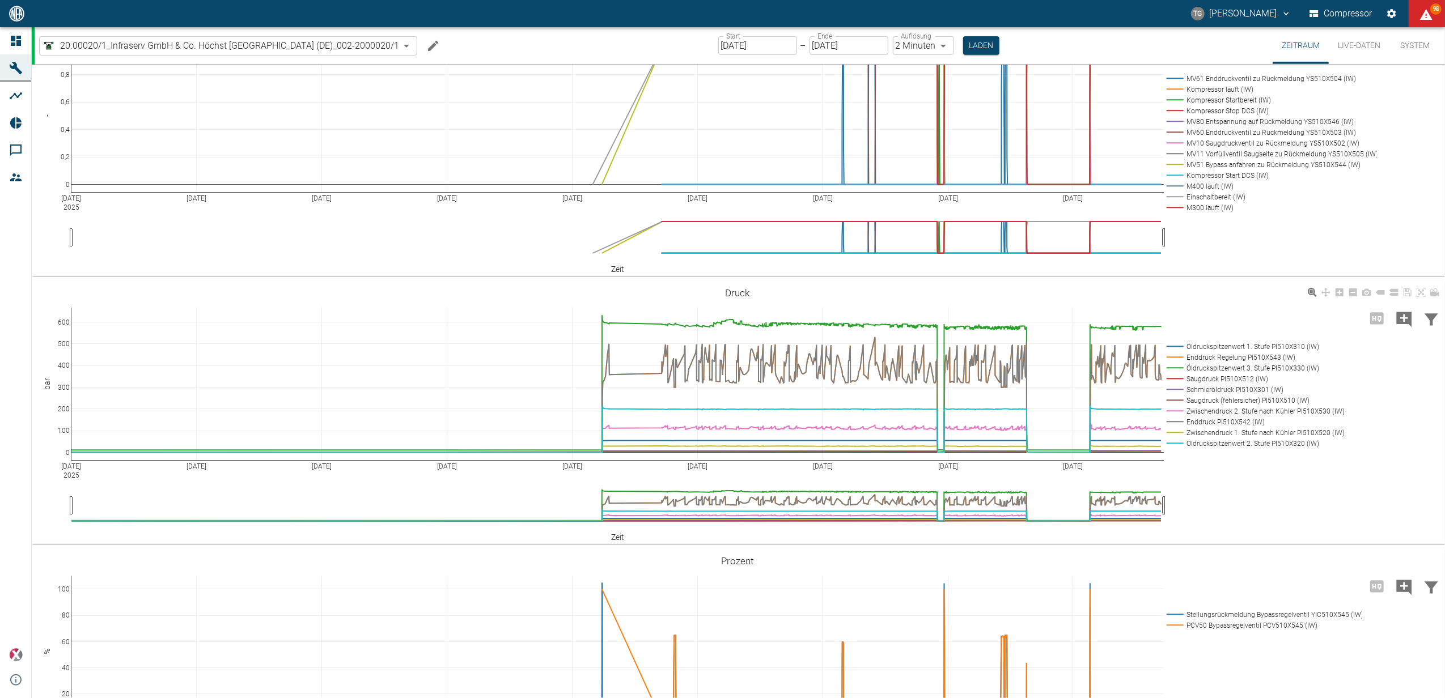
click at [1184, 352] on rect at bounding box center [1252, 346] width 177 height 11
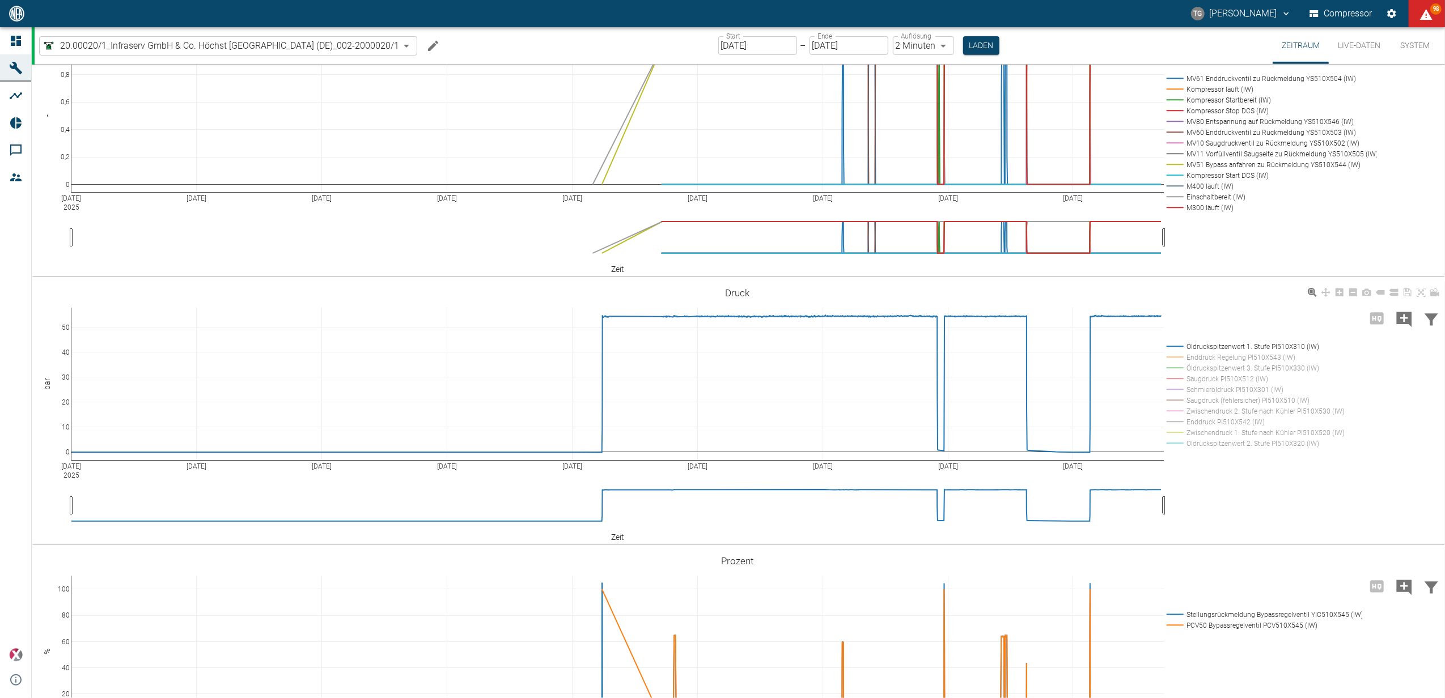
click at [1177, 438] on rect at bounding box center [1252, 432] width 177 height 11
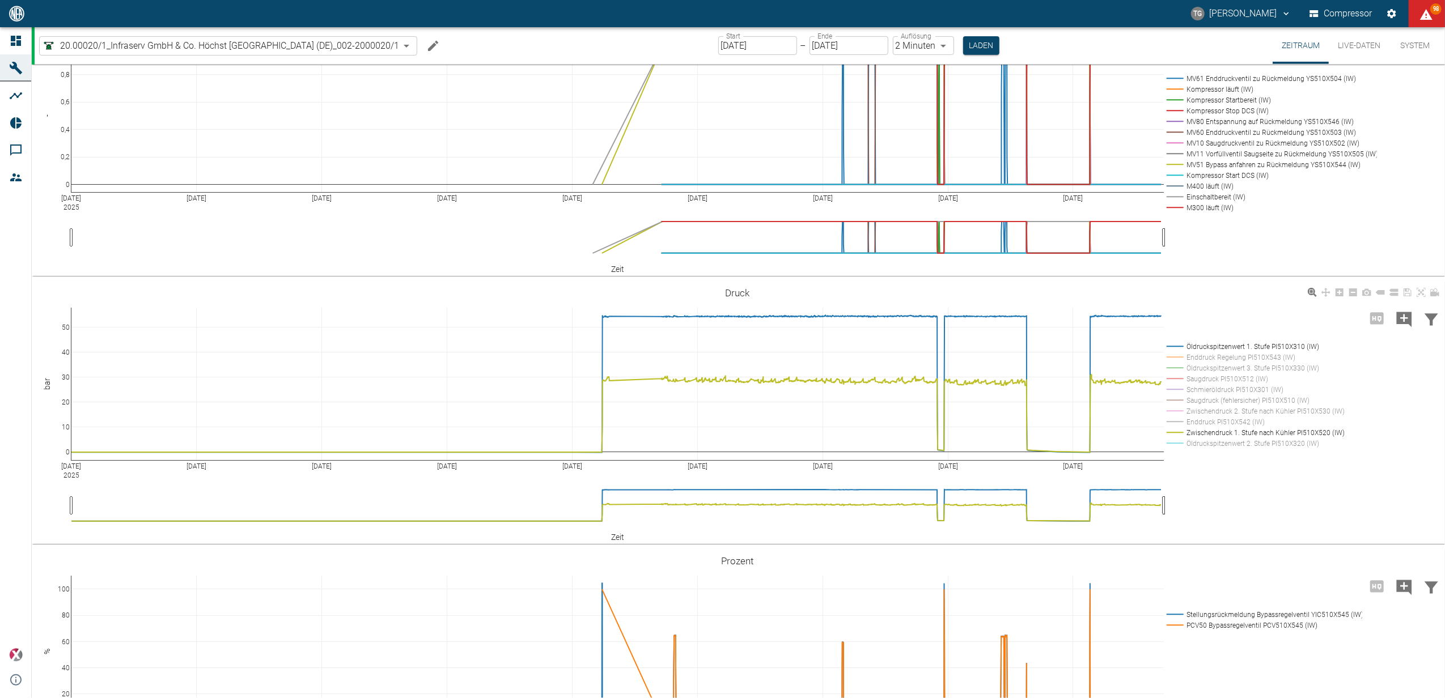
click at [1178, 438] on rect at bounding box center [1252, 432] width 177 height 11
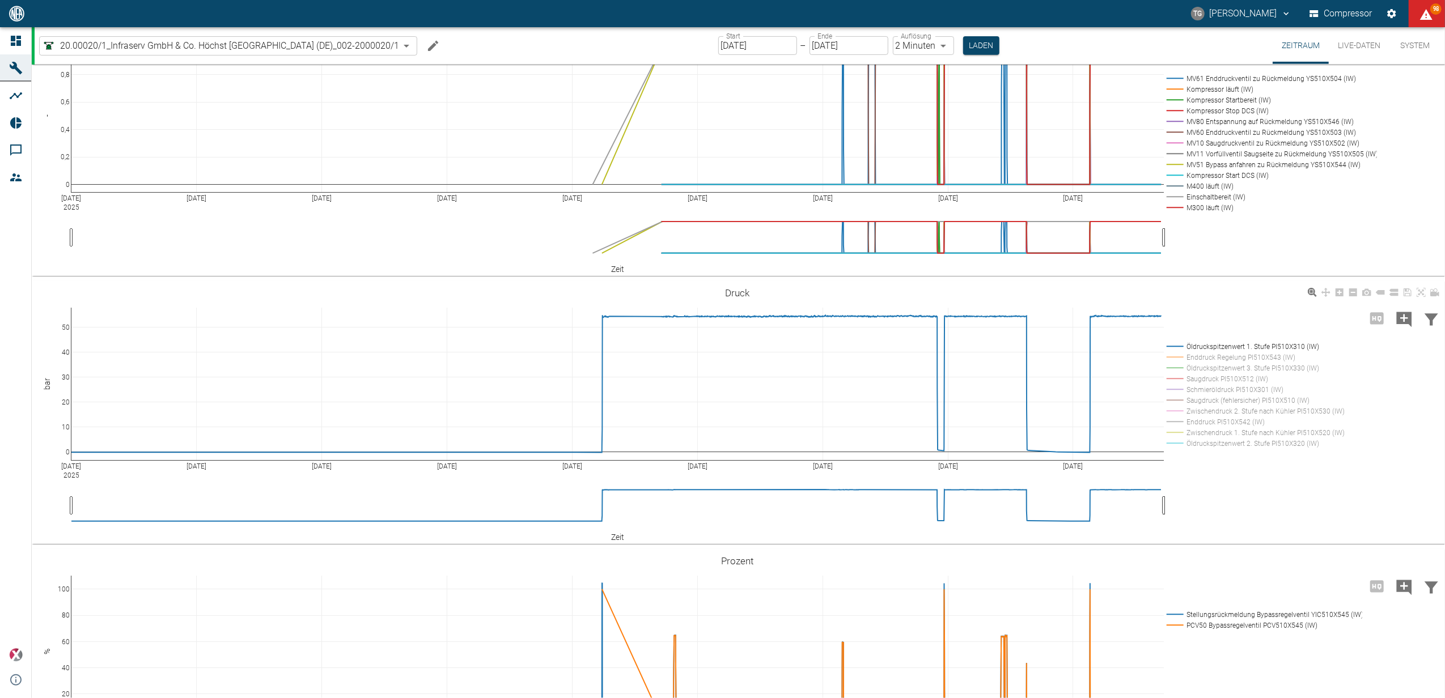
click at [1177, 363] on rect at bounding box center [1252, 357] width 177 height 11
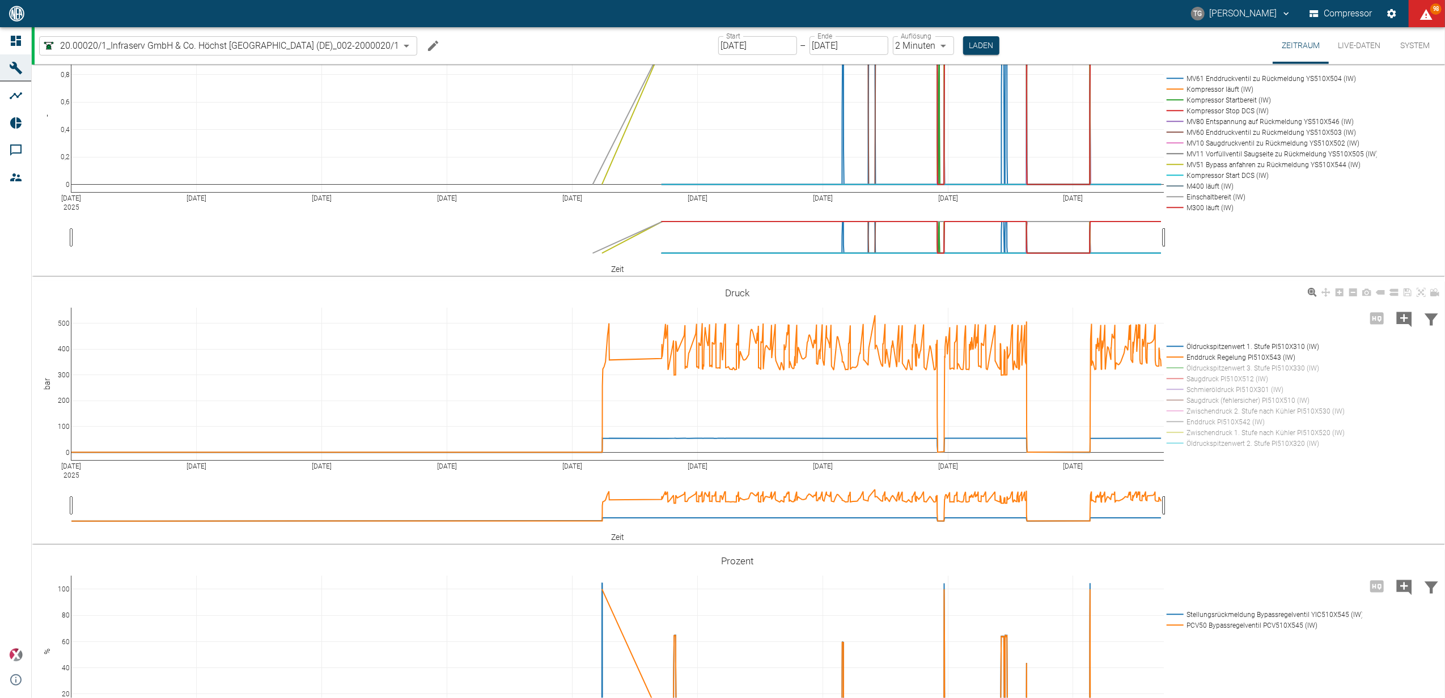
click at [1177, 363] on rect at bounding box center [1252, 357] width 177 height 11
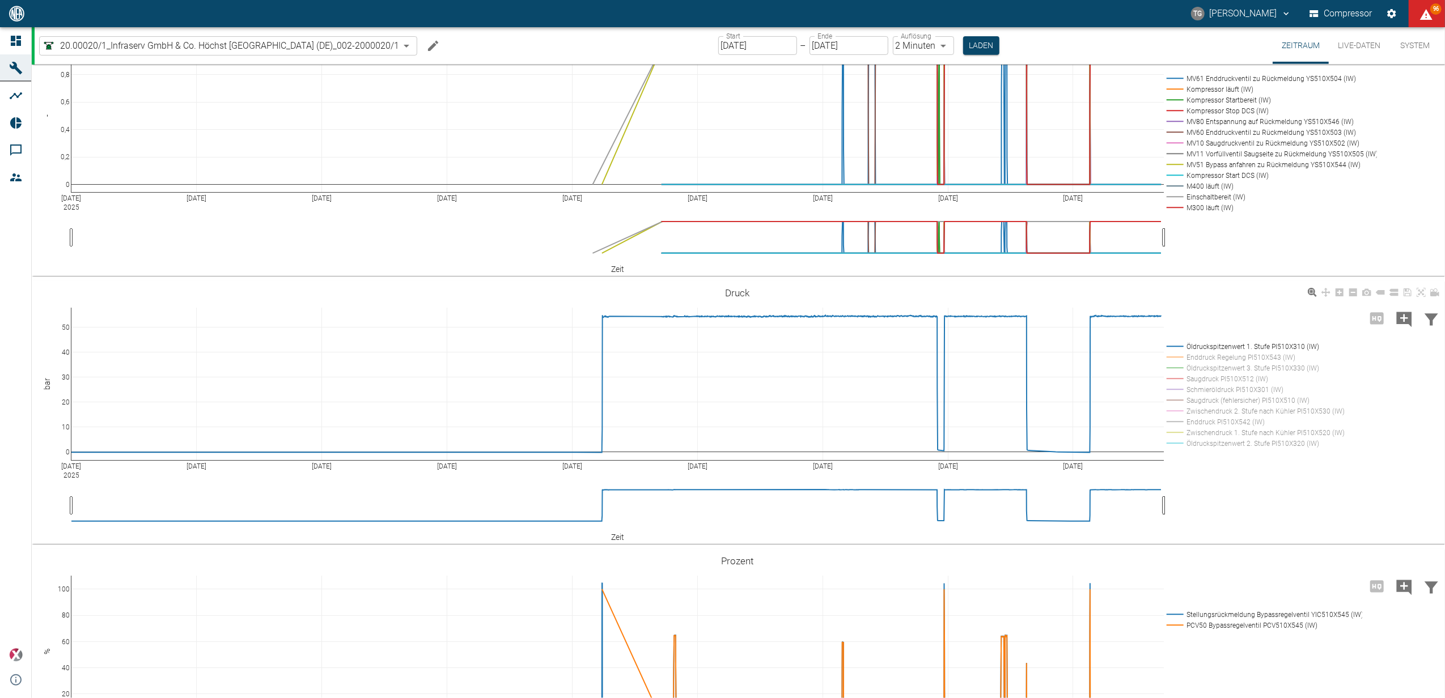
click at [1175, 374] on rect at bounding box center [1252, 368] width 177 height 11
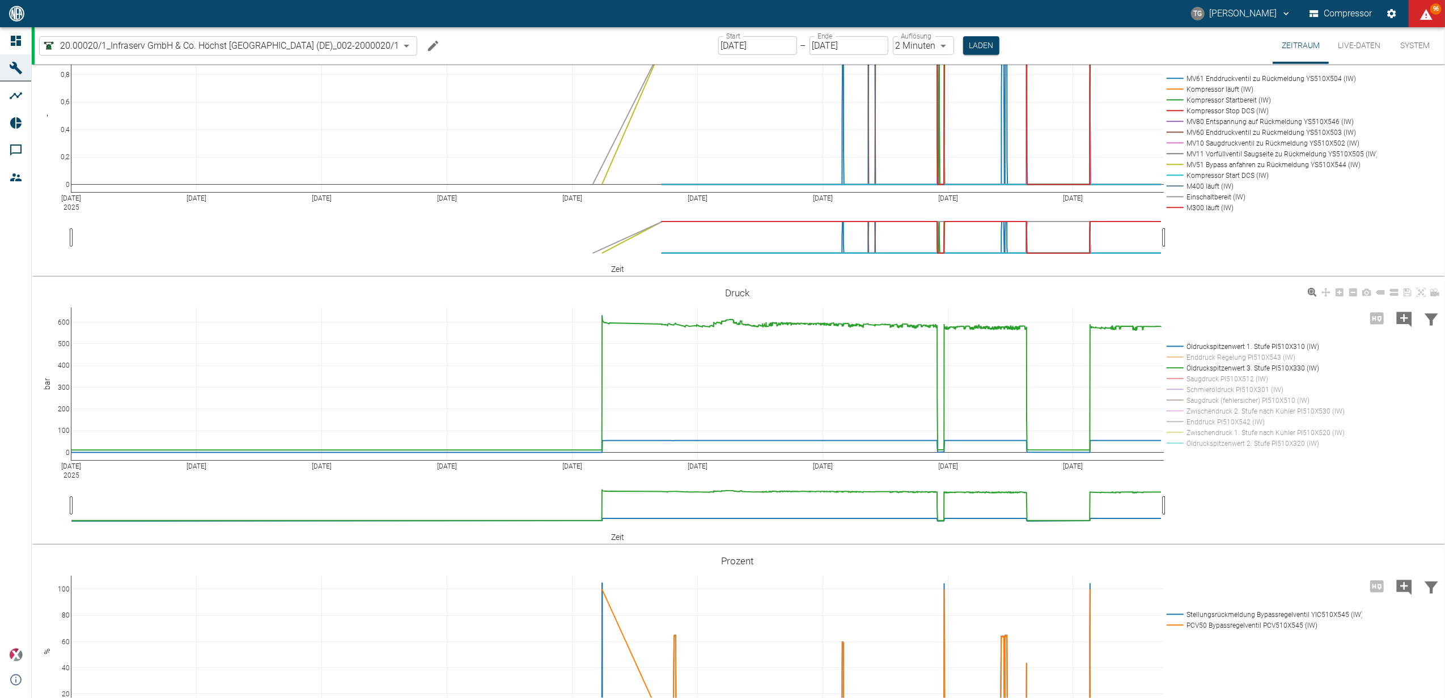
click at [1173, 374] on rect at bounding box center [1252, 368] width 177 height 11
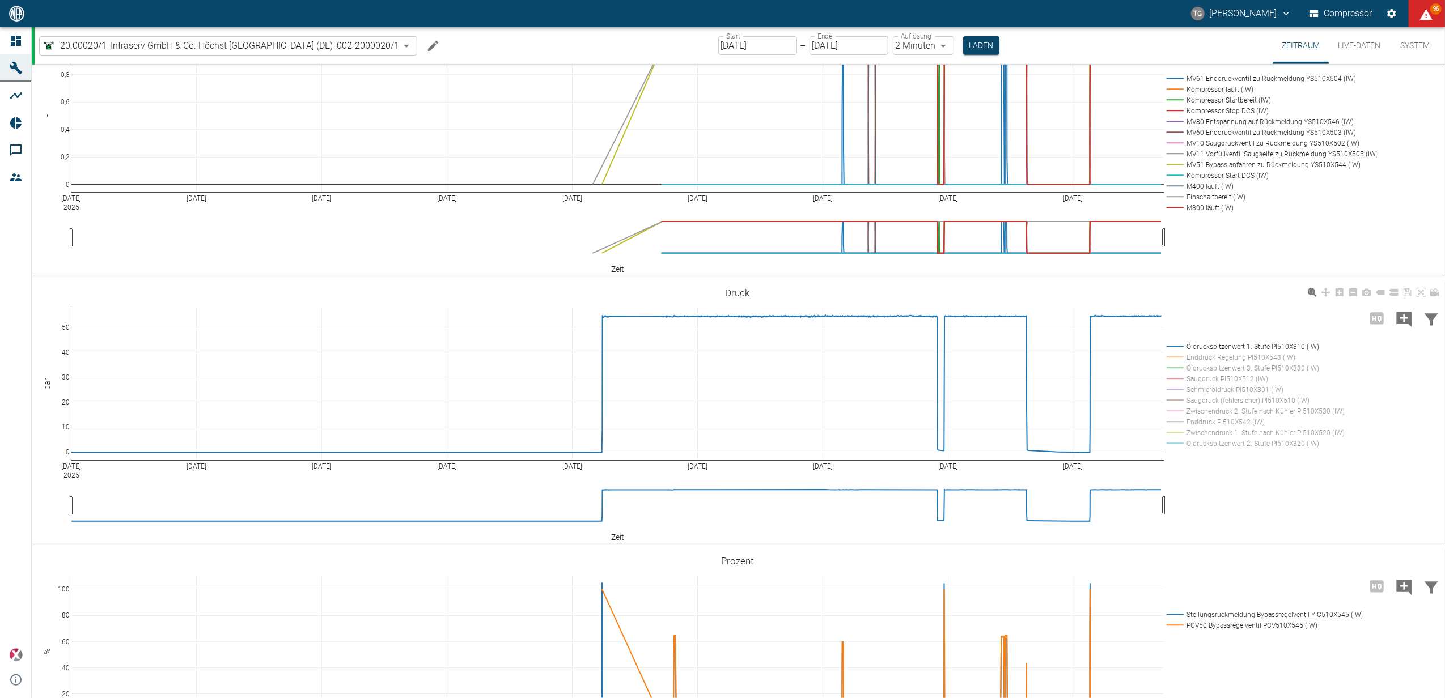
click at [1177, 384] on rect at bounding box center [1252, 379] width 177 height 11
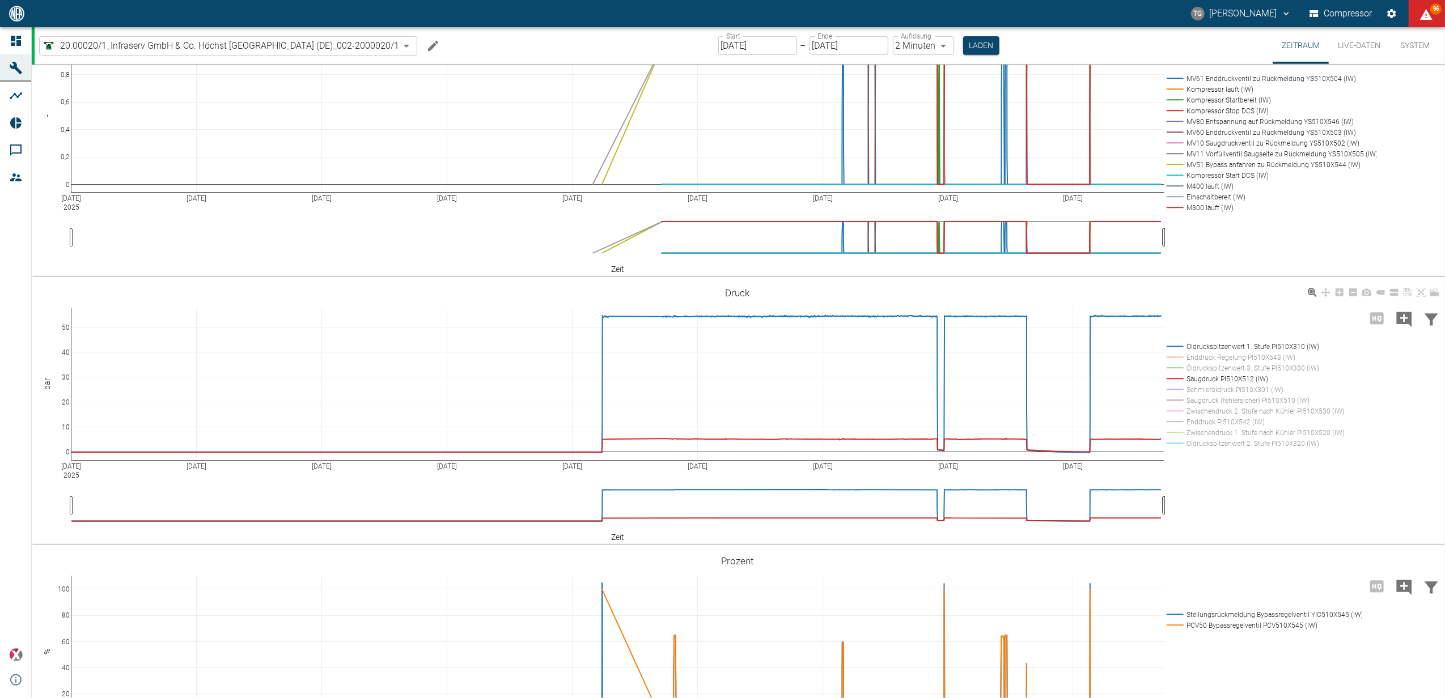
click at [1177, 384] on rect at bounding box center [1252, 379] width 177 height 11
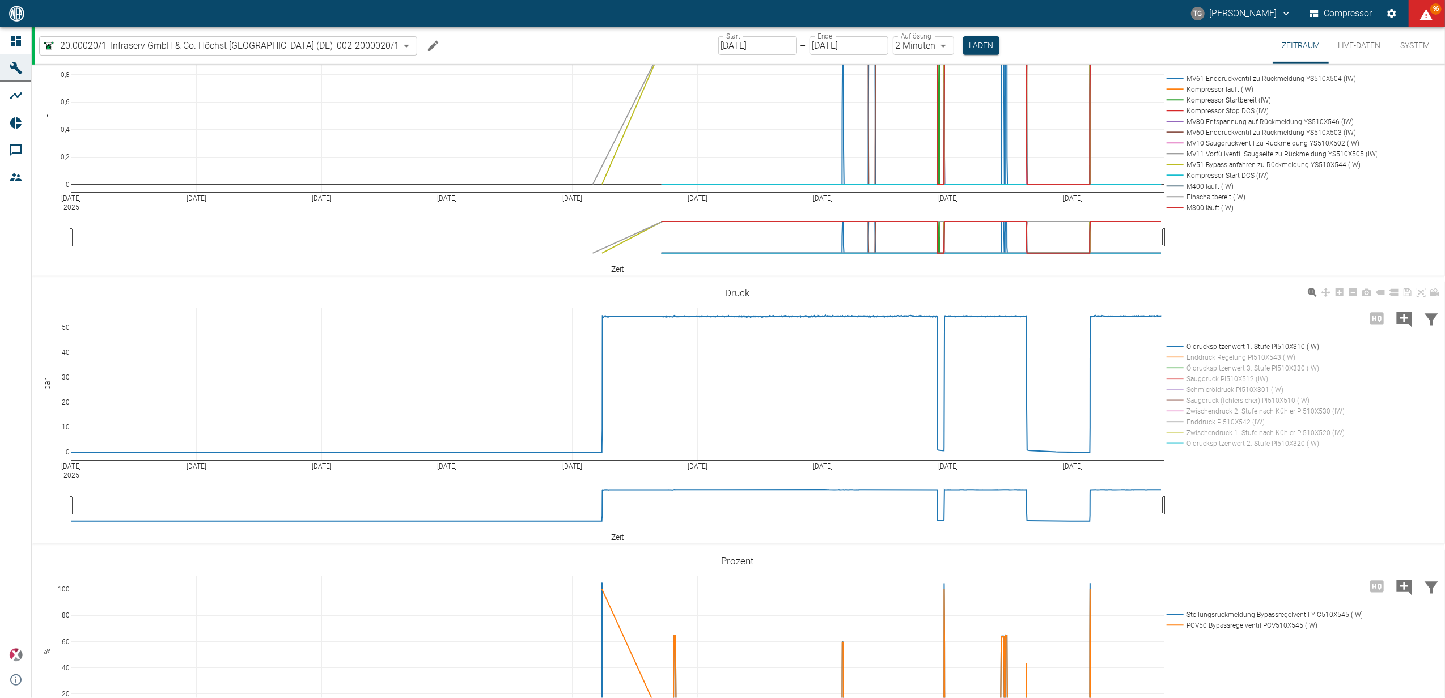
click at [1175, 395] on rect at bounding box center [1252, 389] width 177 height 11
click at [1174, 384] on rect at bounding box center [1252, 379] width 177 height 11
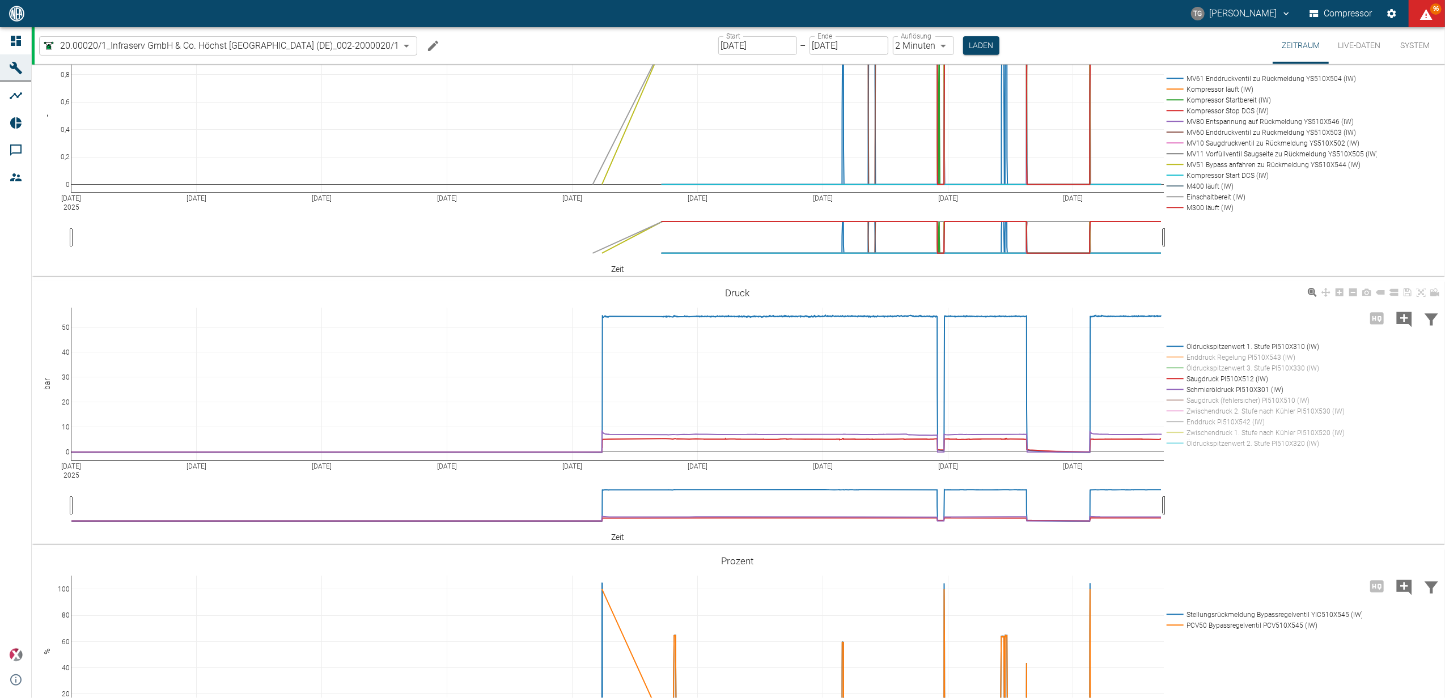
click at [1175, 395] on rect at bounding box center [1252, 389] width 177 height 11
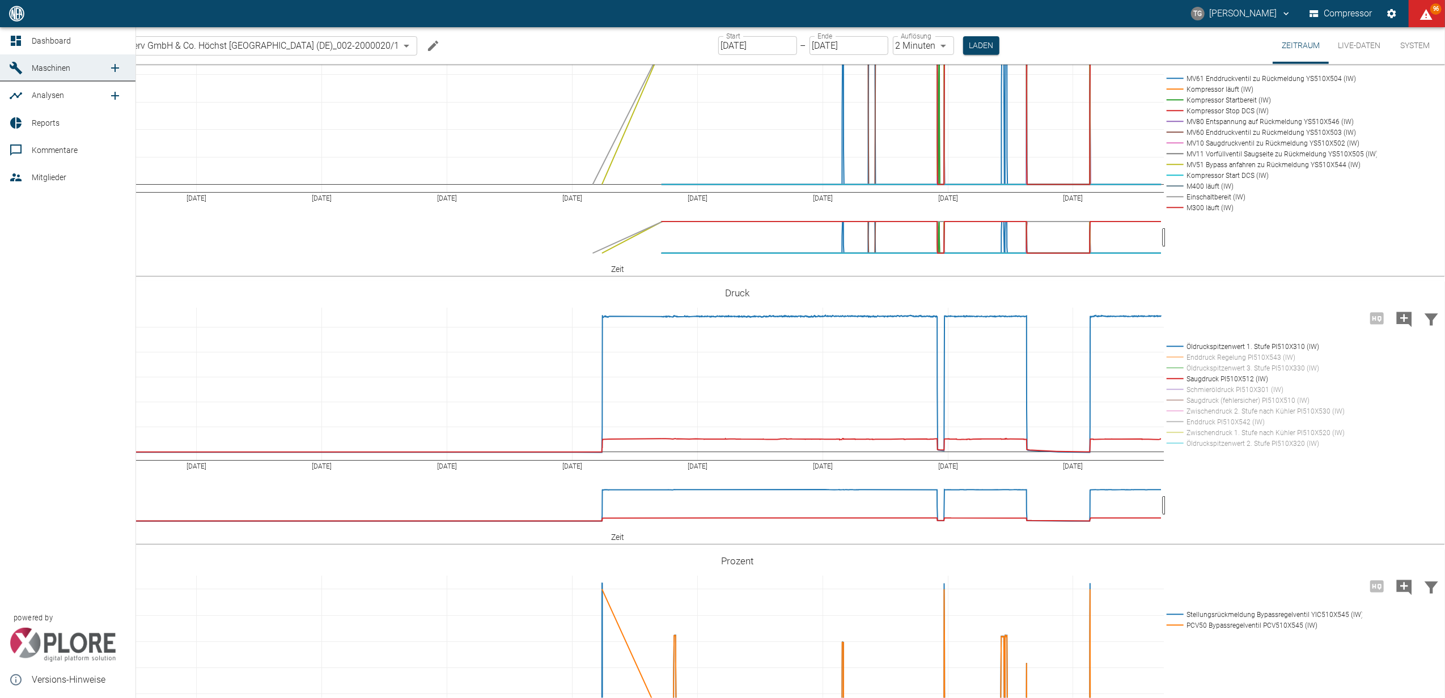
click at [21, 41] on icon at bounding box center [16, 41] width 14 height 14
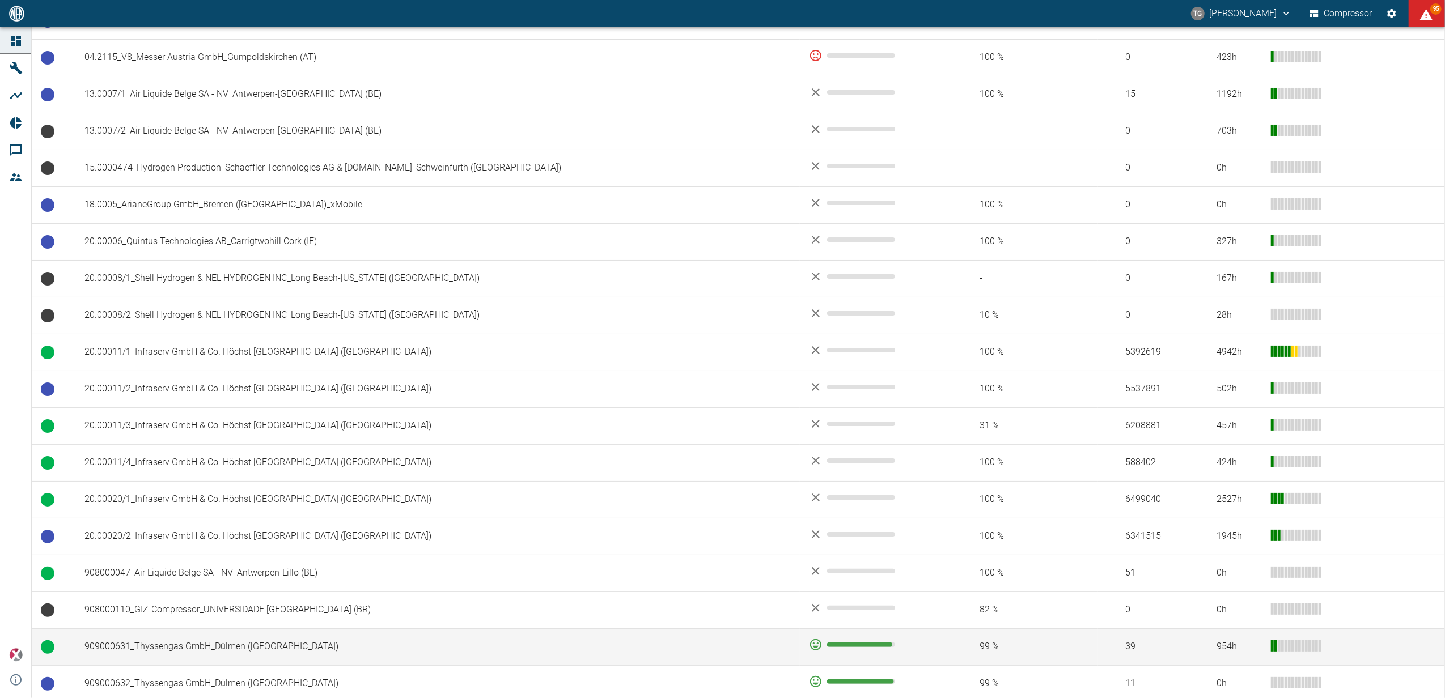
scroll to position [454, 0]
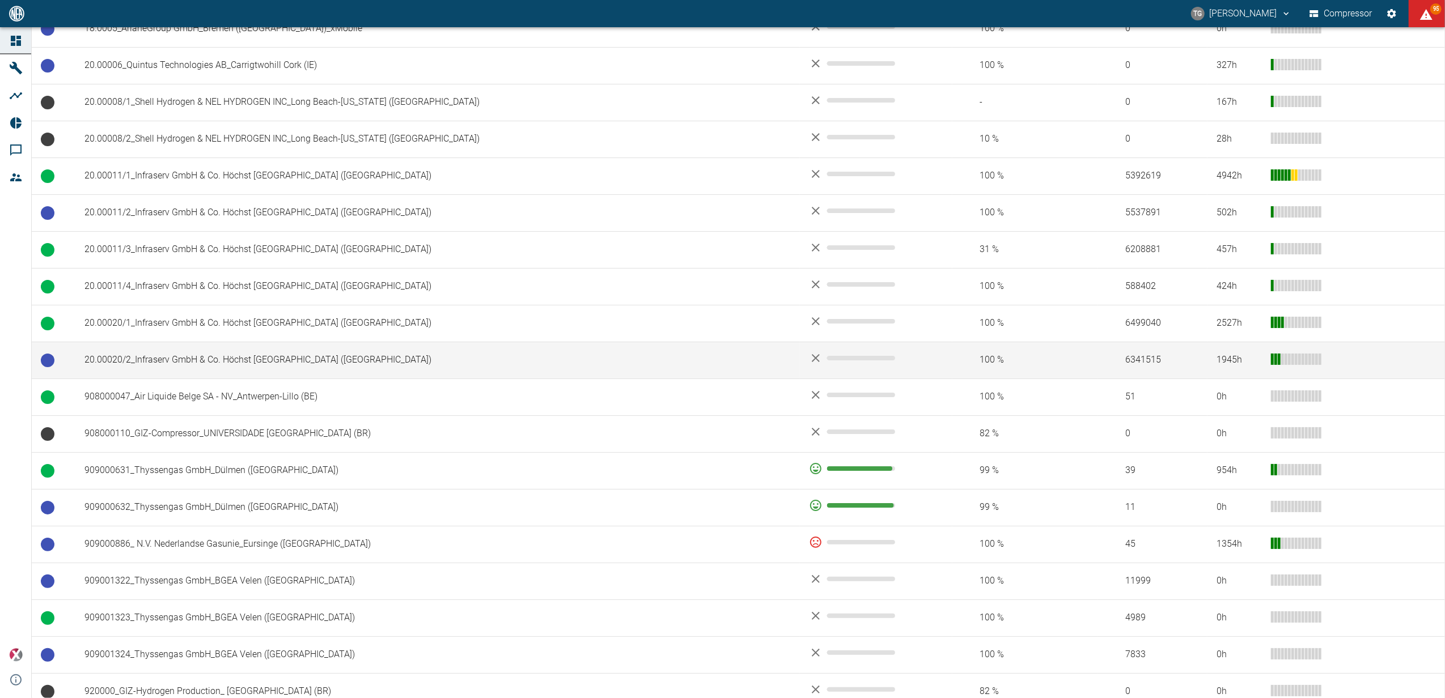
click at [181, 366] on td "20.00020/2_Infraserv GmbH & Co. Höchst KG_Frankfurt am Main (DE)" at bounding box center [437, 360] width 725 height 37
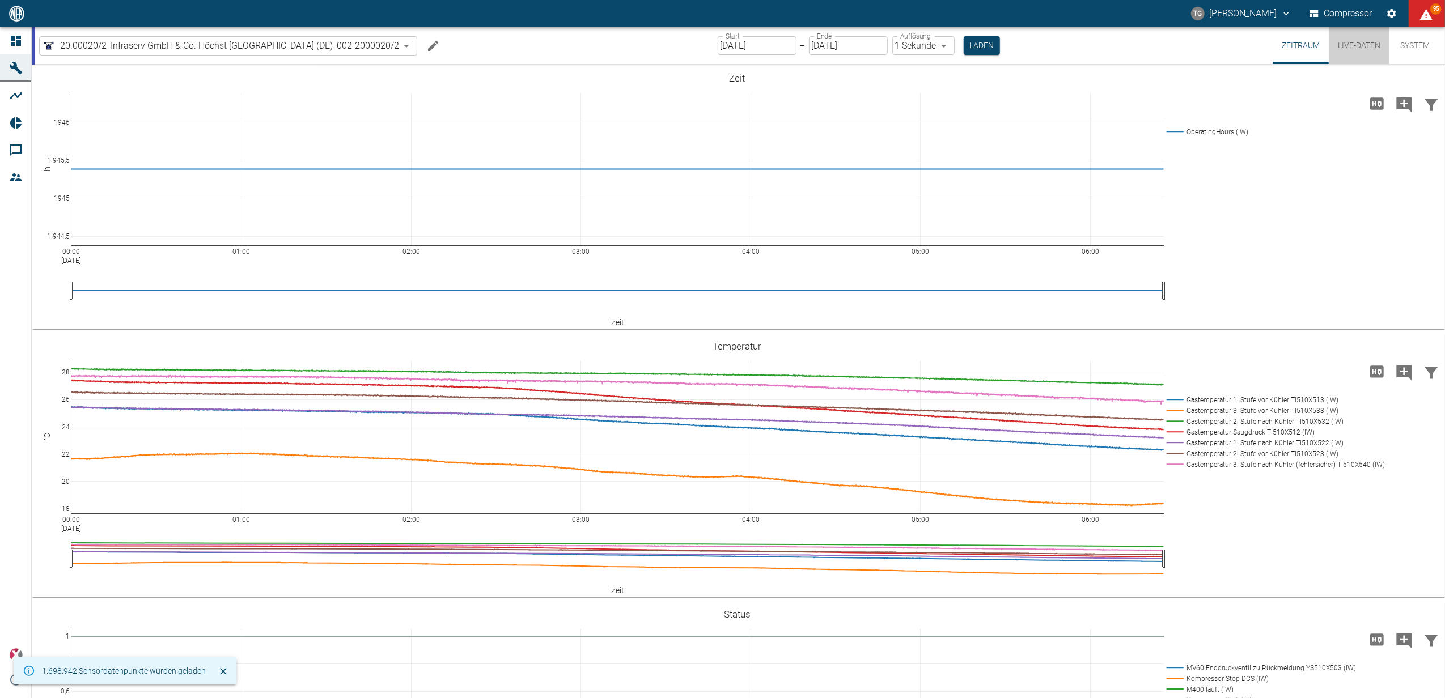
click at [1361, 45] on button "Live-Daten" at bounding box center [1359, 45] width 61 height 37
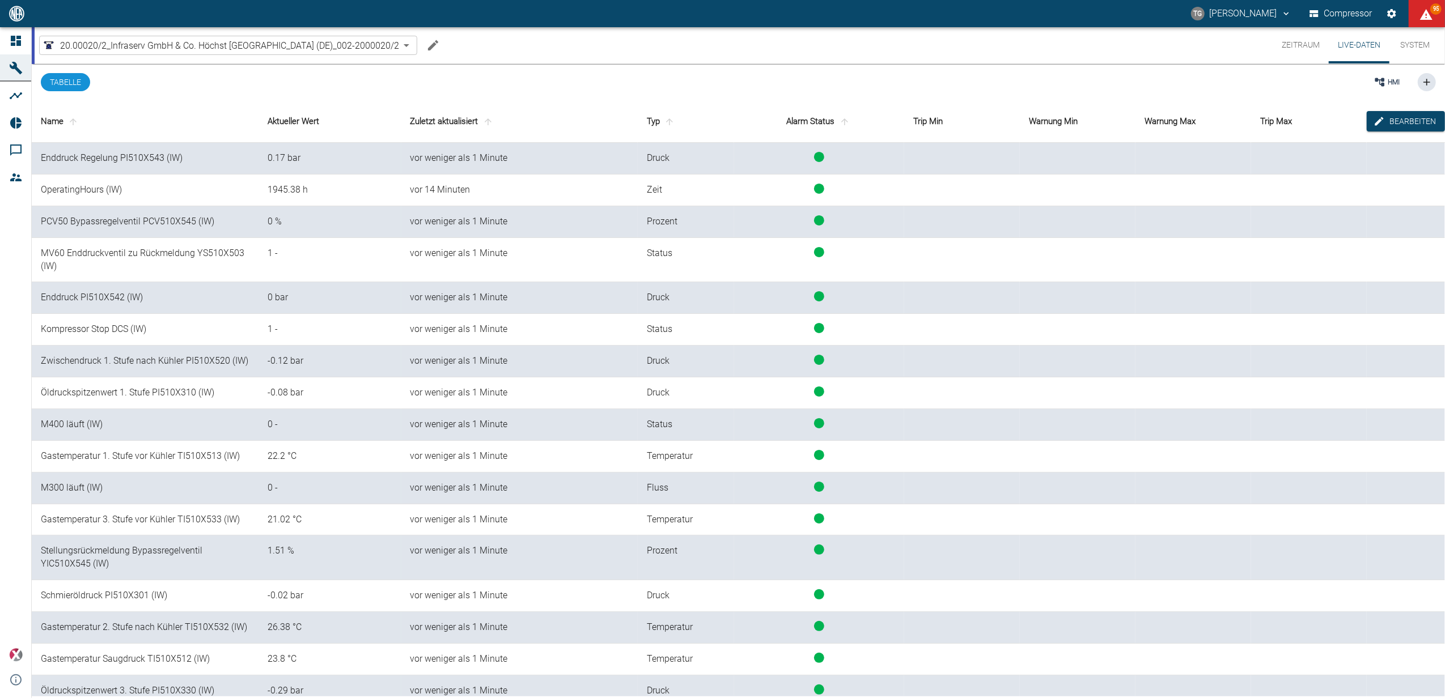
click at [1287, 46] on button "Zeitraum" at bounding box center [1301, 45] width 56 height 36
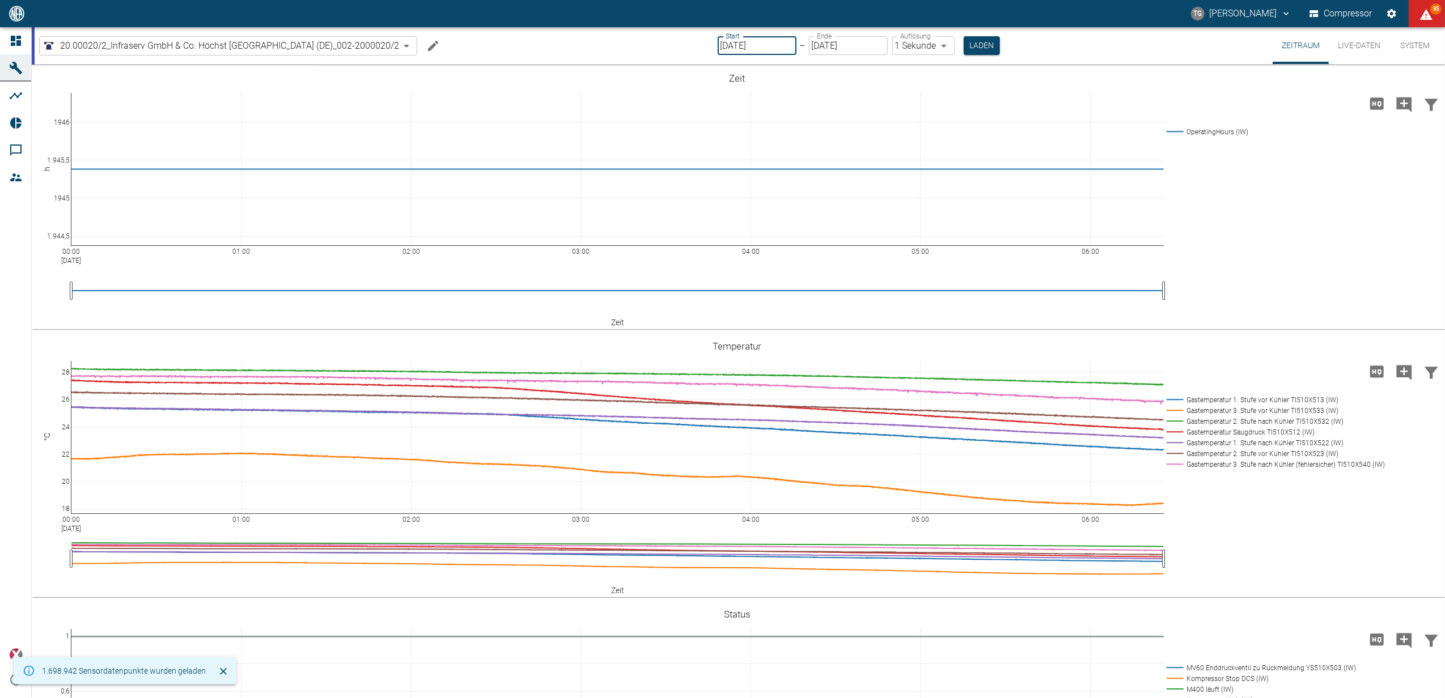
click at [738, 42] on input "[DATE]" at bounding box center [757, 45] width 79 height 19
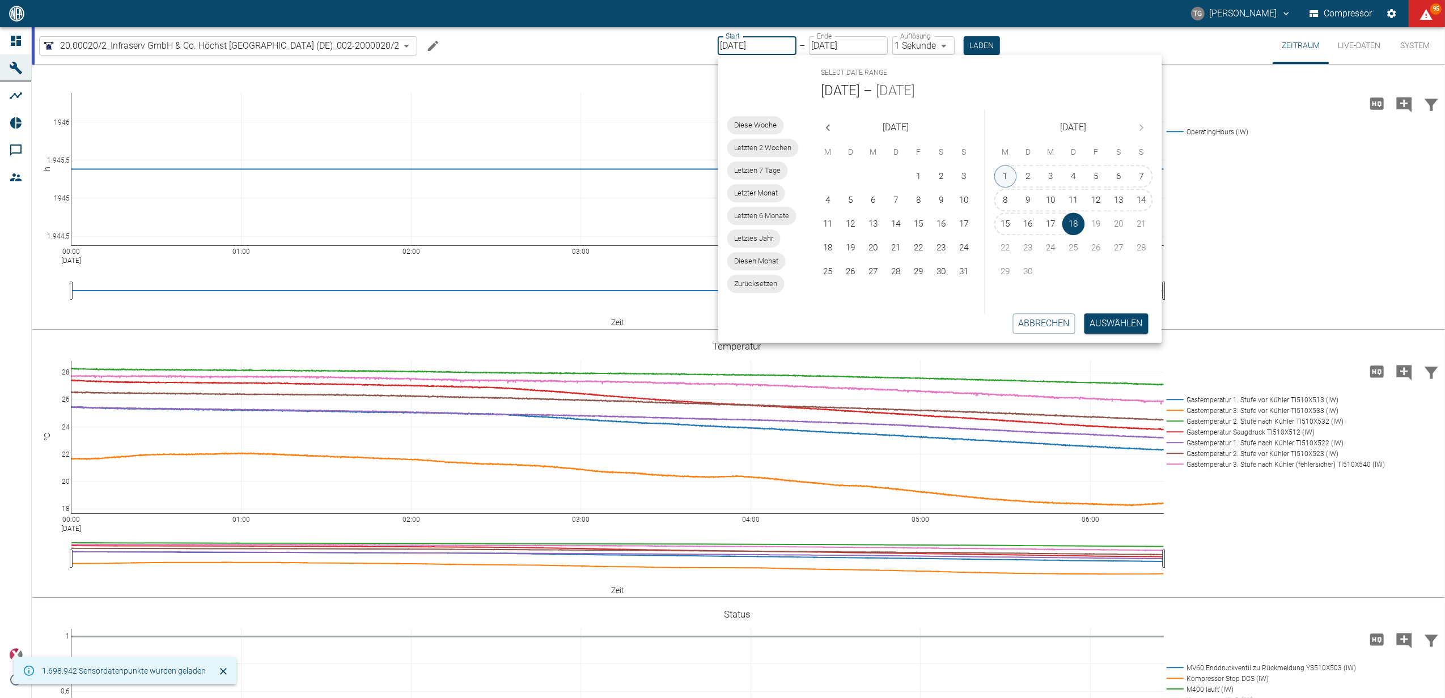
click at [1010, 164] on div "1 2 3 4 5 6 7 8 9 10 11 12 13 14 15 16 17 18 19 20 21 22 23 24 25 26 27 28 29 30" at bounding box center [1073, 224] width 177 height 120
click at [1007, 173] on button "1" at bounding box center [1005, 176] width 23 height 23
type input "01.09.2025"
type input "2min"
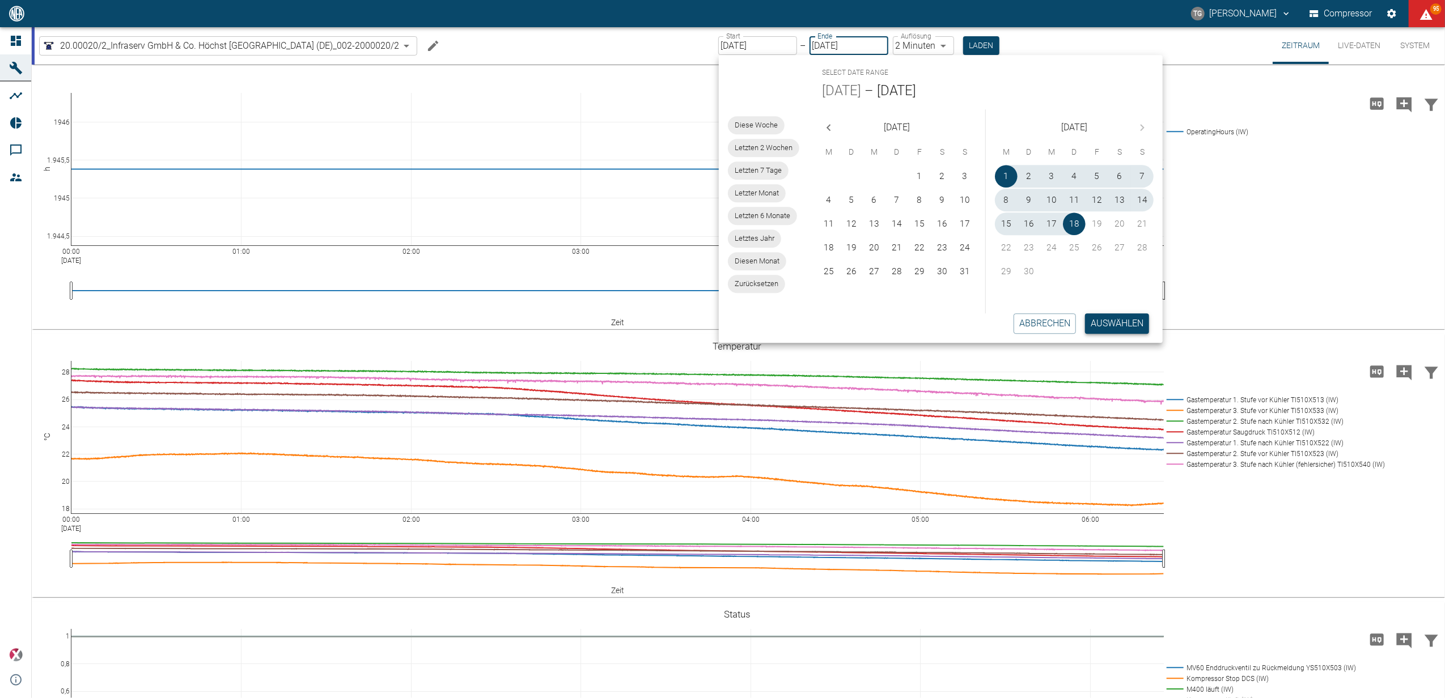
click at [1107, 323] on button "Auswählen" at bounding box center [1117, 324] width 64 height 20
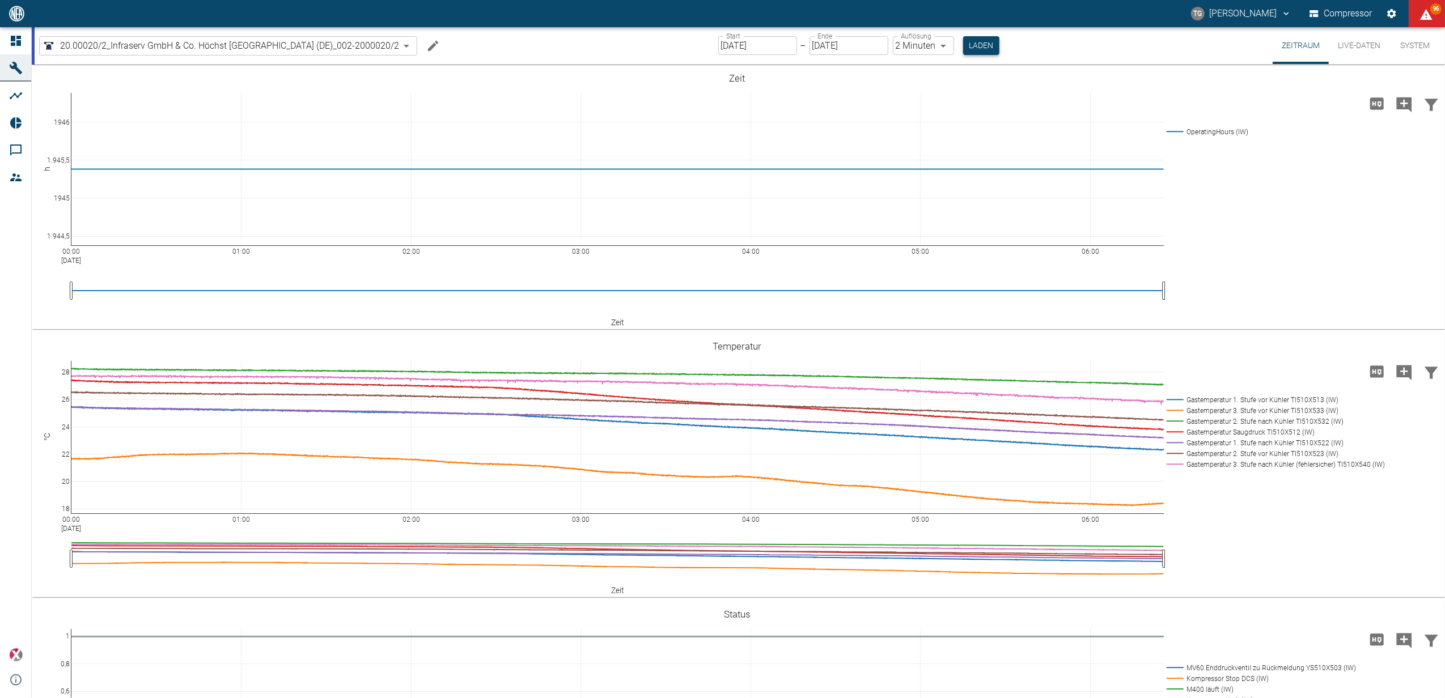
click at [973, 41] on button "Laden" at bounding box center [981, 45] width 36 height 19
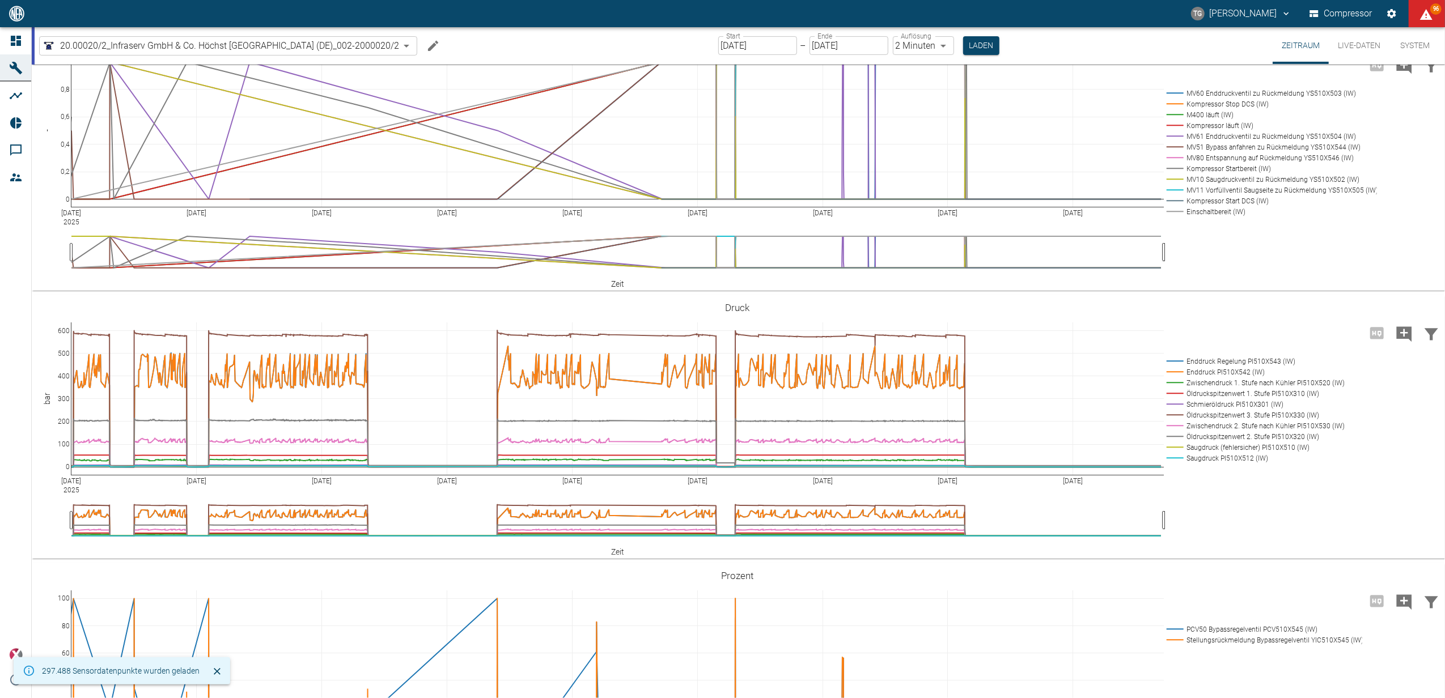
scroll to position [604, 0]
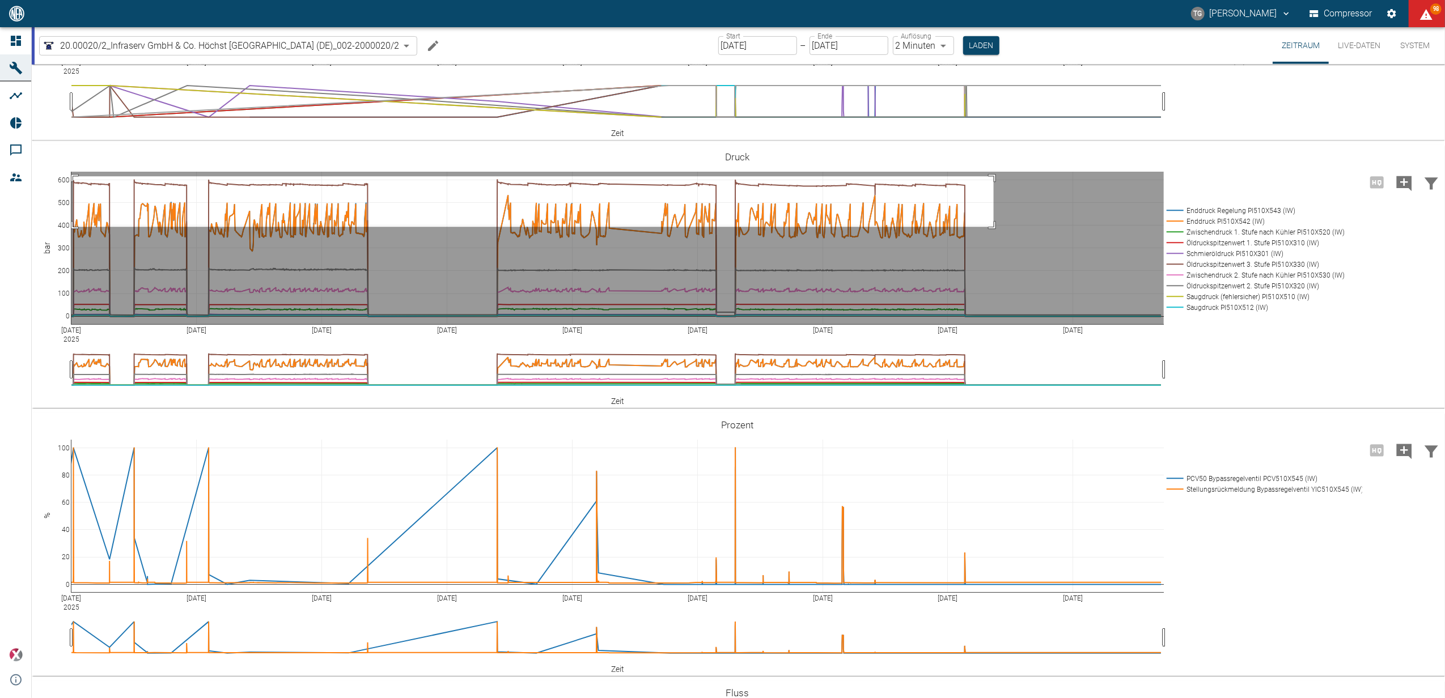
drag, startPoint x: 73, startPoint y: 297, endPoint x: 994, endPoint y: 348, distance: 922.1
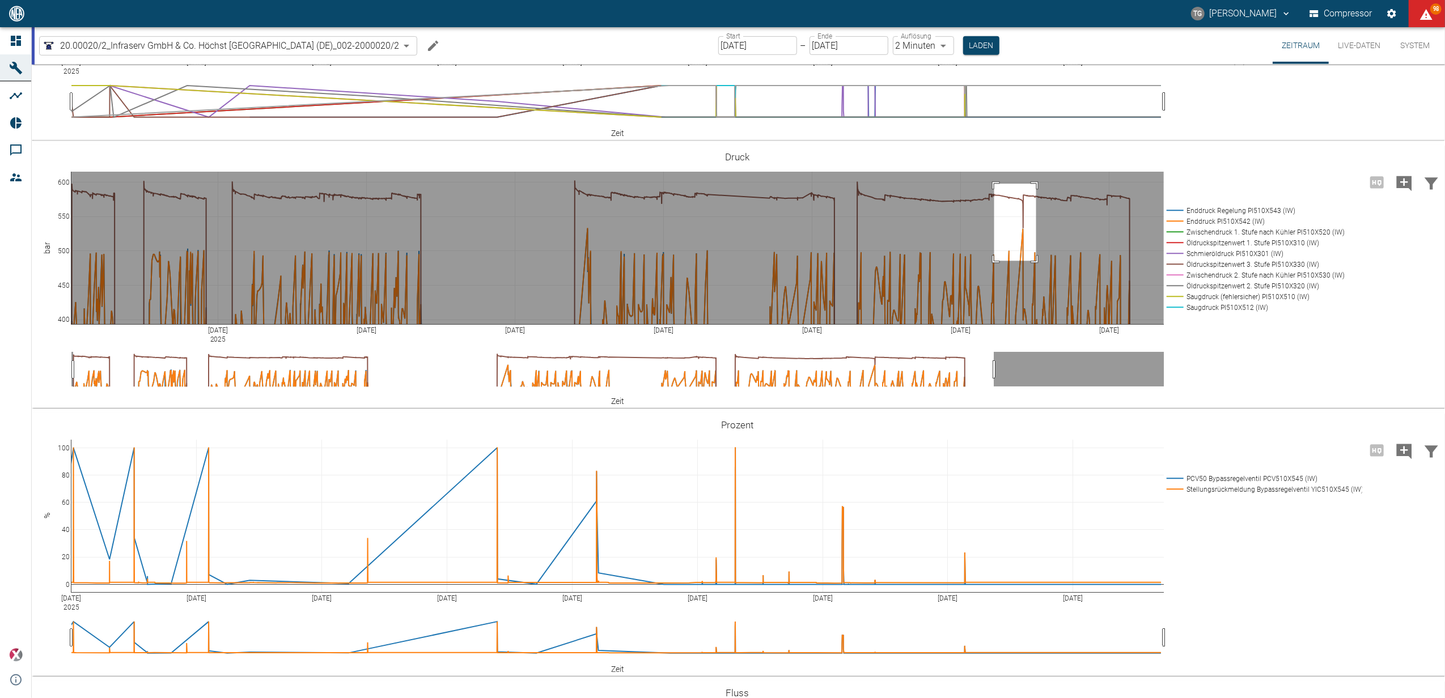
drag, startPoint x: 994, startPoint y: 304, endPoint x: 1036, endPoint y: 382, distance: 87.8
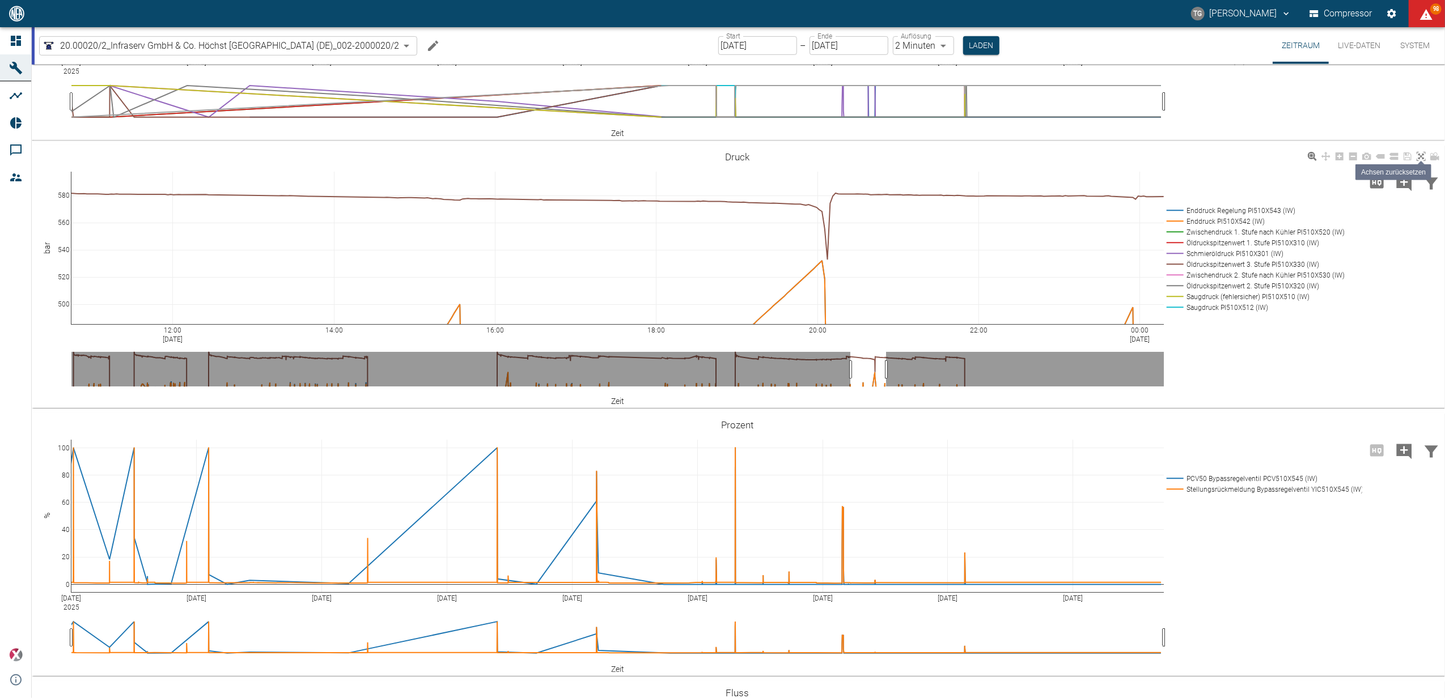
click at [1417, 161] on icon at bounding box center [1421, 156] width 9 height 9
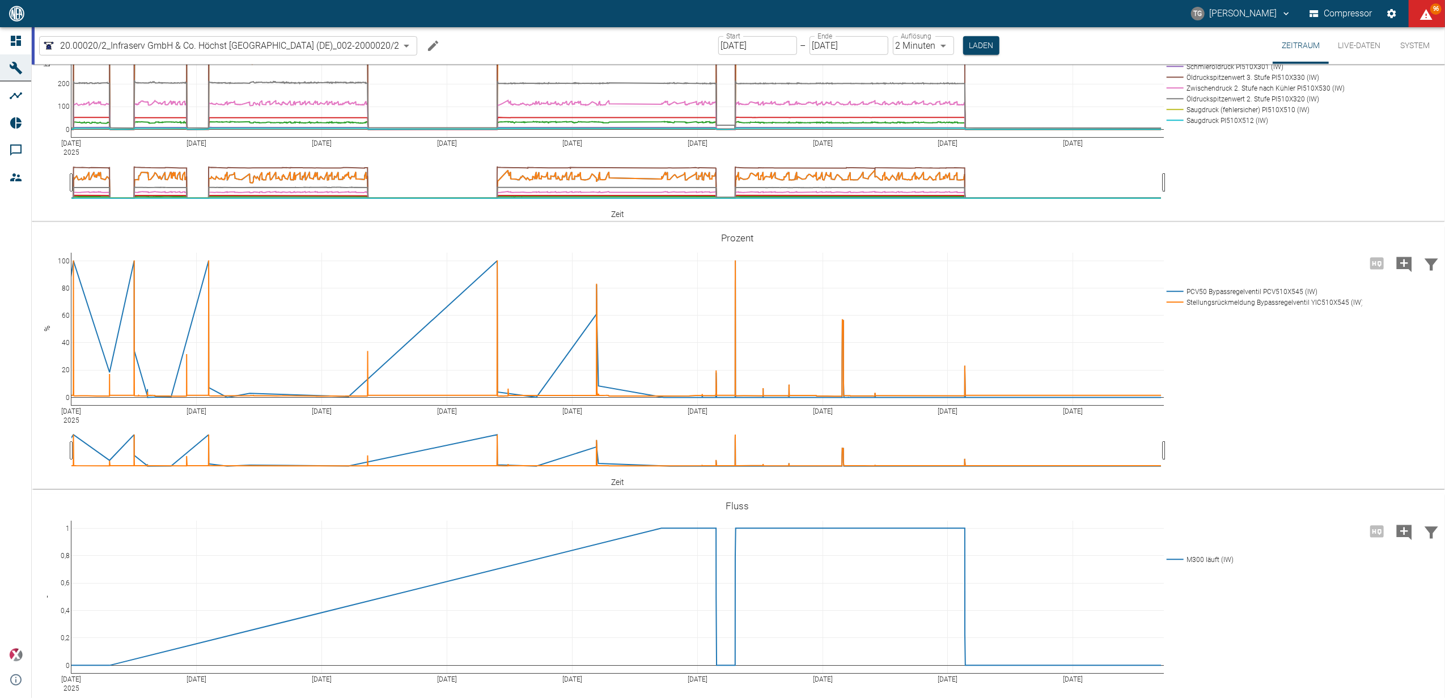
scroll to position [748, 0]
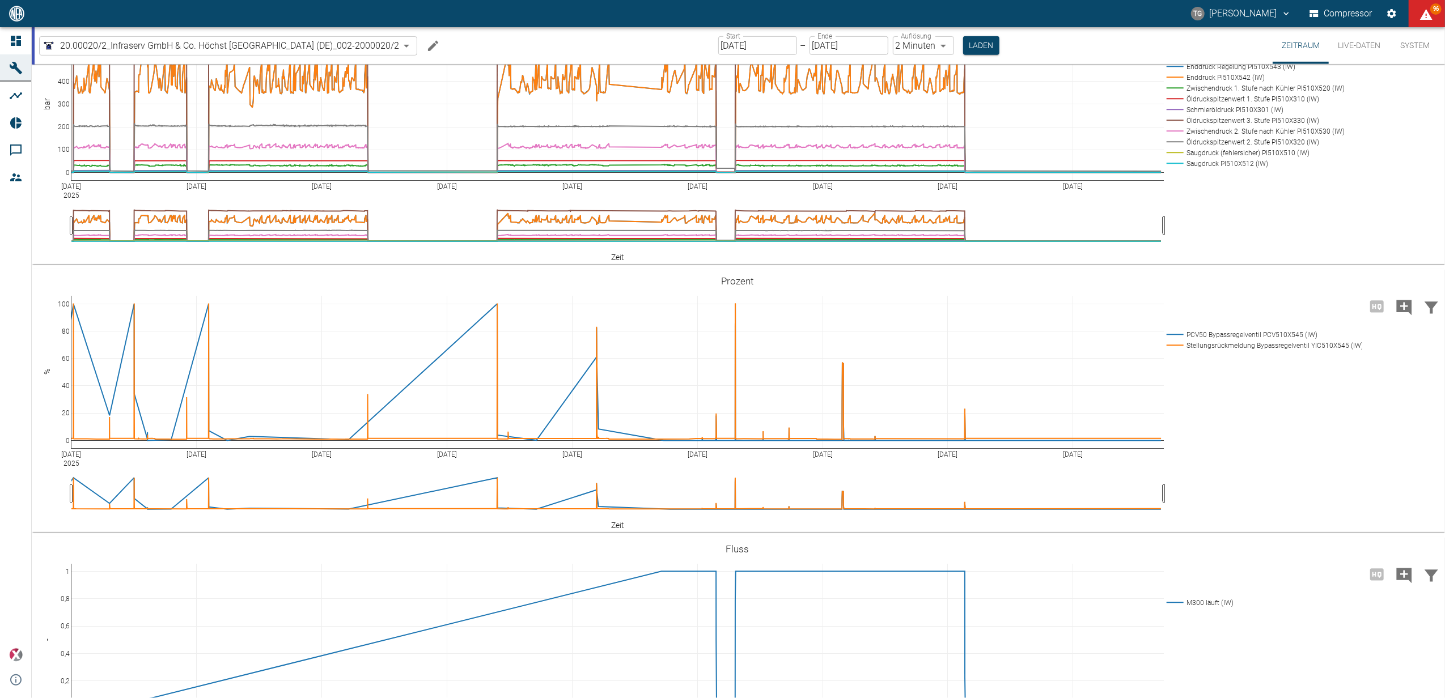
drag, startPoint x: 1178, startPoint y: 184, endPoint x: 1178, endPoint y: 207, distance: 22.7
click at [1179, 72] on rect at bounding box center [1252, 66] width 177 height 11
click at [1174, 83] on rect at bounding box center [1252, 77] width 177 height 11
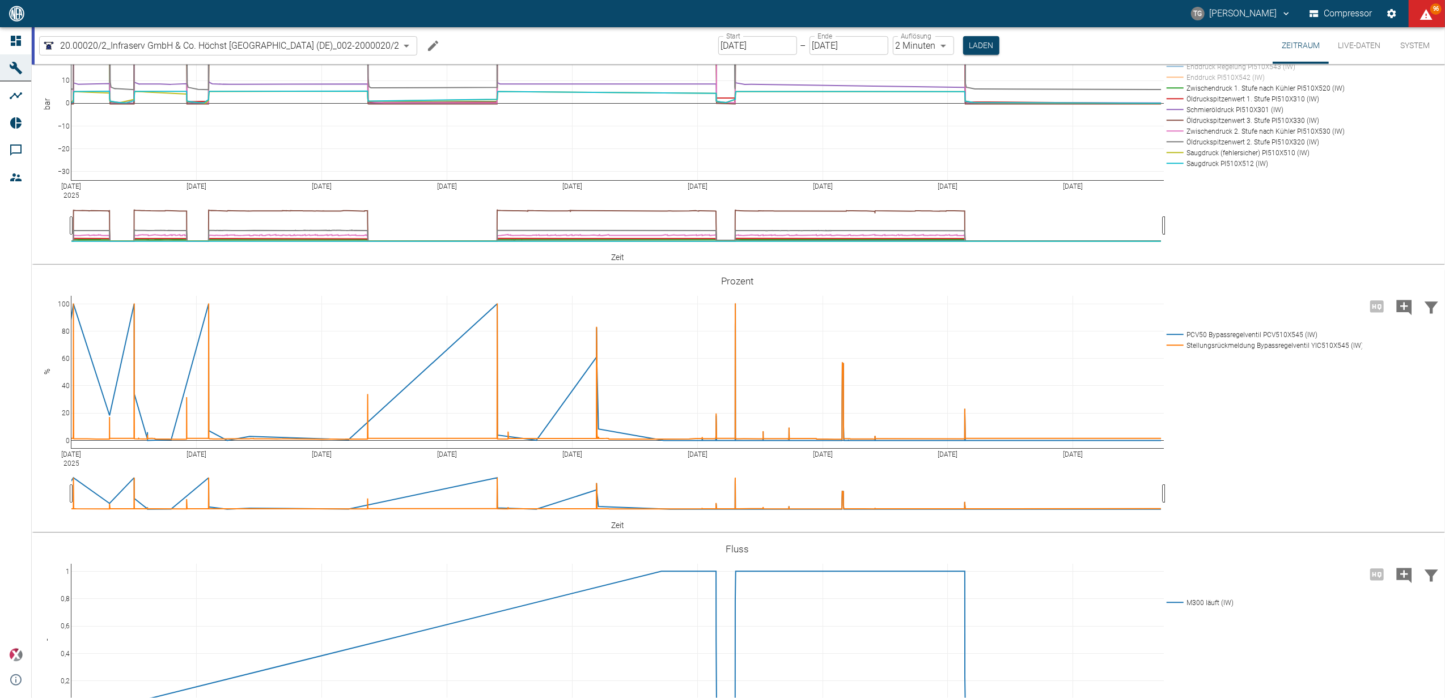
drag, startPoint x: 62, startPoint y: 156, endPoint x: 80, endPoint y: 109, distance: 50.8
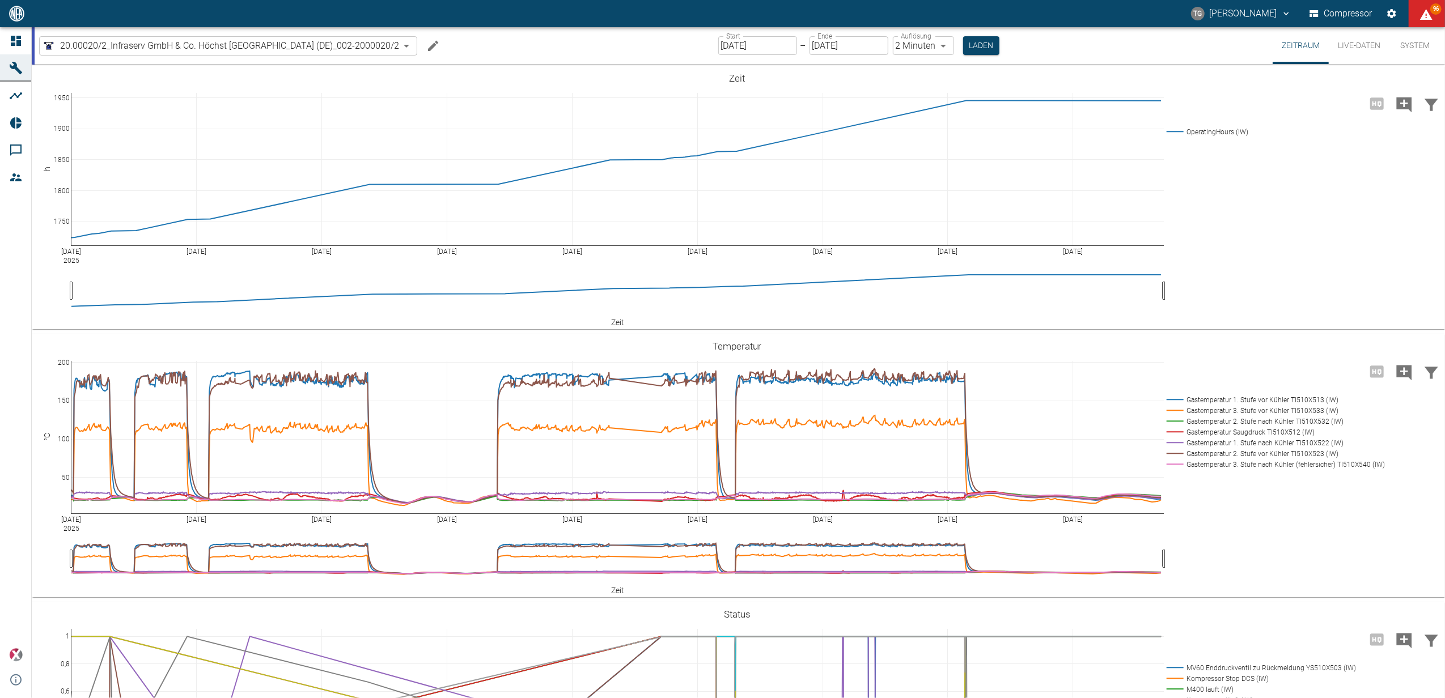
scroll to position [748, 0]
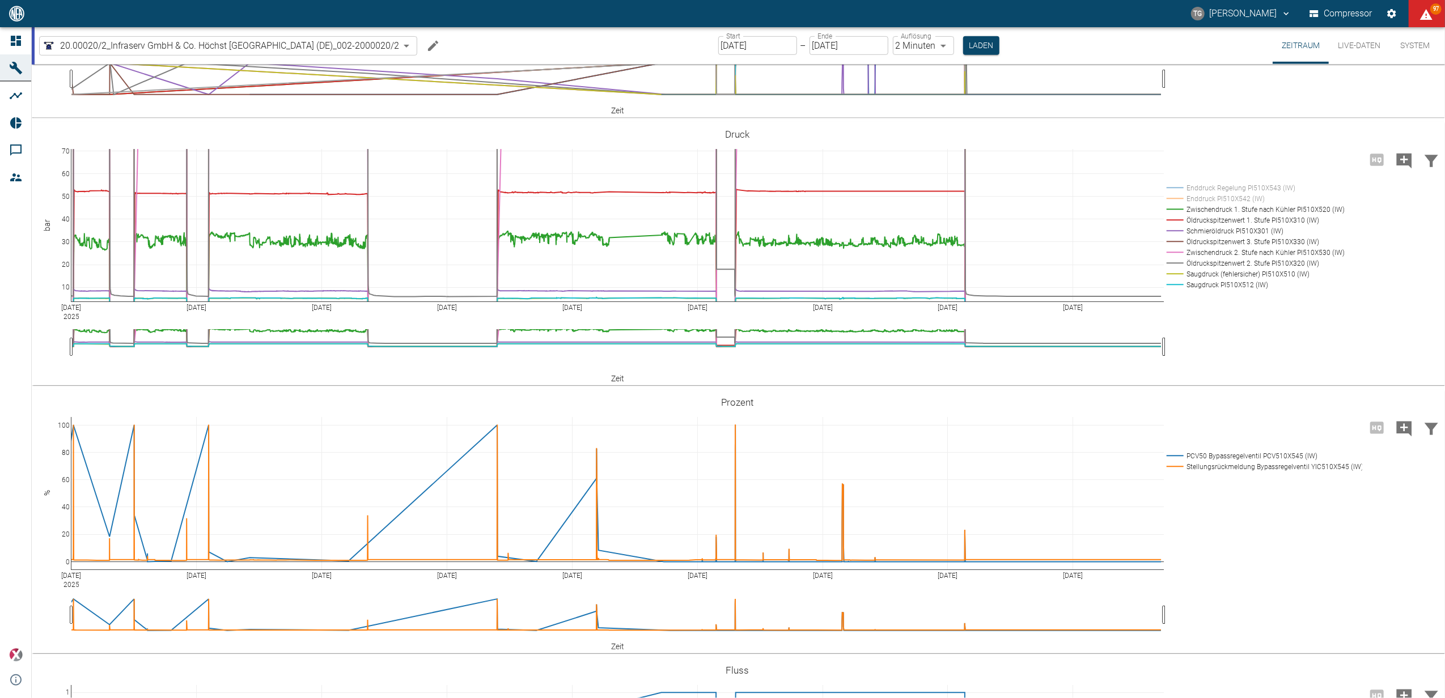
drag, startPoint x: 66, startPoint y: 208, endPoint x: 62, endPoint y: 293, distance: 85.7
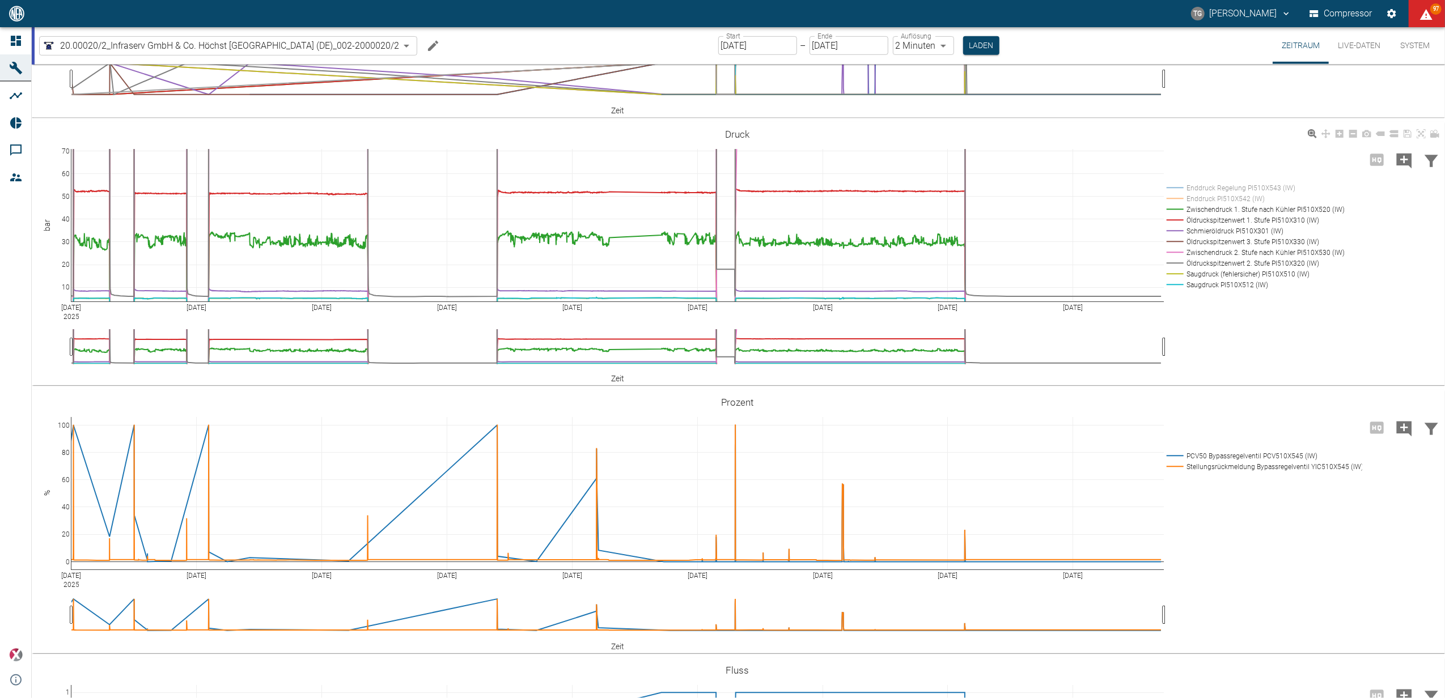
click at [1246, 221] on rect at bounding box center [1252, 220] width 177 height 11
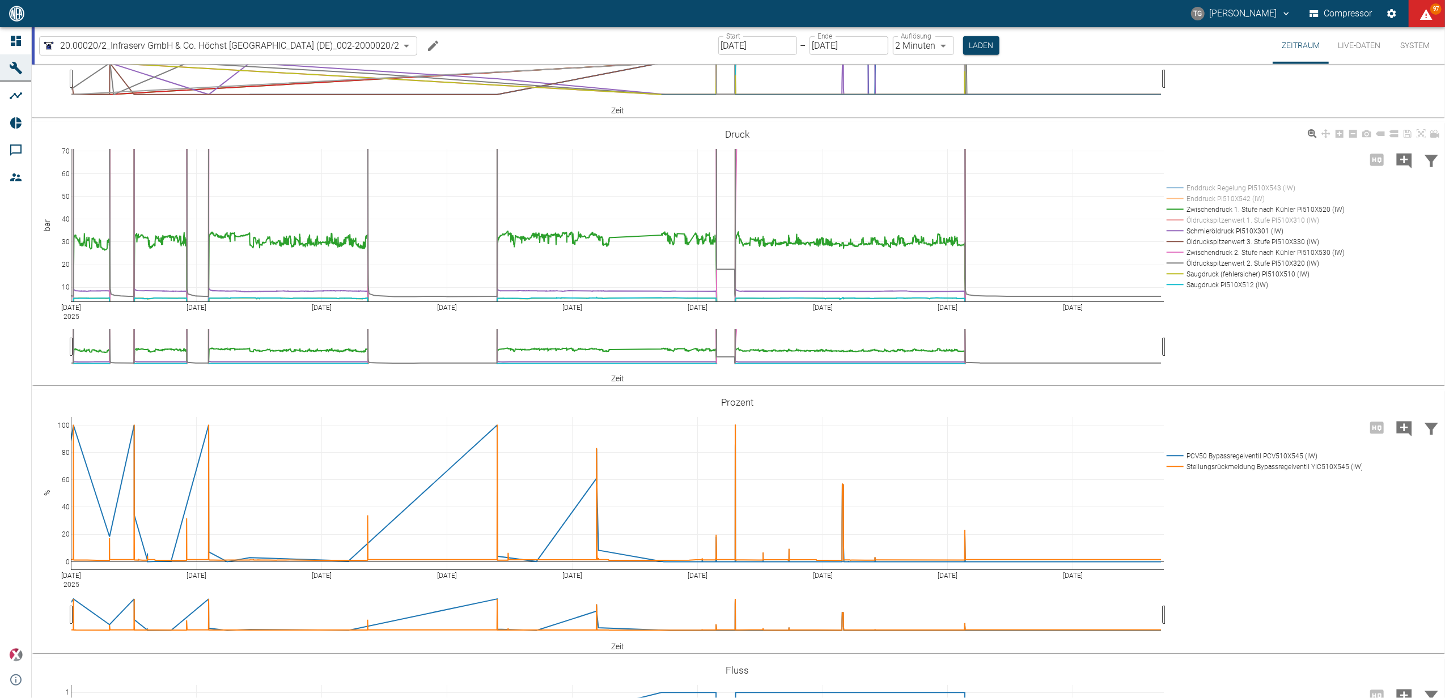
click at [1246, 221] on rect at bounding box center [1252, 220] width 177 height 11
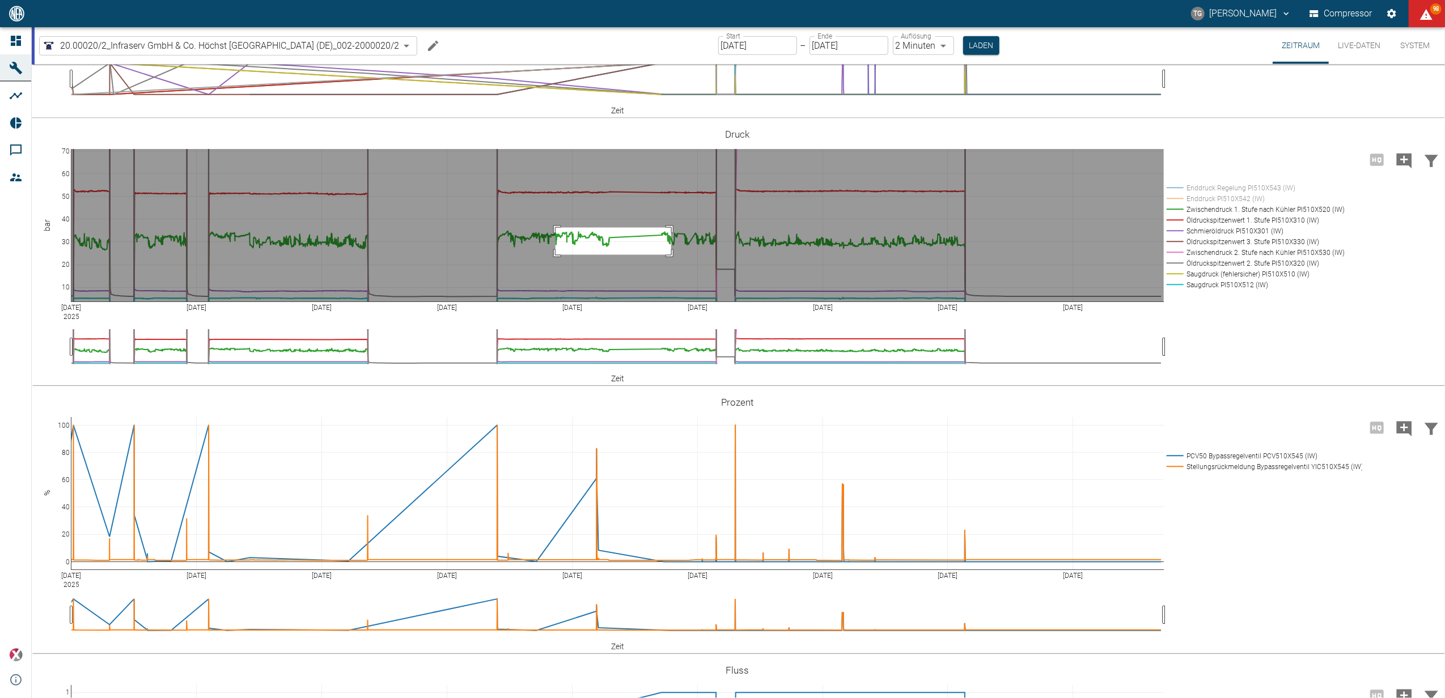
drag, startPoint x: 556, startPoint y: 227, endPoint x: 671, endPoint y: 255, distance: 118.8
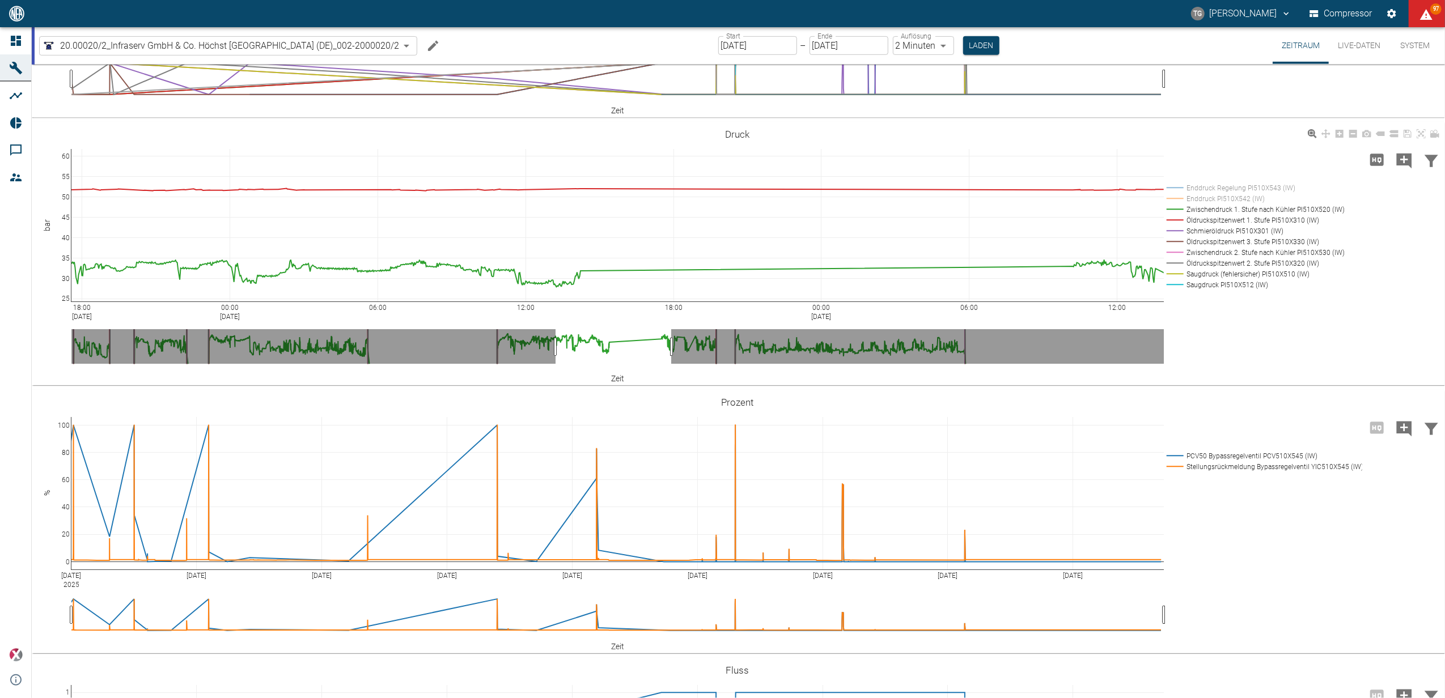
drag, startPoint x: 69, startPoint y: 153, endPoint x: 67, endPoint y: 256, distance: 103.8
click at [1257, 345] on div "18:00 Sep 8, 2025 00:00 Sep 9, 2025 06:00 12:00 18:00 00:00 Sep 10, 2025 06:00 …" at bounding box center [737, 253] width 1411 height 255
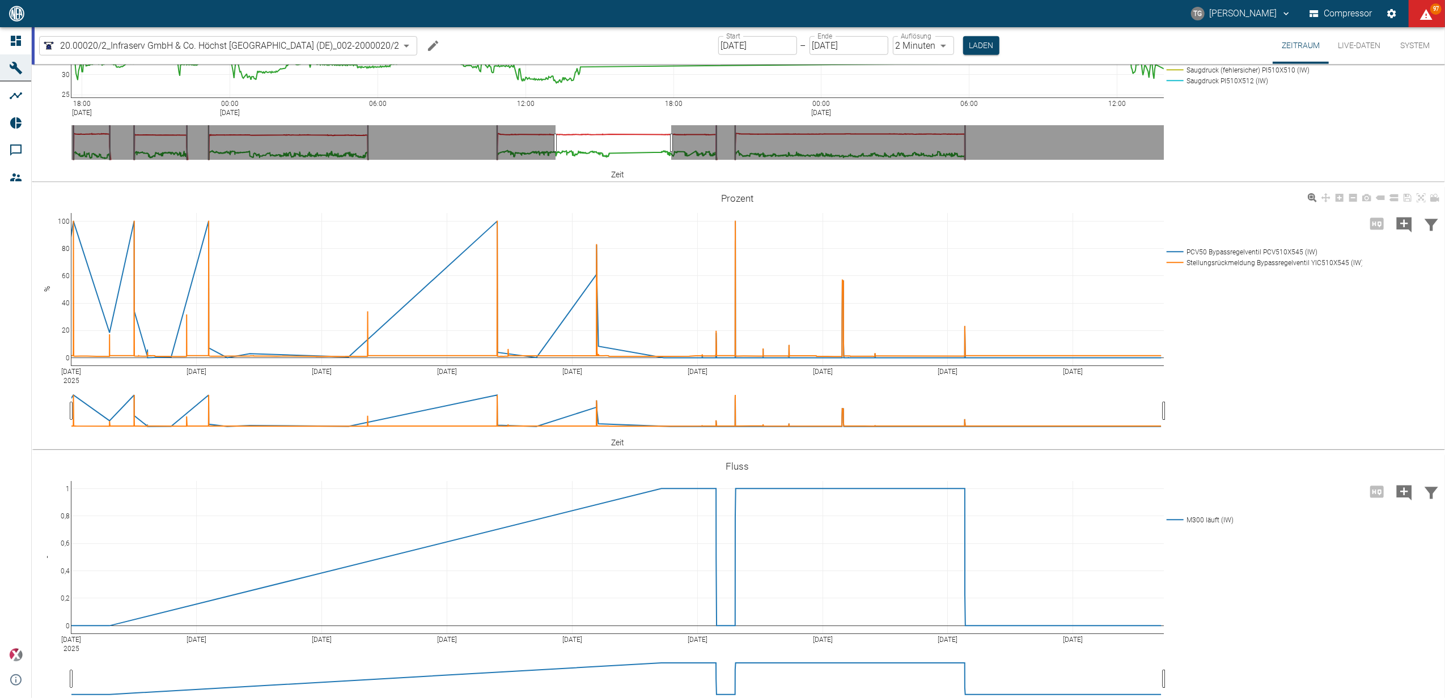
scroll to position [975, 0]
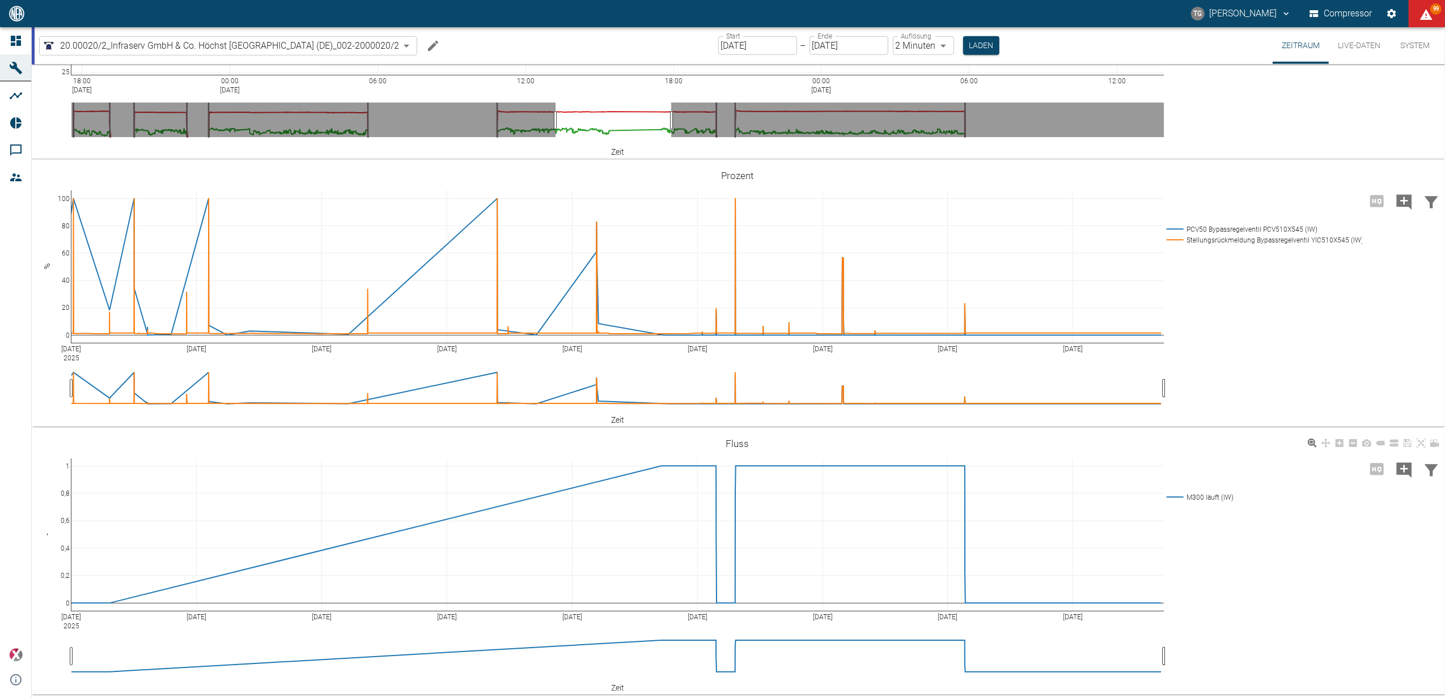
click at [1220, 538] on div "Sep 1 2025 Sep 3 Sep 5 Sep 7 Sep 9 Sep 11 Sep 13 Sep 15 Sep 17 0 0,2 0,4 0,6 0,…" at bounding box center [737, 563] width 1411 height 255
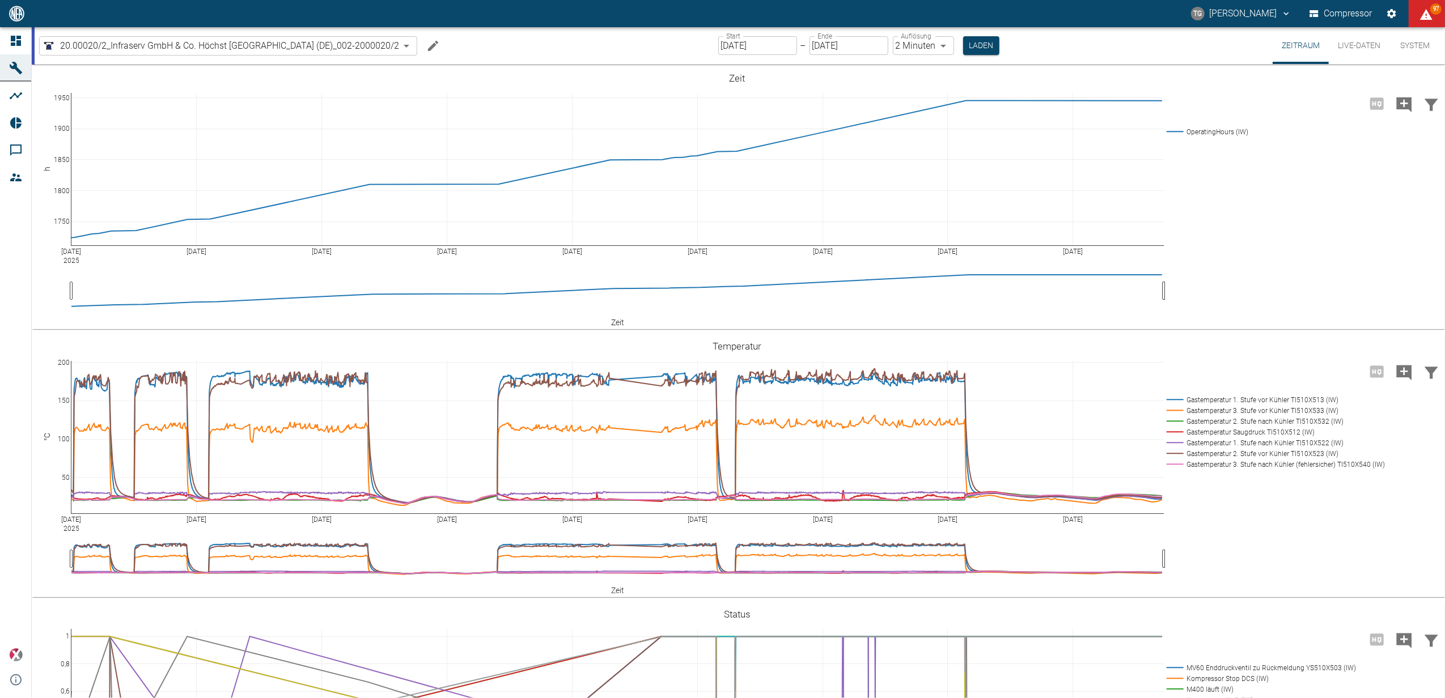
scroll to position [975, 0]
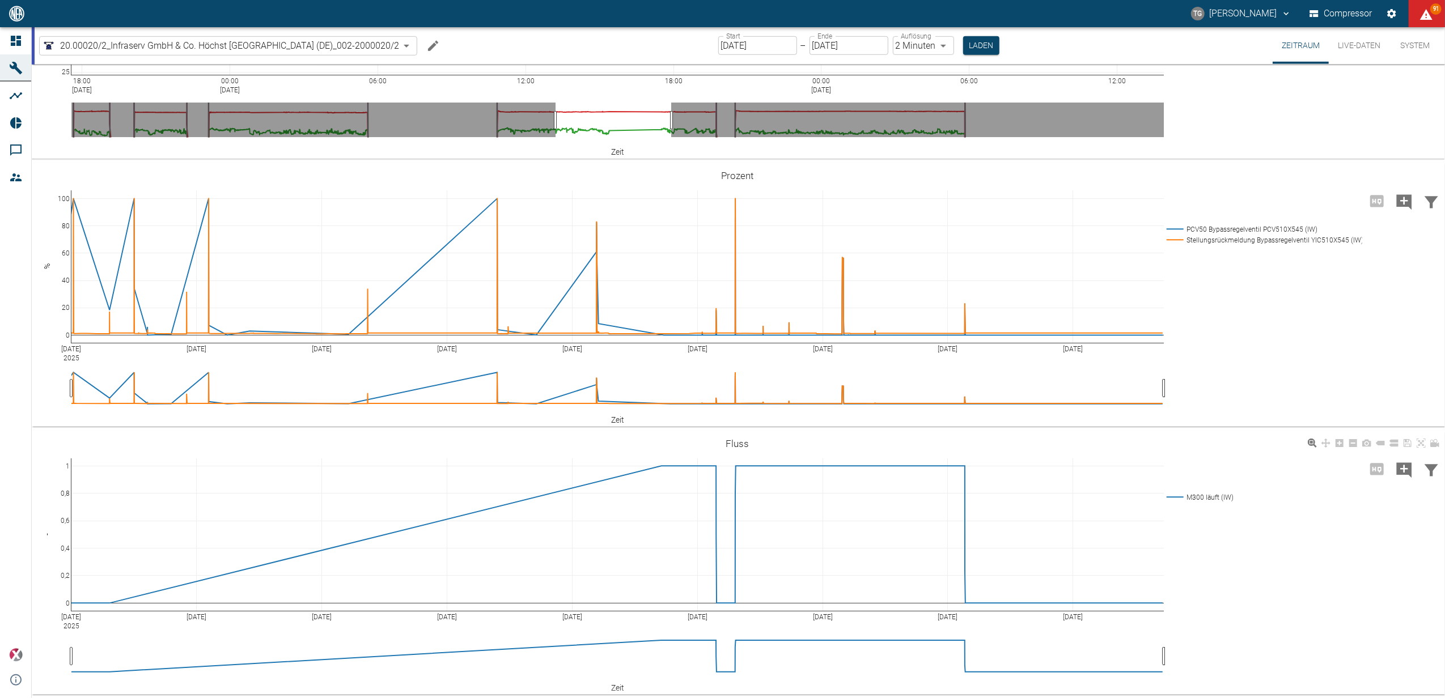
click at [1212, 558] on div "[DATE] Sep [DATE] [DATE] [DATE] [DATE] Sep [DATE] Sep 17 0 0,2 0,4 0,6 0,8 1 M3…" at bounding box center [737, 563] width 1411 height 255
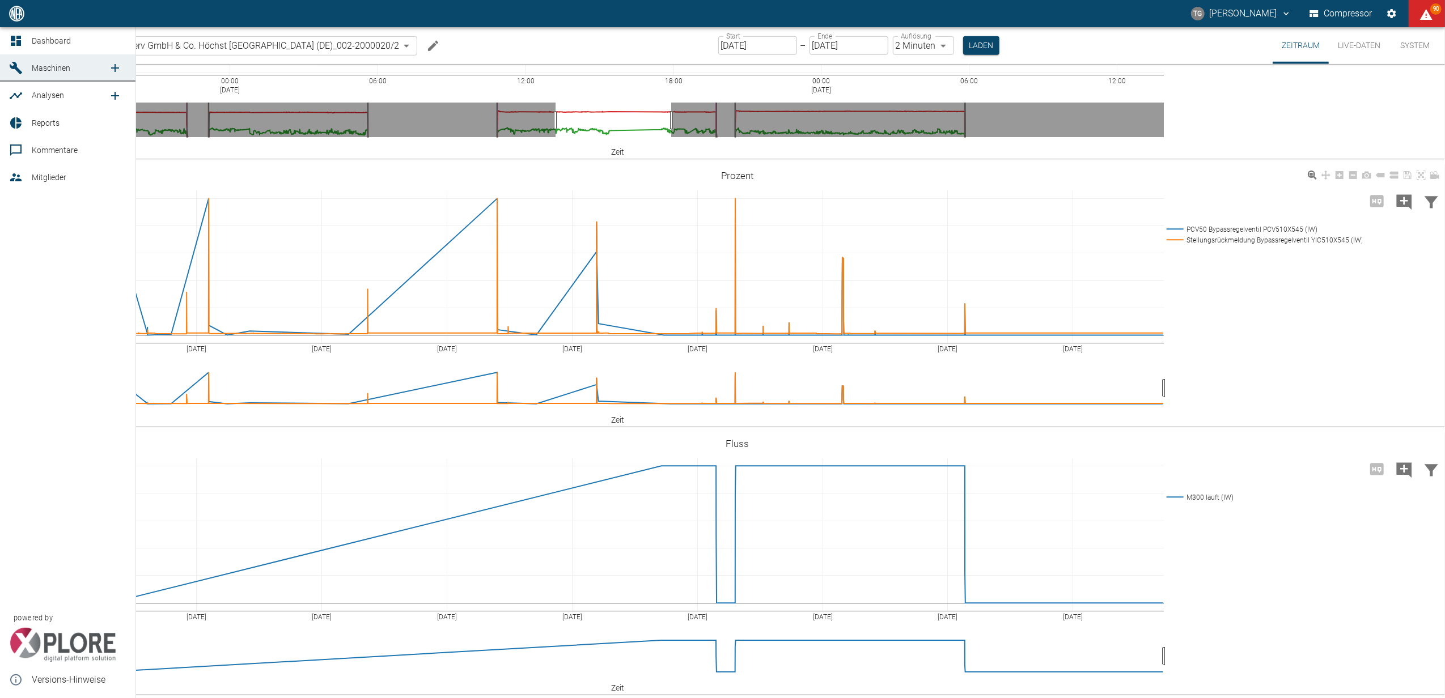
drag, startPoint x: 9, startPoint y: 44, endPoint x: 201, endPoint y: 234, distance: 269.8
click at [9, 44] on icon at bounding box center [16, 41] width 14 height 14
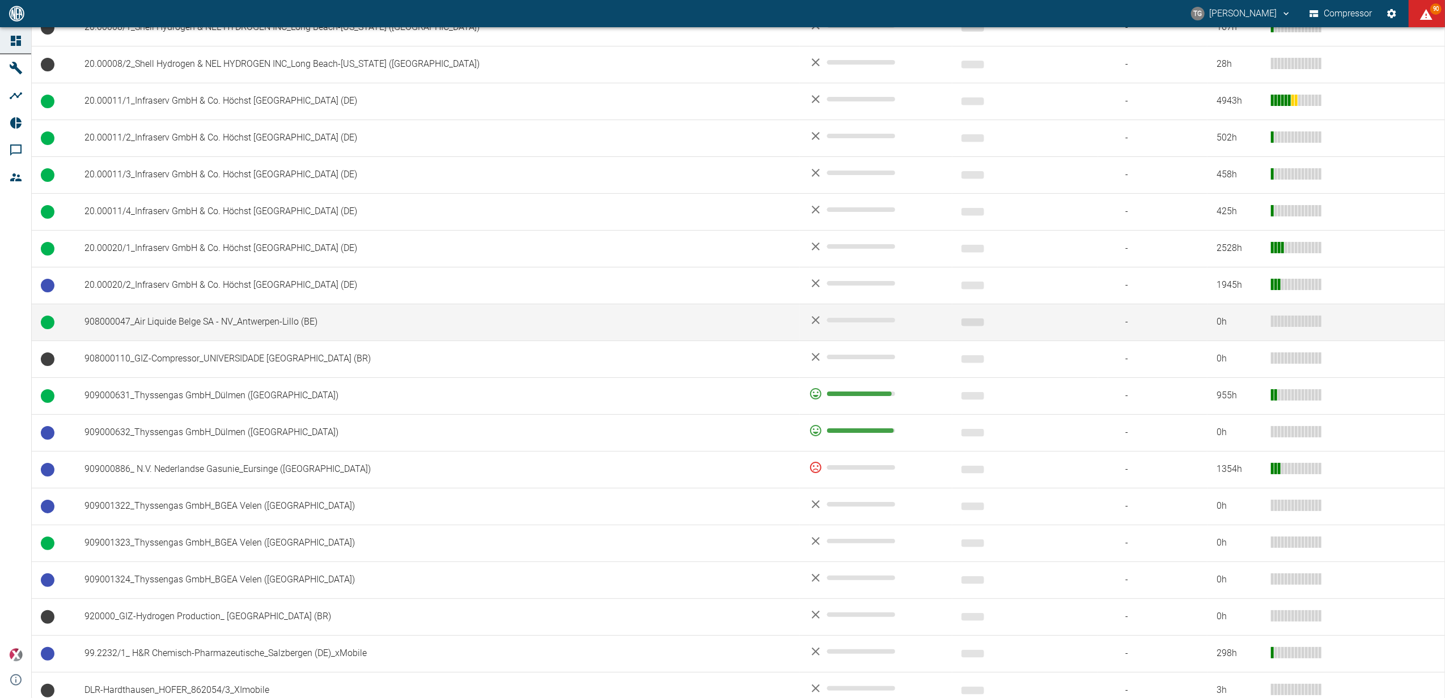
scroll to position [529, 0]
click at [149, 323] on td "908000047_Air Liquide Belge SA - NV_Antwerpen-Lillo (BE)" at bounding box center [437, 321] width 725 height 37
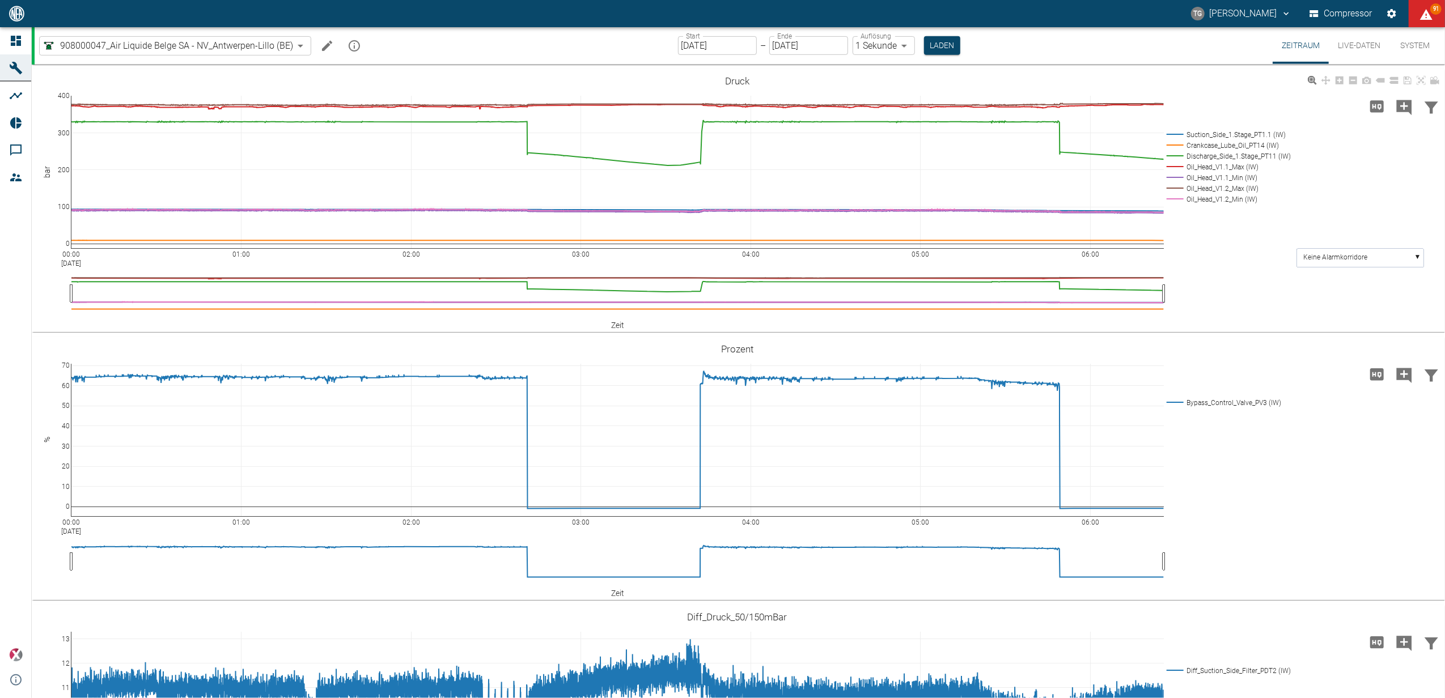
scroll to position [831, 0]
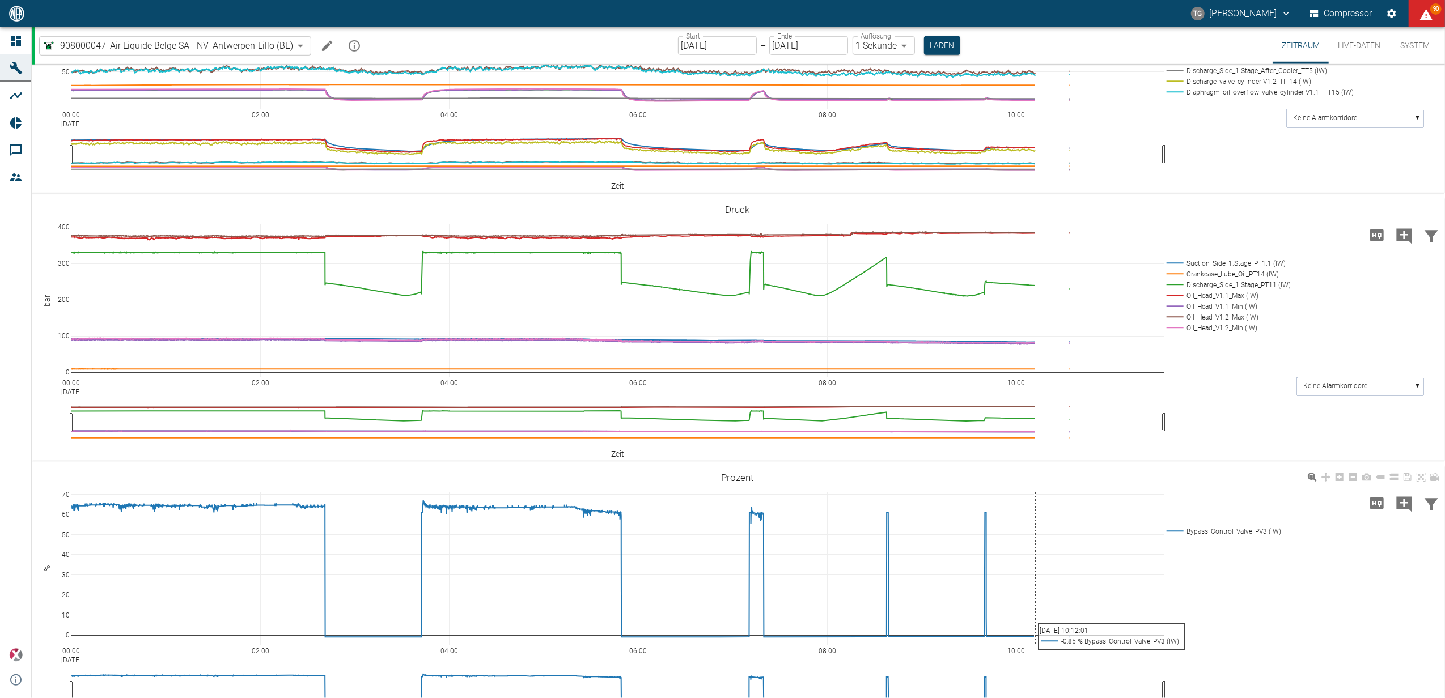
scroll to position [1017, 0]
